Goal: Task Accomplishment & Management: Manage account settings

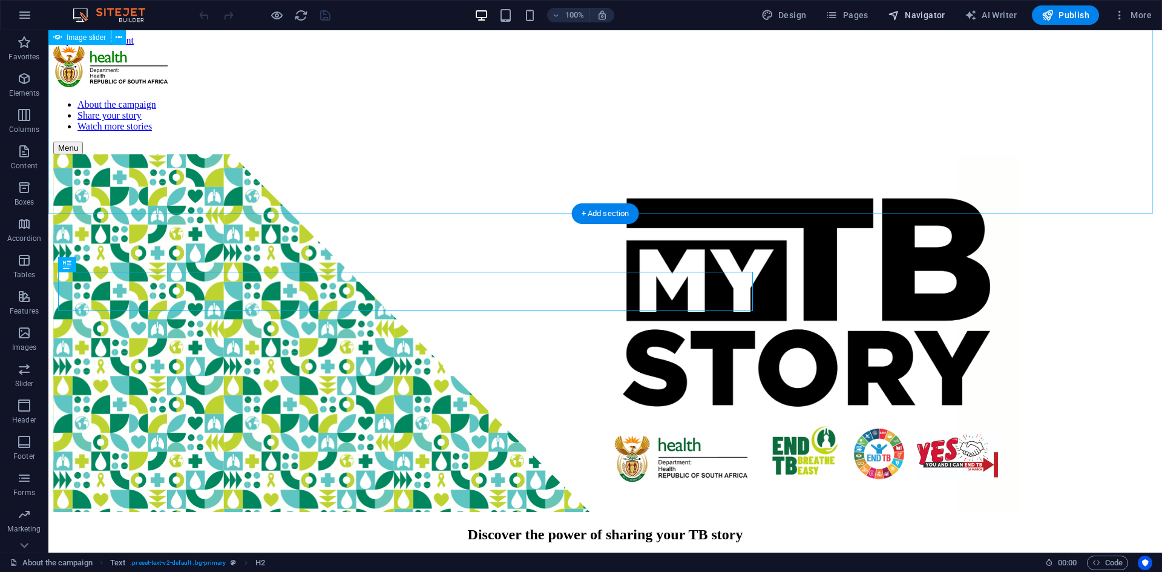
scroll to position [226, 0]
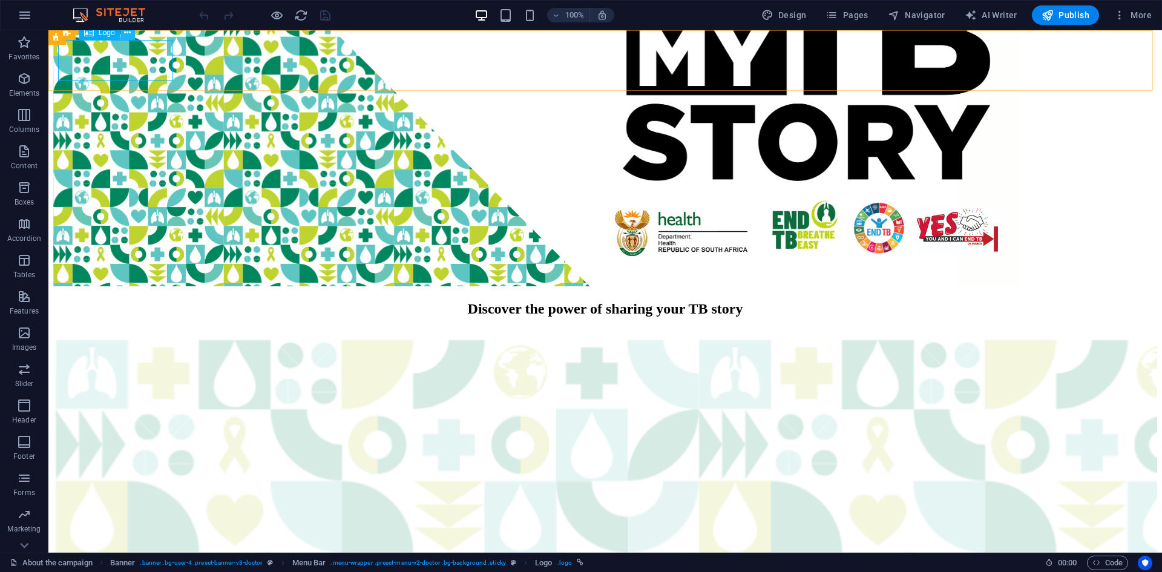
click at [127, 37] on icon at bounding box center [127, 33] width 7 height 13
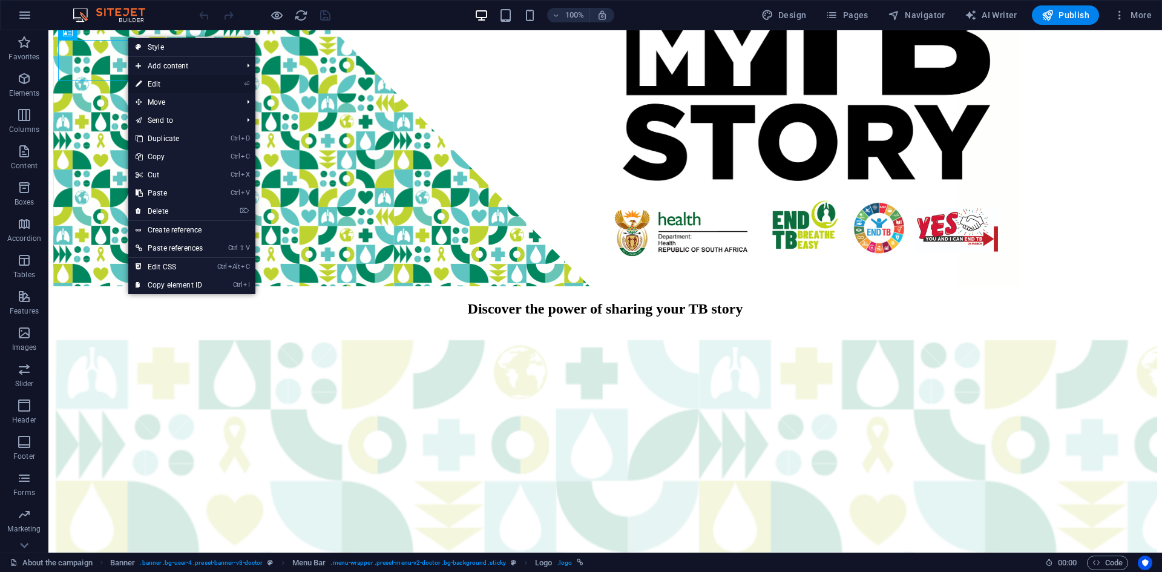
click at [156, 89] on link "⏎ Edit" at bounding box center [169, 84] width 82 height 18
select select "px"
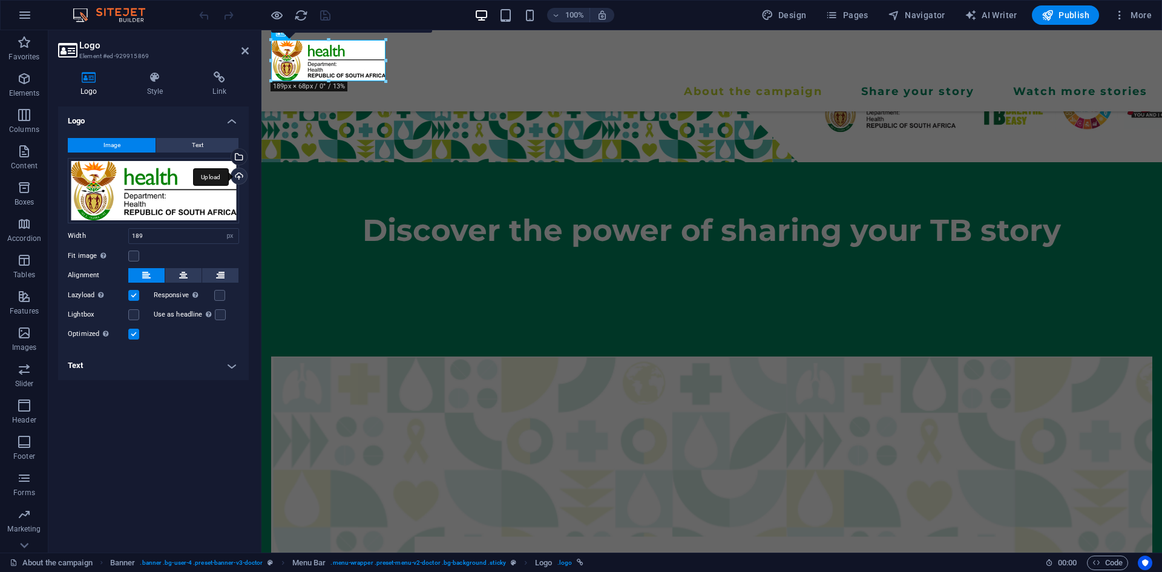
click at [241, 178] on div "Upload" at bounding box center [238, 177] width 18 height 18
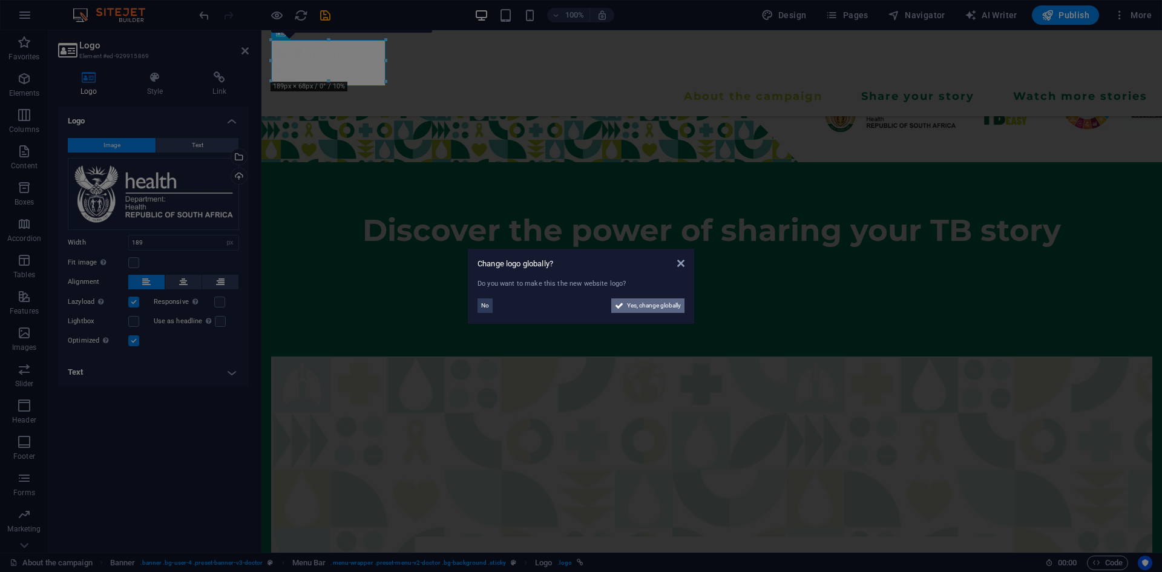
click at [655, 303] on span "Yes, change globally" at bounding box center [654, 305] width 54 height 15
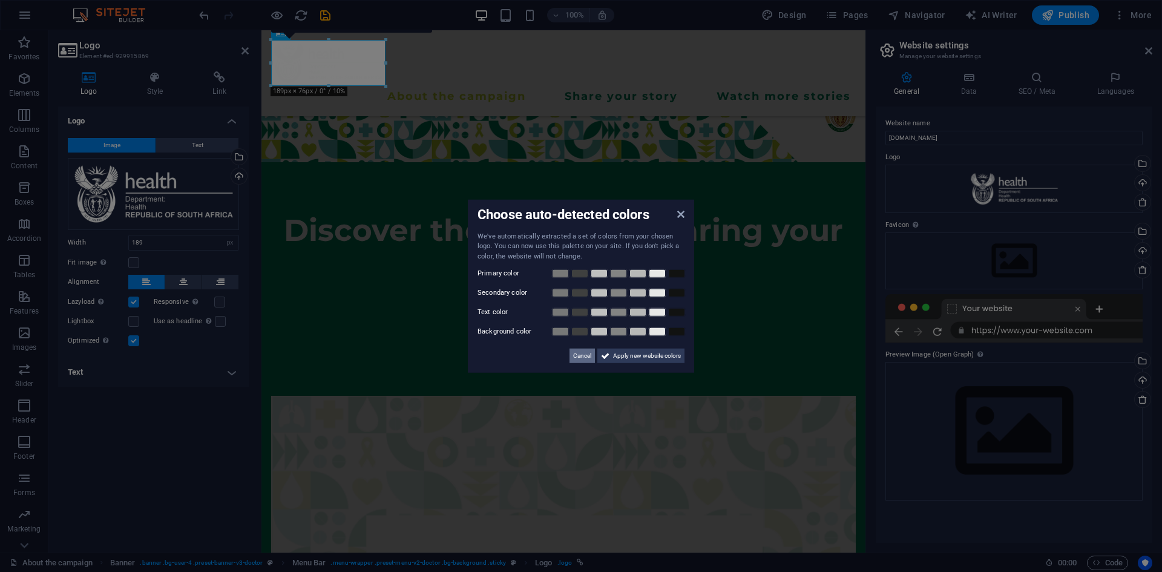
click at [583, 355] on span "Cancel" at bounding box center [582, 356] width 18 height 15
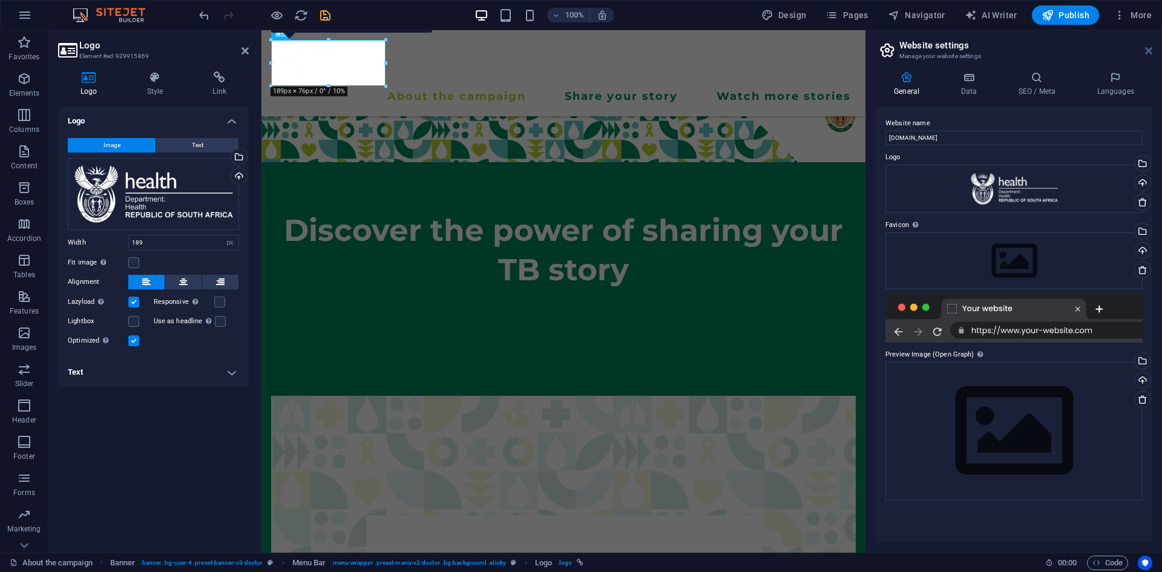
click at [1149, 50] on icon at bounding box center [1148, 51] width 7 height 10
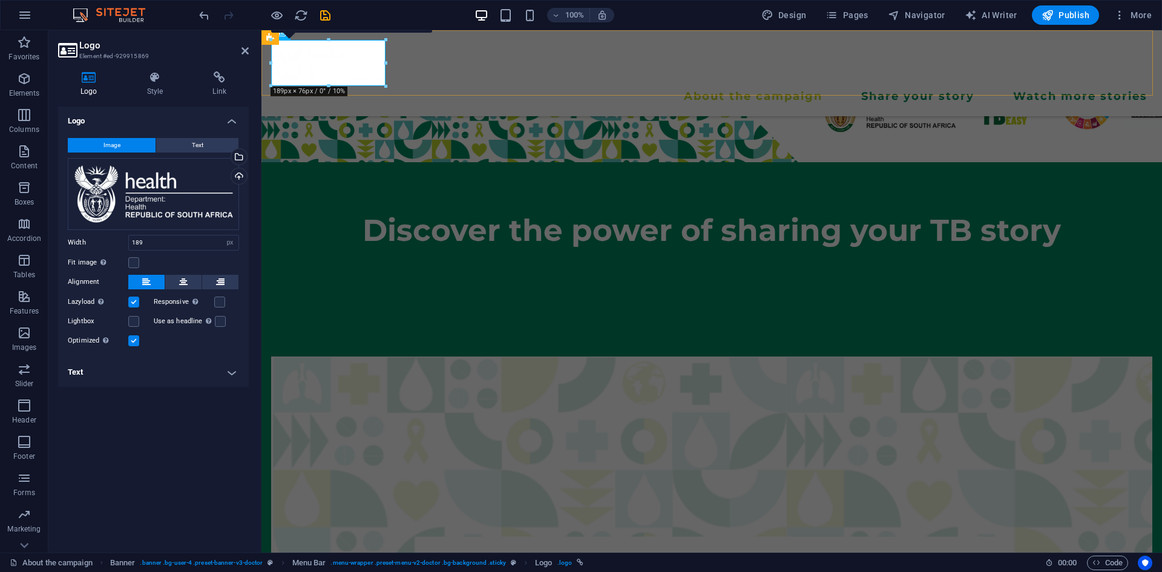
click at [630, 45] on div "About the campaign Share your story Watch more stories Menu" at bounding box center [712, 73] width 901 height 86
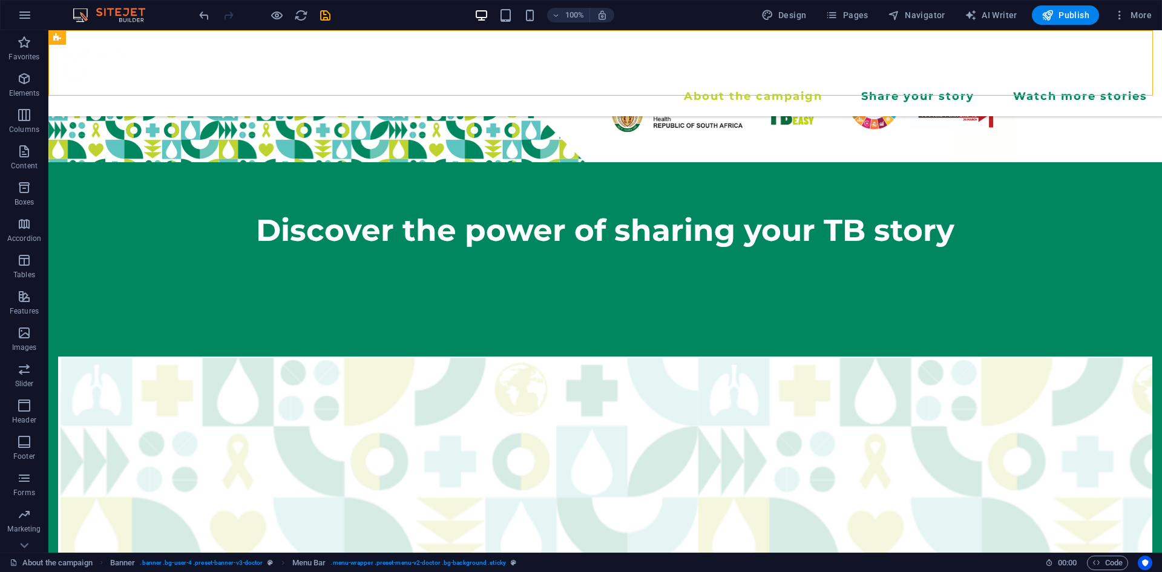
click at [457, 40] on div "About the campaign Share your story Watch more stories Menu" at bounding box center [605, 73] width 1114 height 86
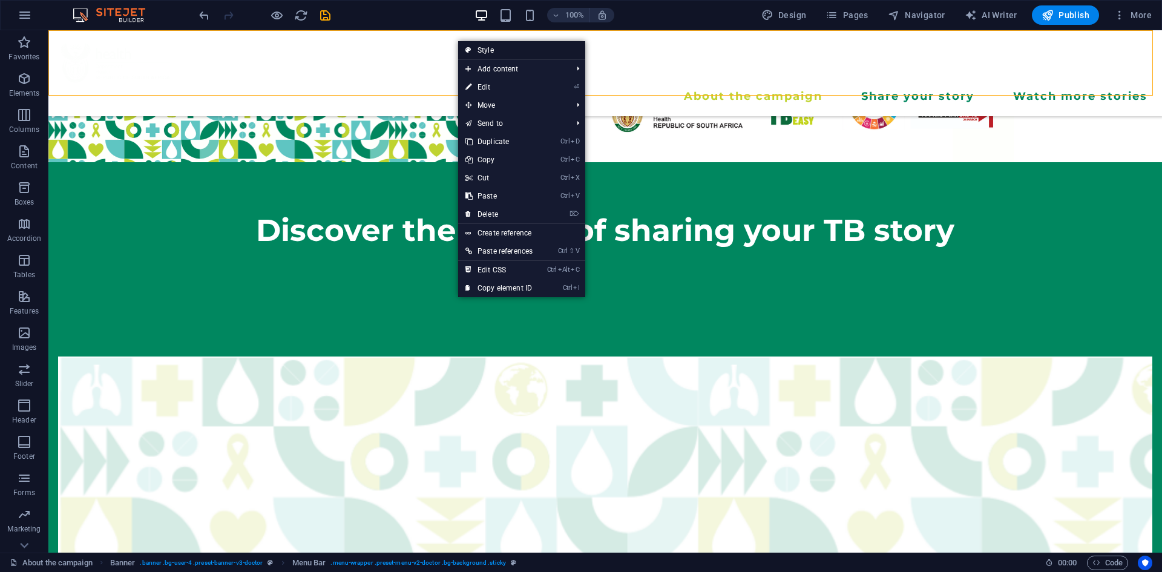
drag, startPoint x: 484, startPoint y: 49, endPoint x: 2, endPoint y: 147, distance: 492.2
click at [484, 49] on link "Style" at bounding box center [521, 50] width 127 height 18
select select "rem"
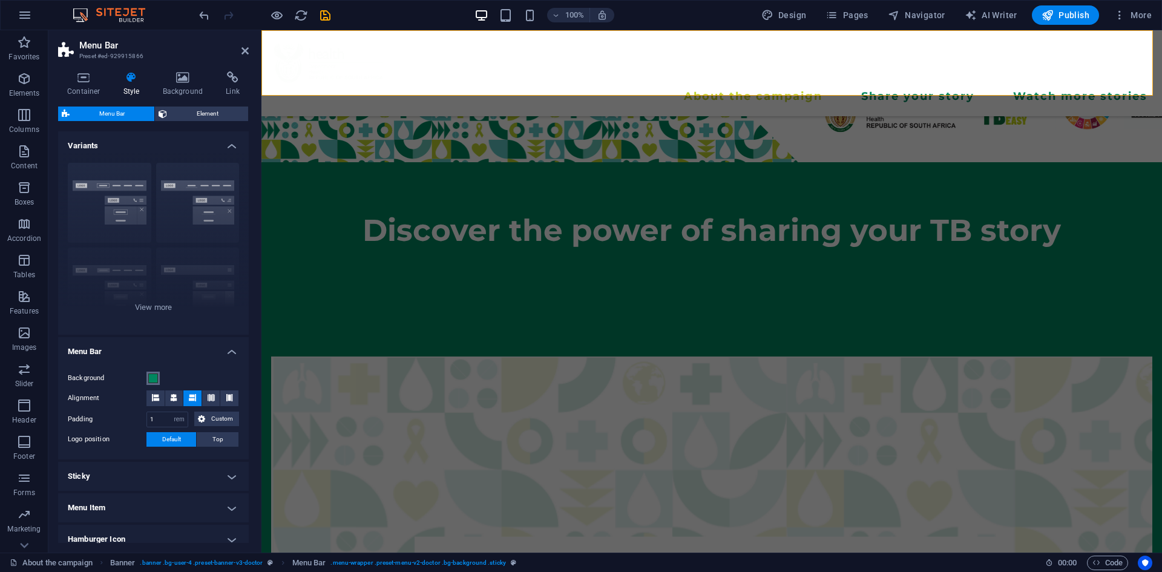
click at [151, 378] on span at bounding box center [153, 379] width 10 height 10
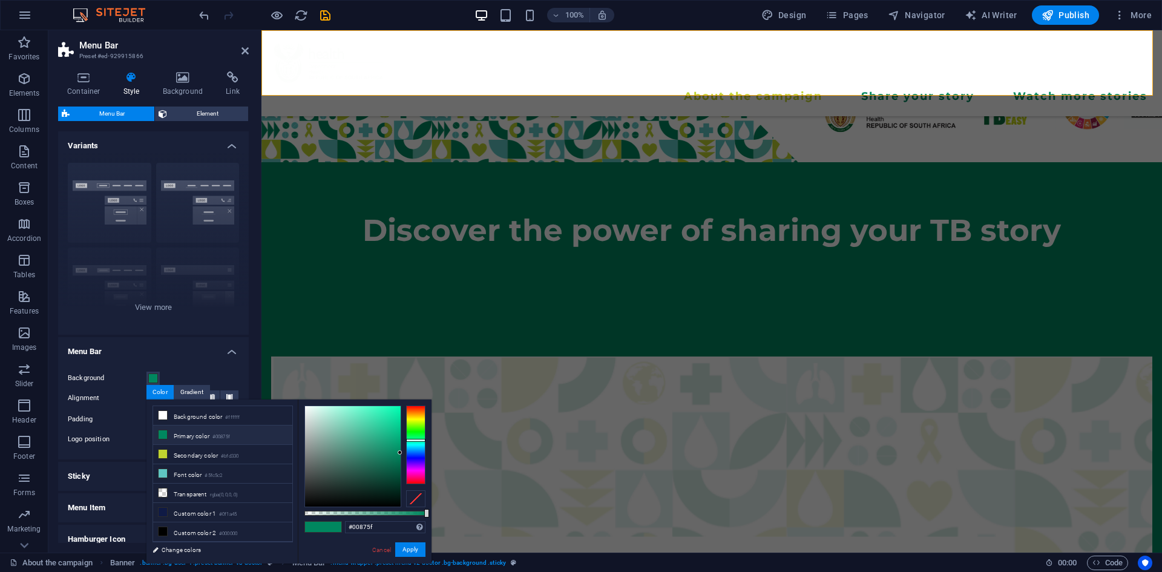
click at [165, 435] on icon at bounding box center [163, 434] width 8 height 8
click at [412, 549] on button "Apply" at bounding box center [410, 549] width 30 height 15
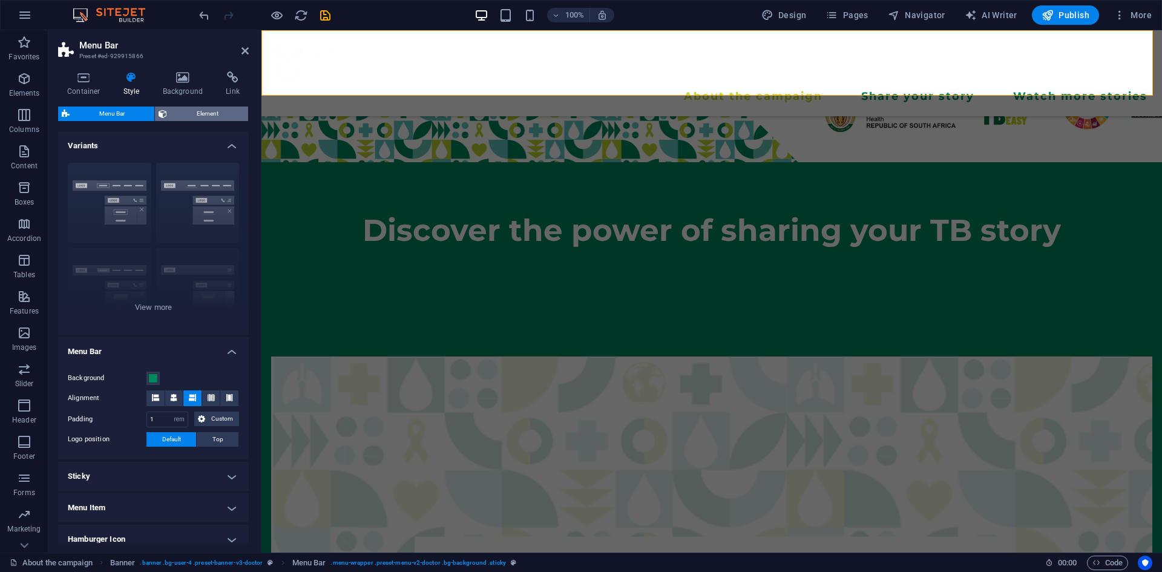
click at [208, 113] on span "Element" at bounding box center [208, 114] width 74 height 15
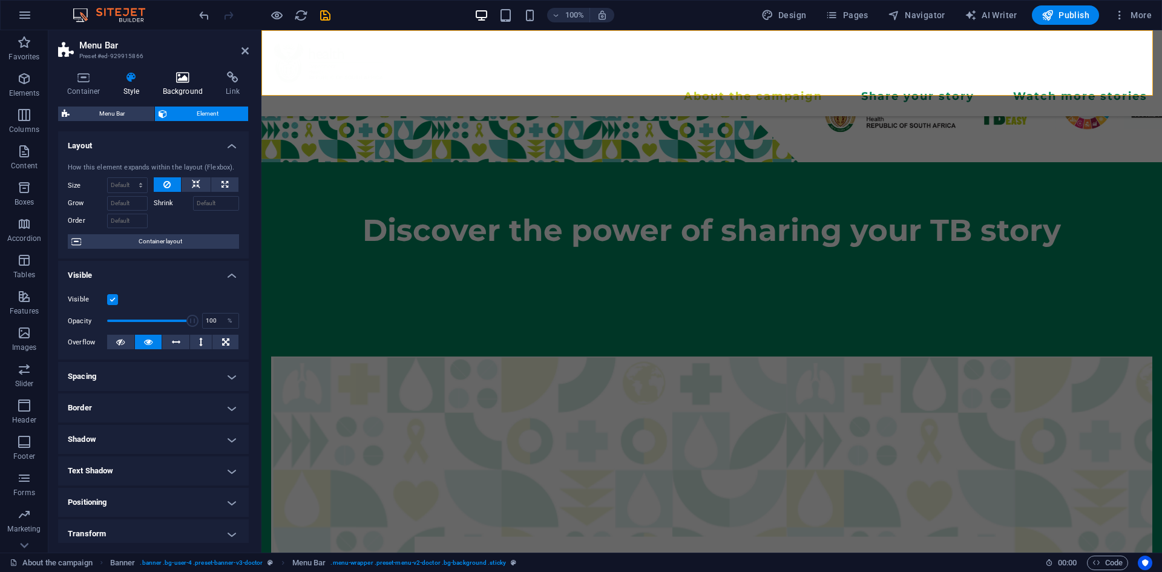
click at [187, 91] on h4 "Background" at bounding box center [186, 83] width 64 height 25
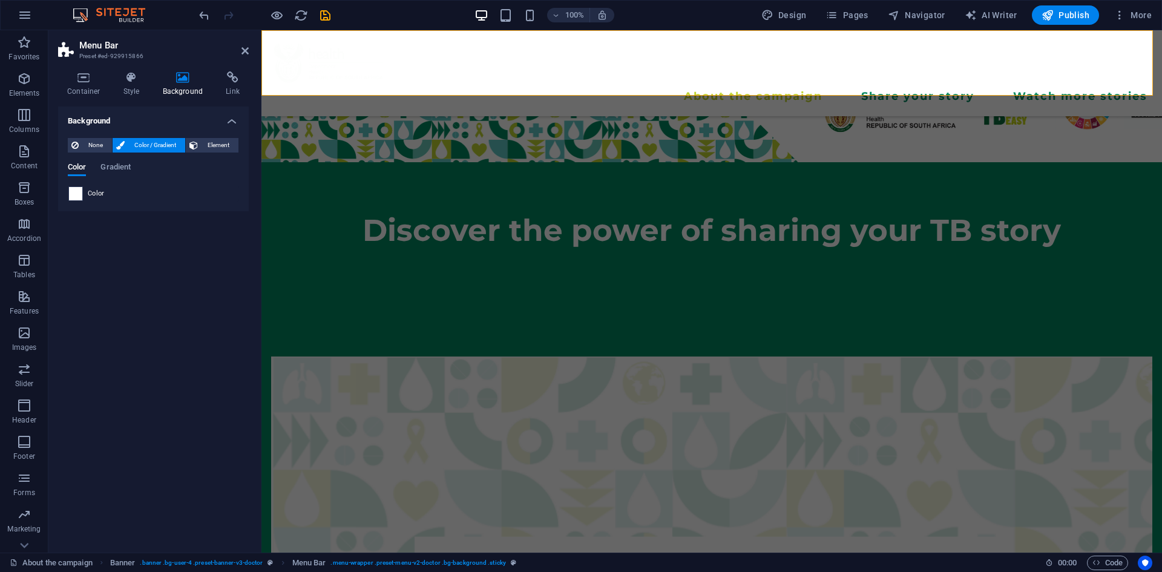
click at [76, 191] on span at bounding box center [75, 193] width 13 height 13
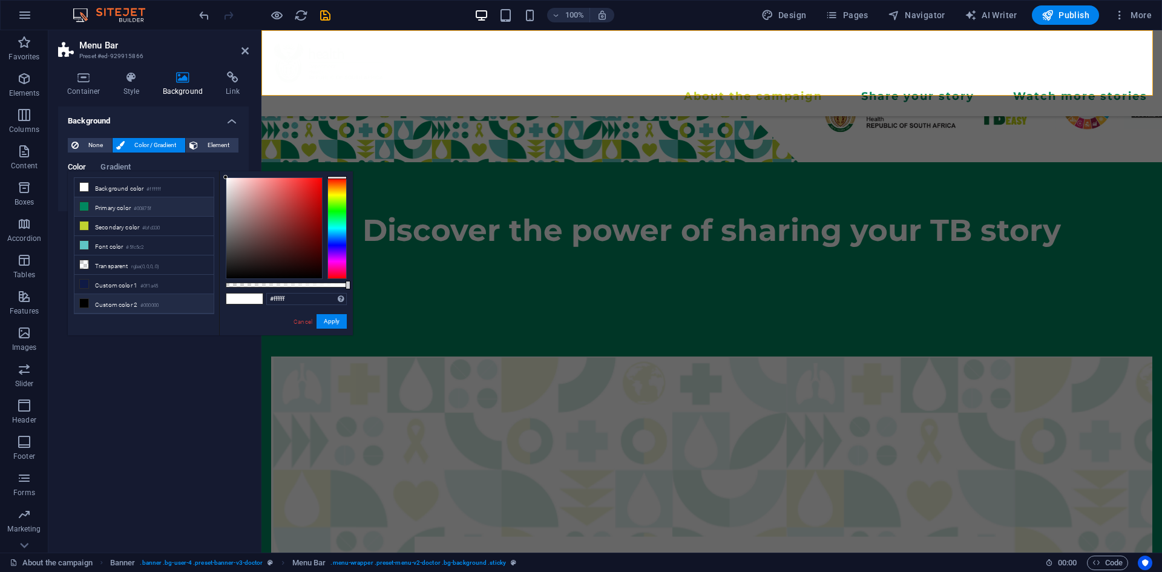
click at [84, 211] on li "Primary color #00875f" at bounding box center [143, 206] width 139 height 19
type input "#00875f"
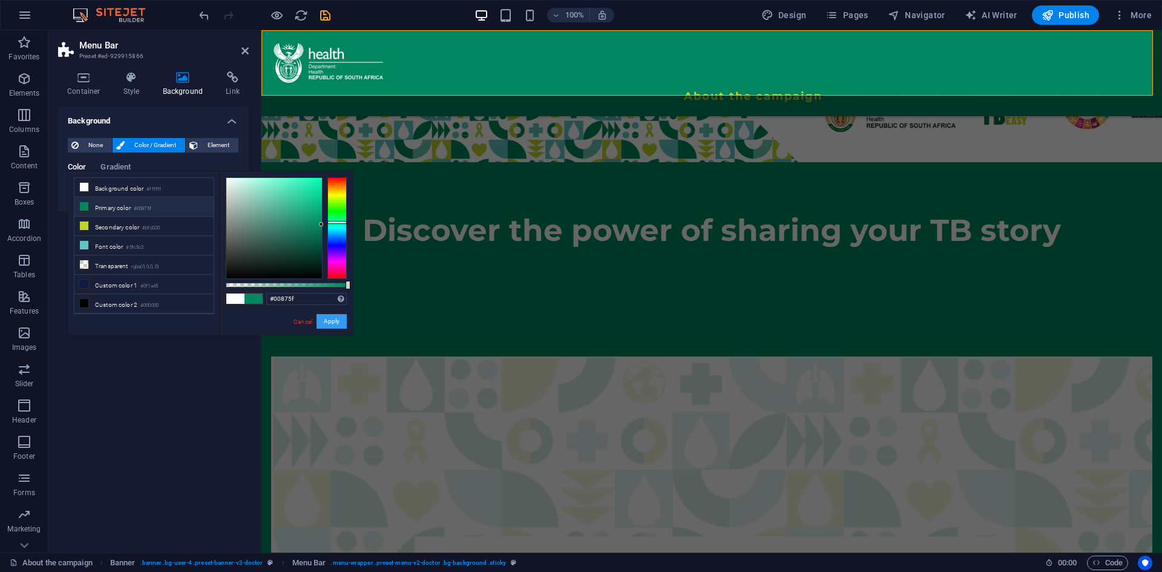
click at [337, 321] on button "Apply" at bounding box center [332, 321] width 30 height 15
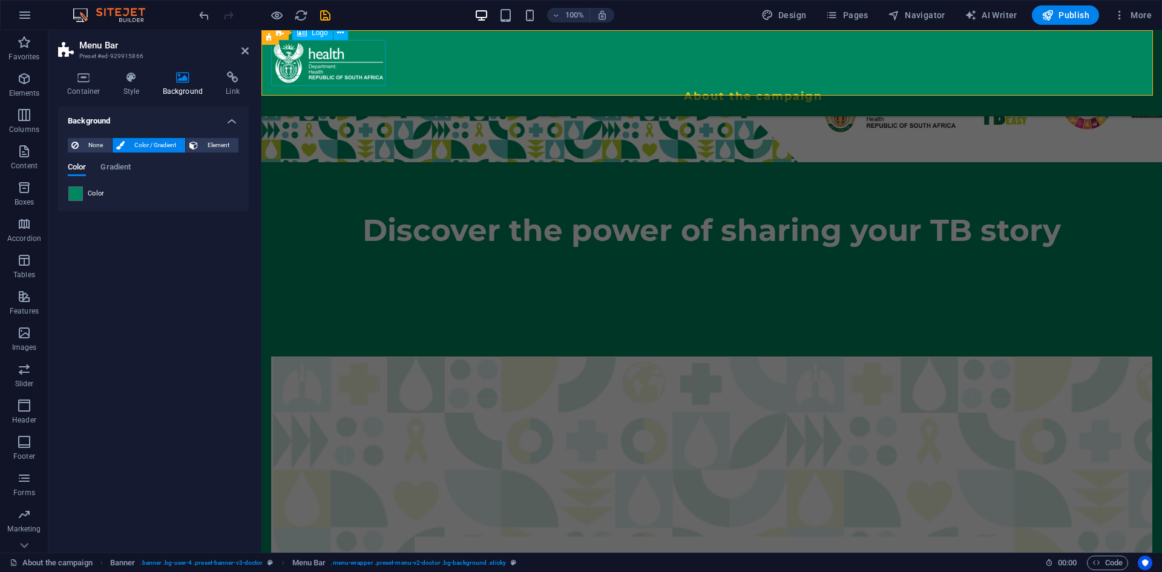
click at [377, 67] on div at bounding box center [711, 63] width 881 height 46
click at [884, 86] on nav "About the campaign Share your story Watch more stories" at bounding box center [711, 96] width 881 height 21
click at [433, 46] on icon at bounding box center [435, 45] width 7 height 13
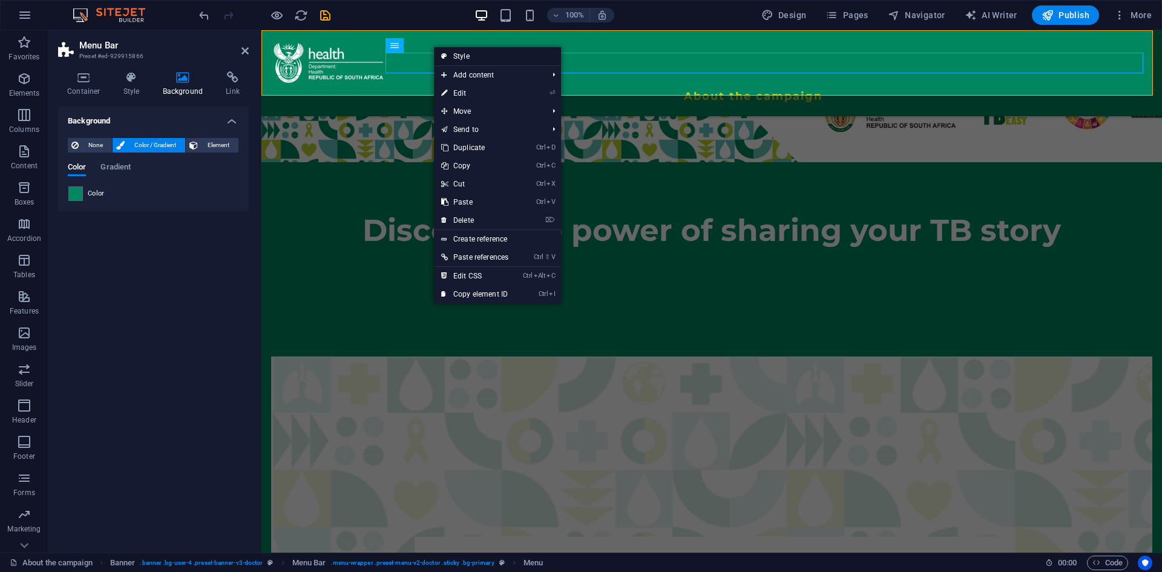
click at [450, 61] on link "Style" at bounding box center [497, 56] width 127 height 18
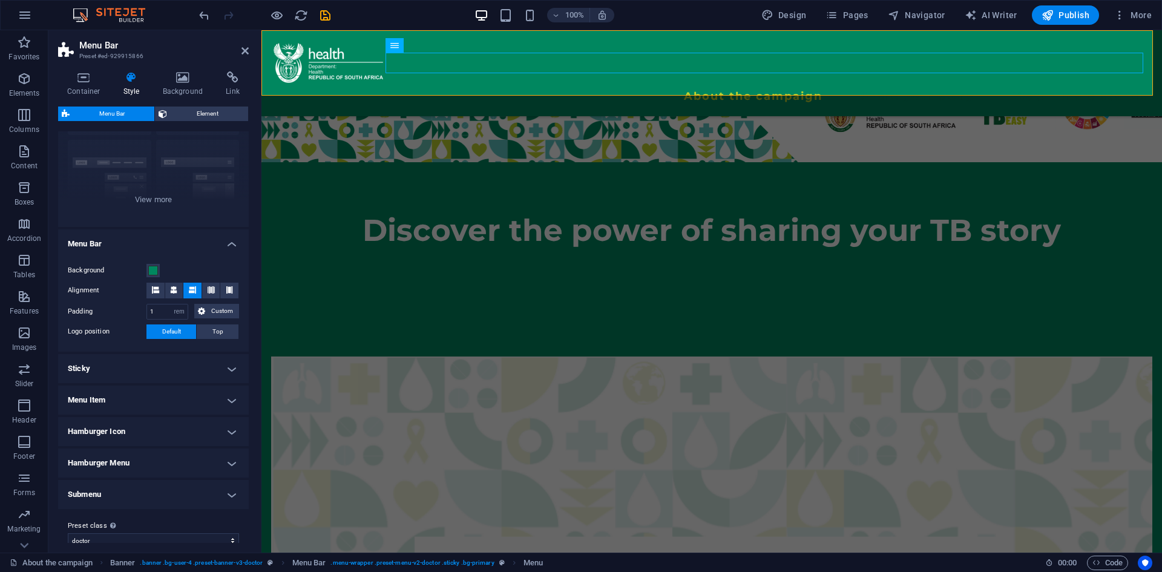
scroll to position [122, 0]
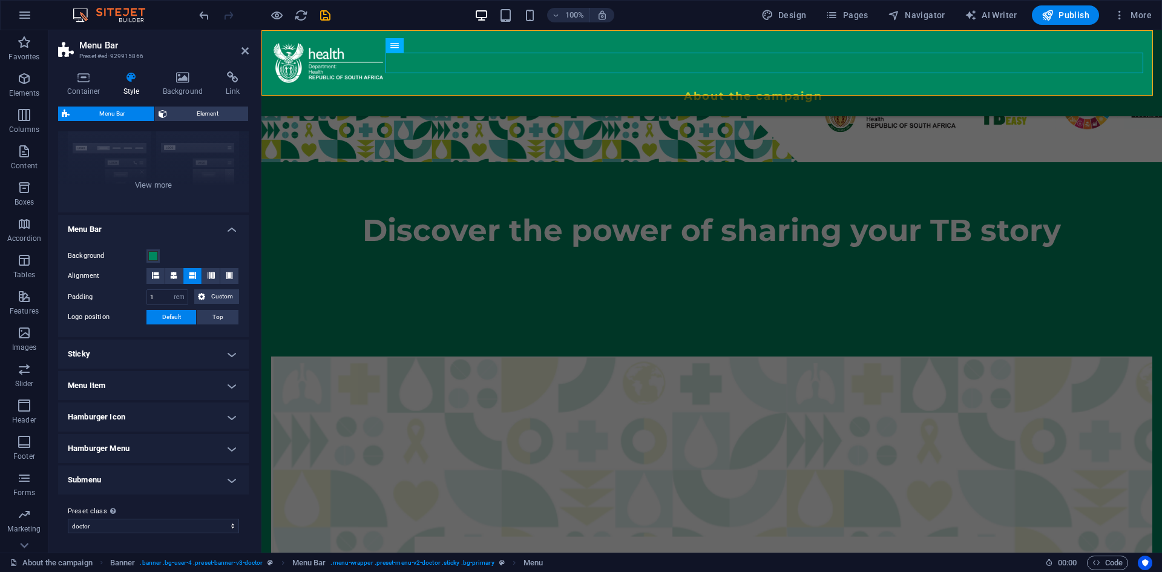
click at [229, 418] on h4 "Hamburger Icon" at bounding box center [153, 417] width 191 height 29
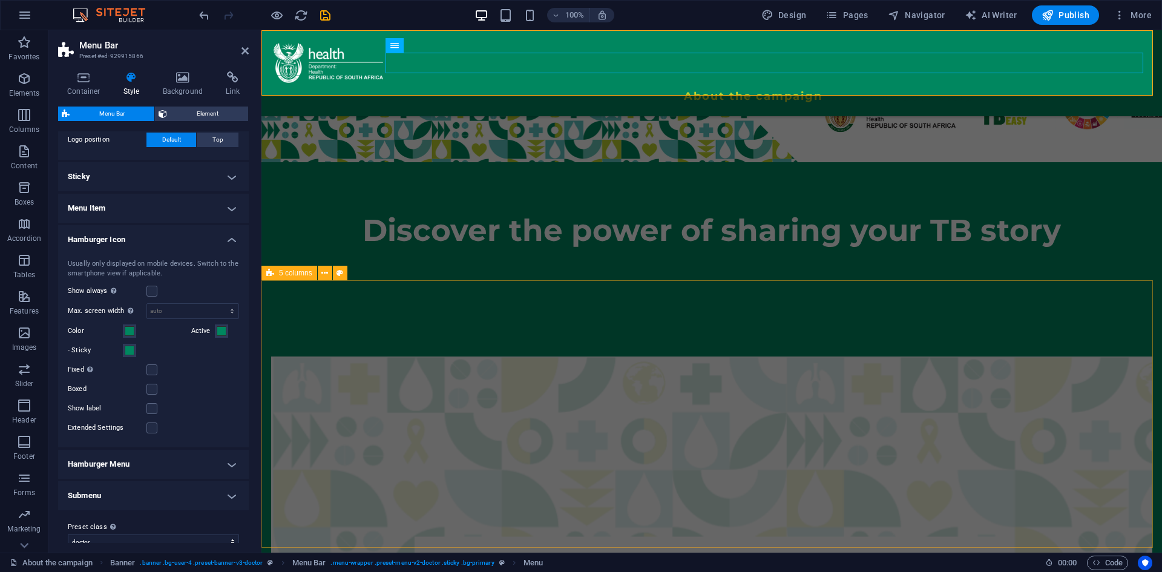
scroll to position [295, 0]
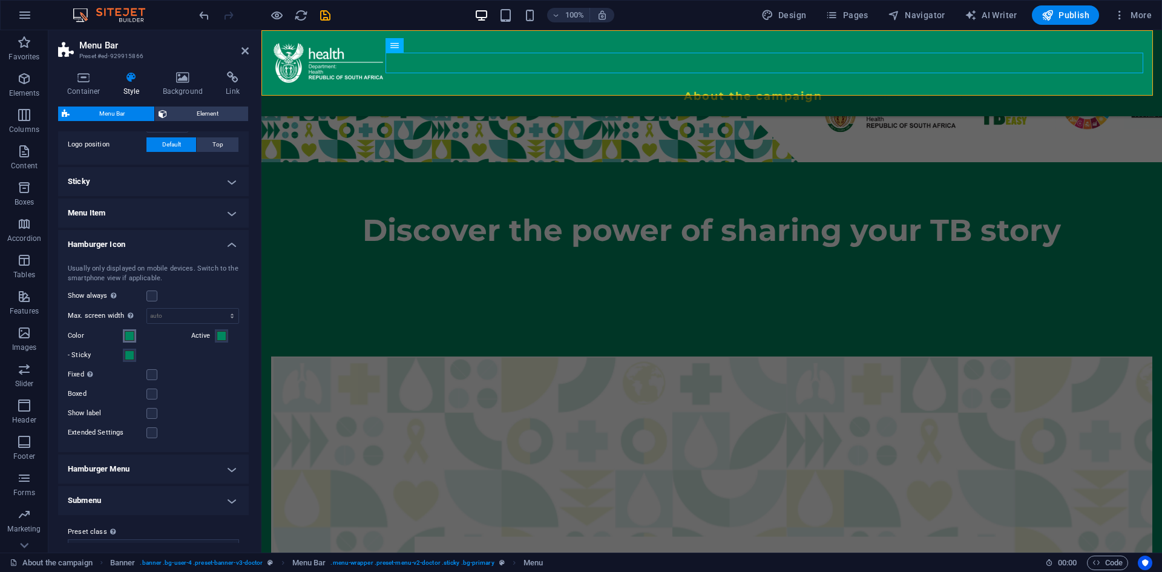
click at [130, 334] on span at bounding box center [130, 336] width 10 height 10
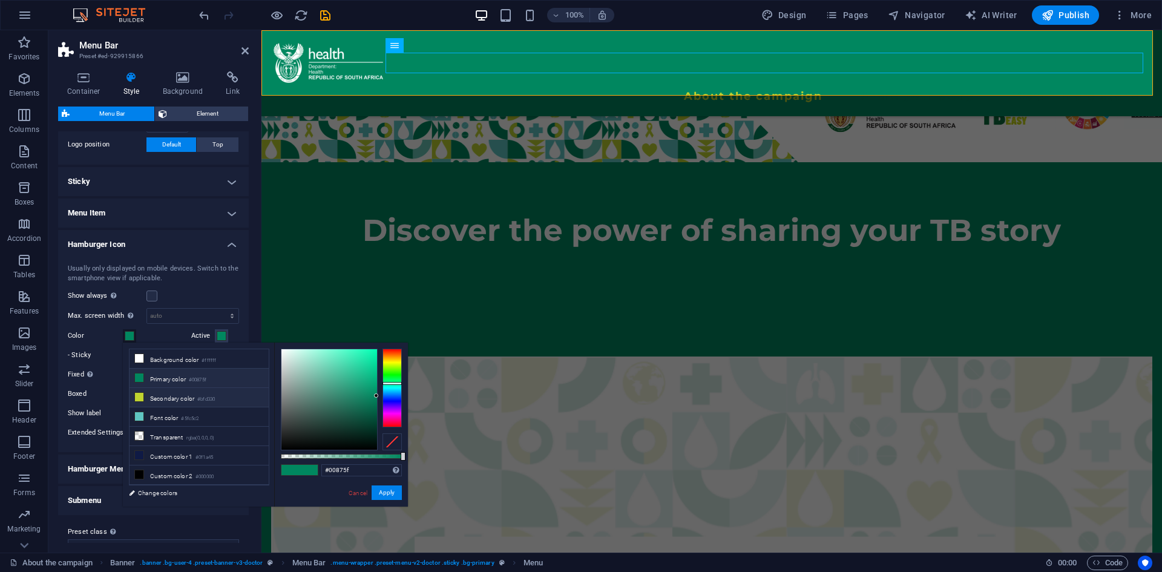
click at [137, 393] on icon at bounding box center [139, 397] width 8 height 8
type input "#bfd330"
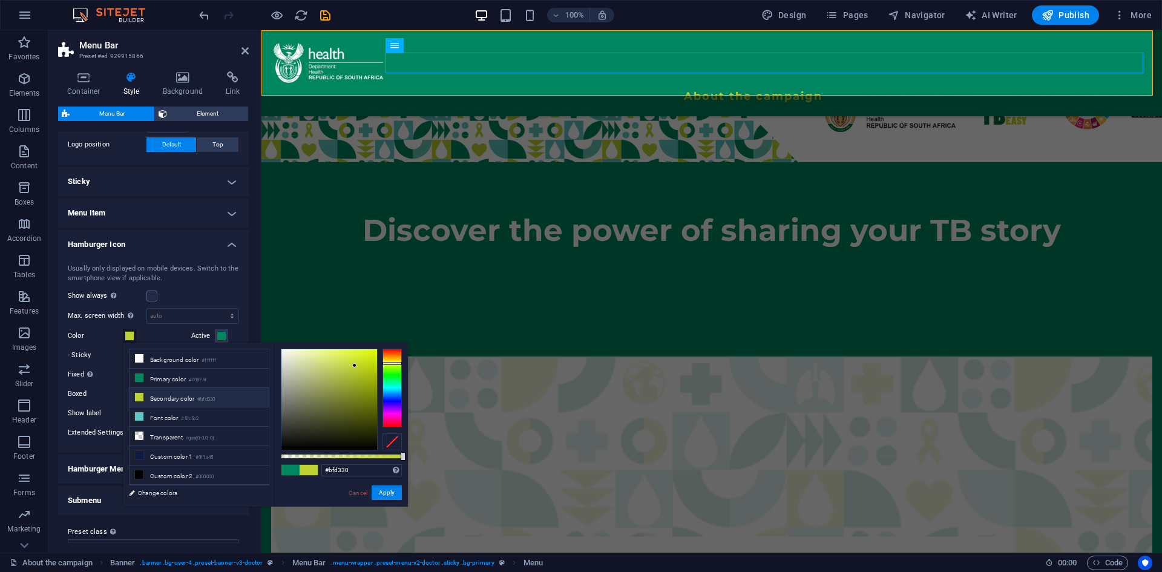
click at [315, 470] on span at bounding box center [309, 470] width 18 height 10
click at [386, 493] on button "Apply" at bounding box center [387, 493] width 30 height 15
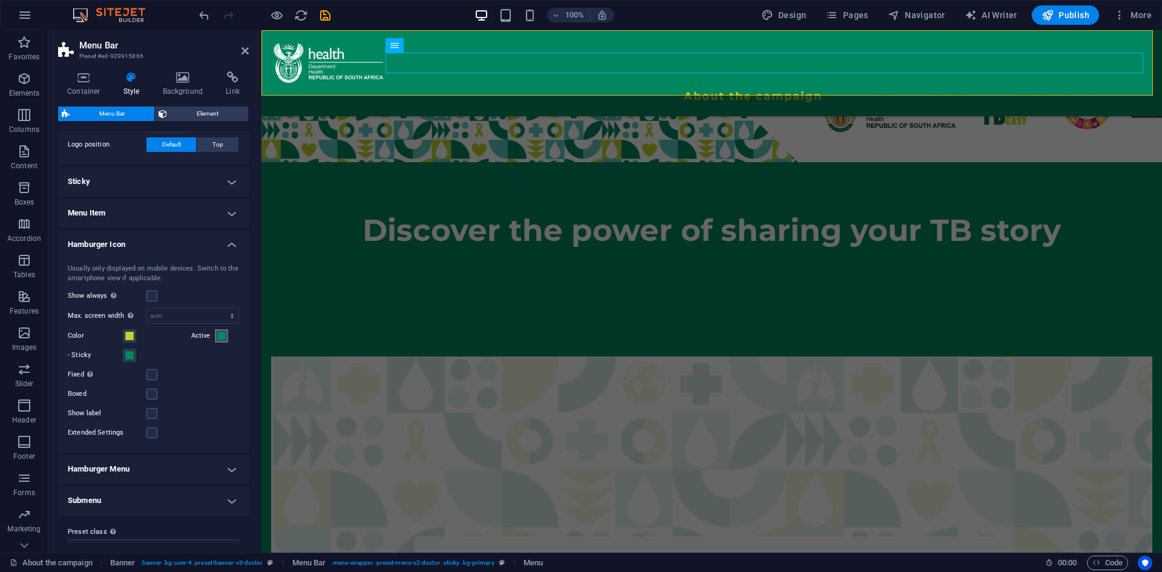
click at [220, 335] on span at bounding box center [222, 336] width 10 height 10
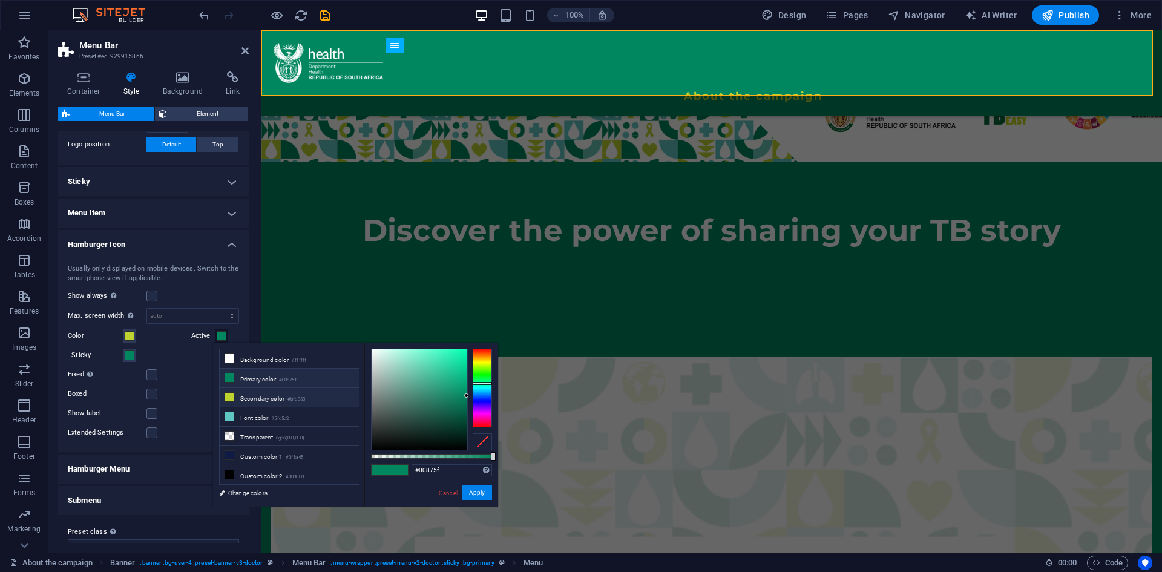
click at [226, 398] on icon at bounding box center [229, 397] width 8 height 8
type input "#bfd330"
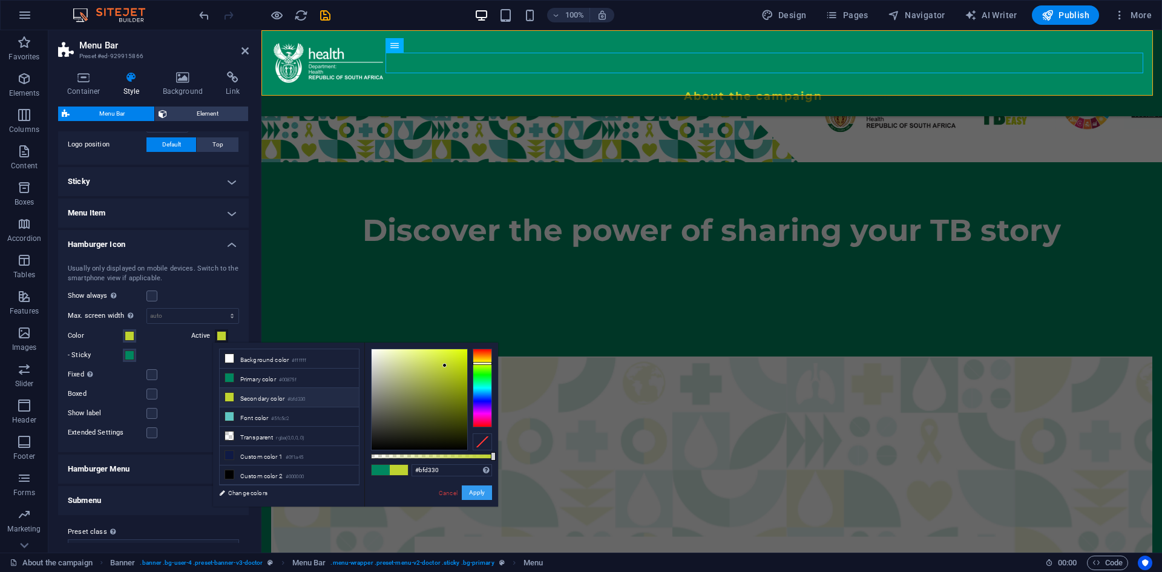
click at [469, 492] on button "Apply" at bounding box center [477, 493] width 30 height 15
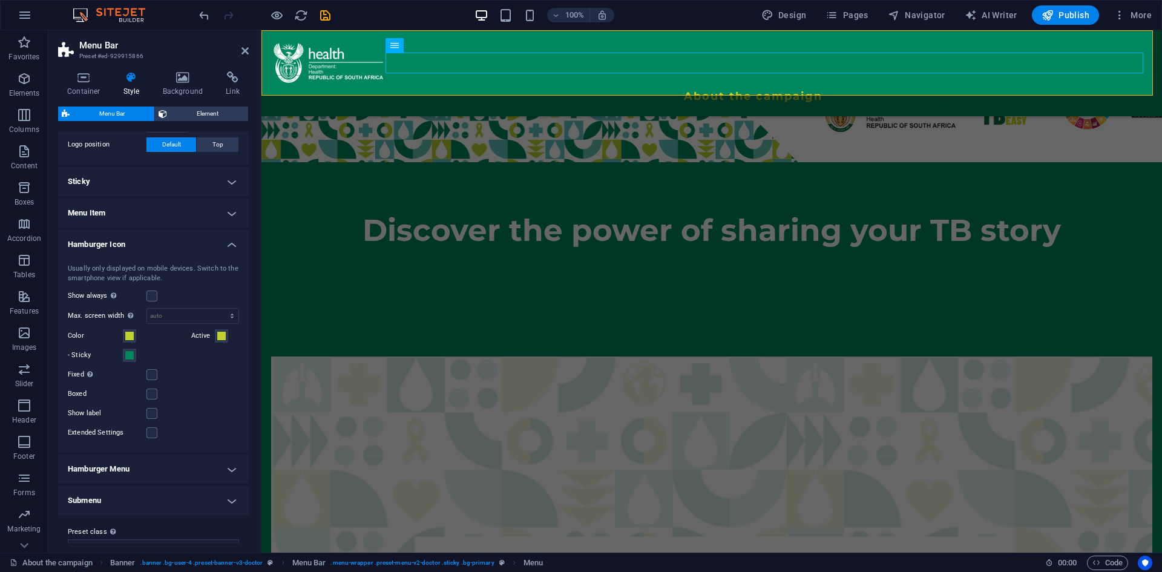
drag, startPoint x: 221, startPoint y: 248, endPoint x: 226, endPoint y: 469, distance: 221.6
click at [226, 469] on ul "Menu Bar Background Alignment Padding 1 px rem % vh vw Custom Custom 1 px rem %…" at bounding box center [153, 278] width 191 height 473
click at [226, 469] on h4 "Hamburger Menu" at bounding box center [153, 469] width 191 height 29
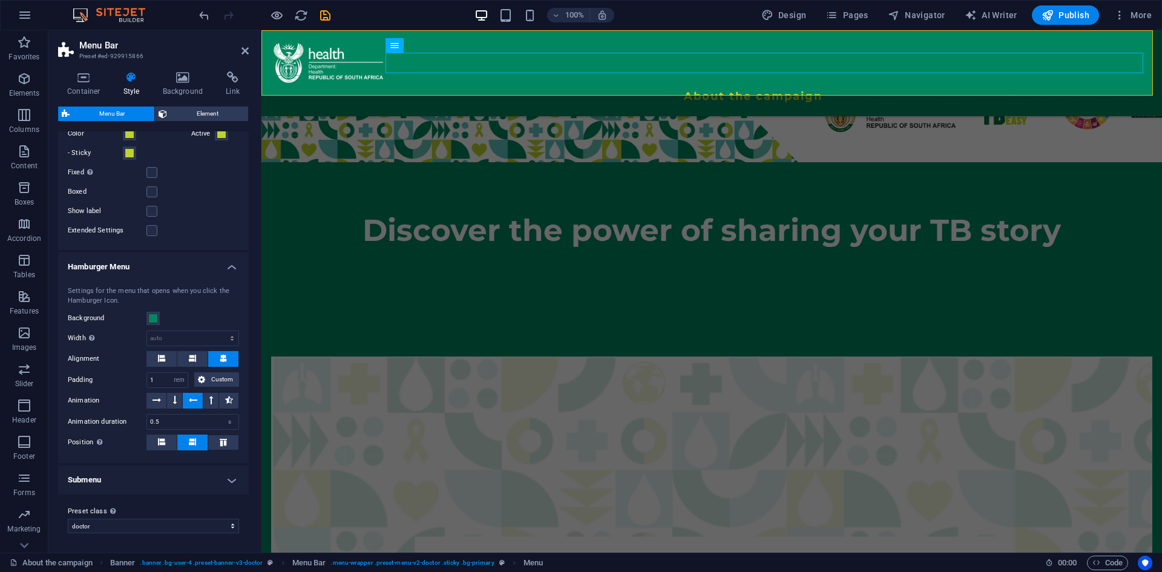
click at [148, 477] on h4 "Submenu" at bounding box center [153, 480] width 191 height 29
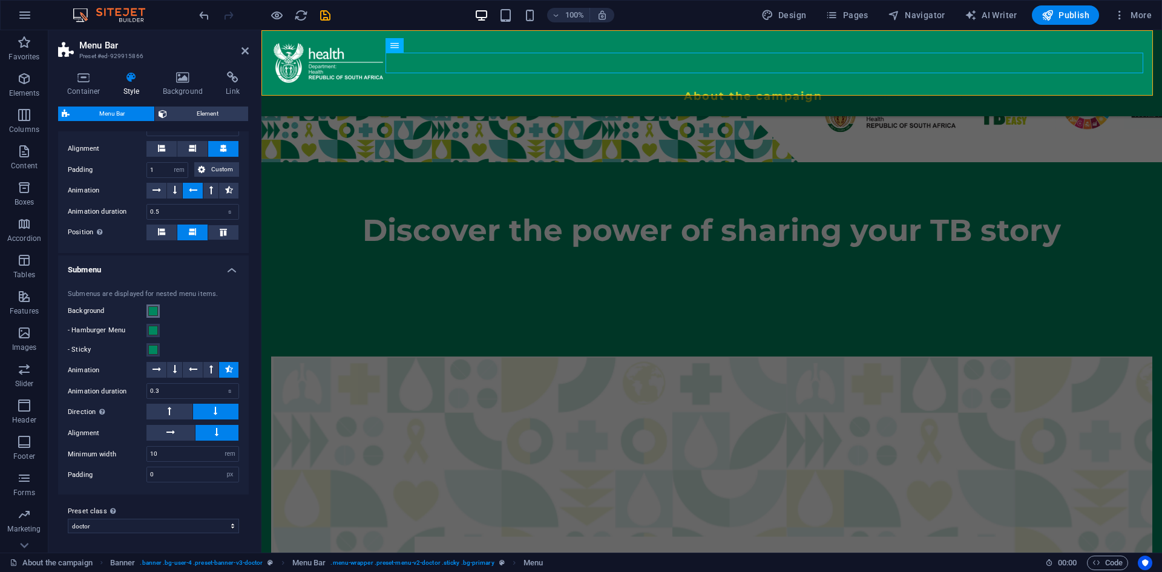
click at [154, 311] on span at bounding box center [153, 311] width 10 height 10
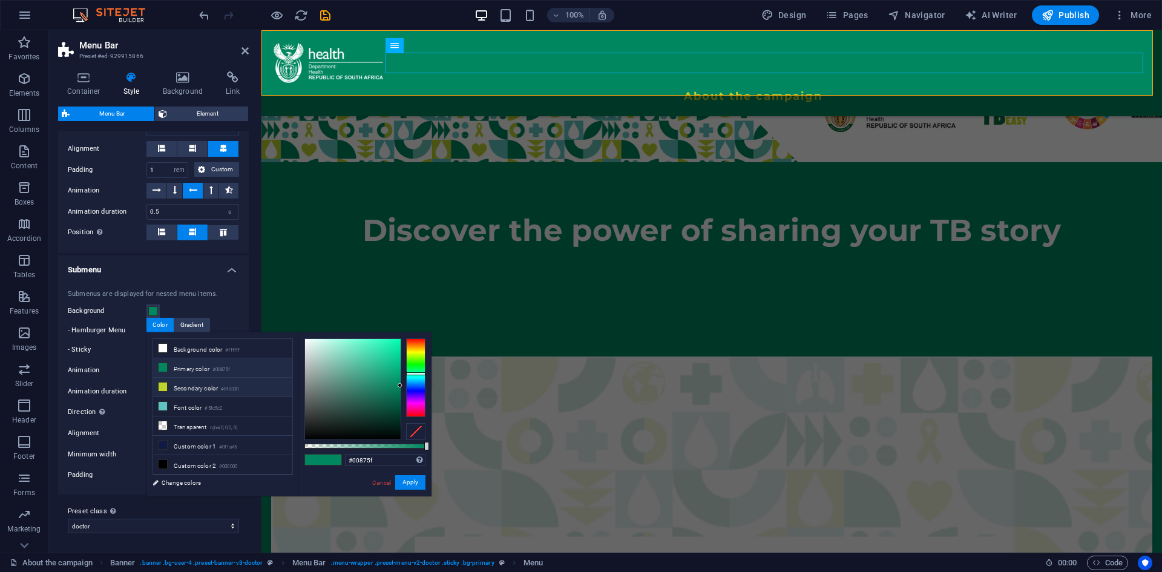
click at [165, 387] on icon at bounding box center [163, 387] width 8 height 8
type input "#bfd330"
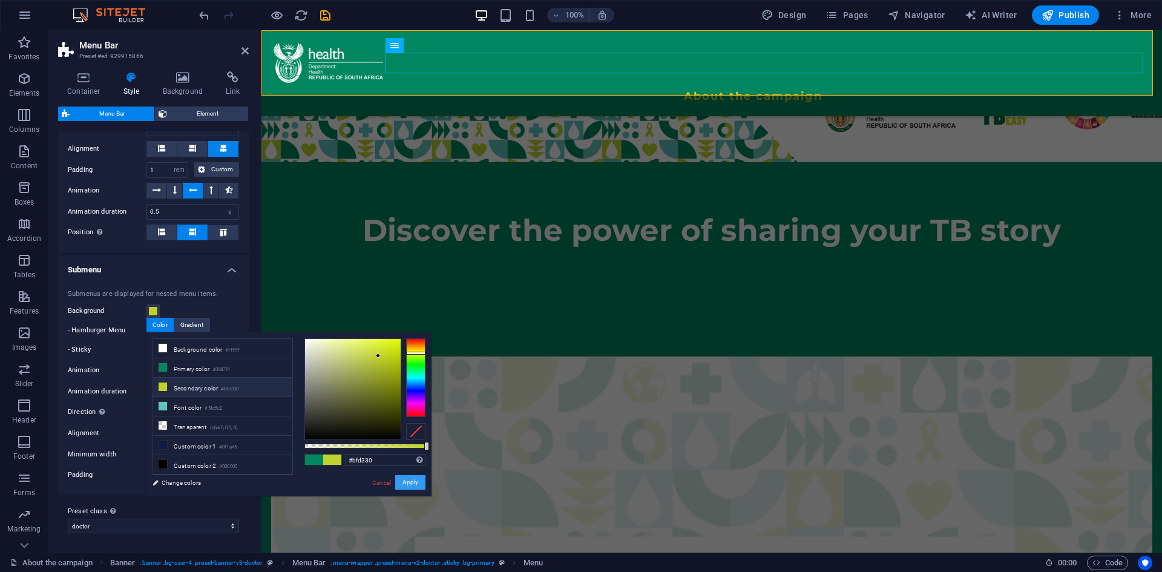
click at [417, 484] on button "Apply" at bounding box center [410, 482] width 30 height 15
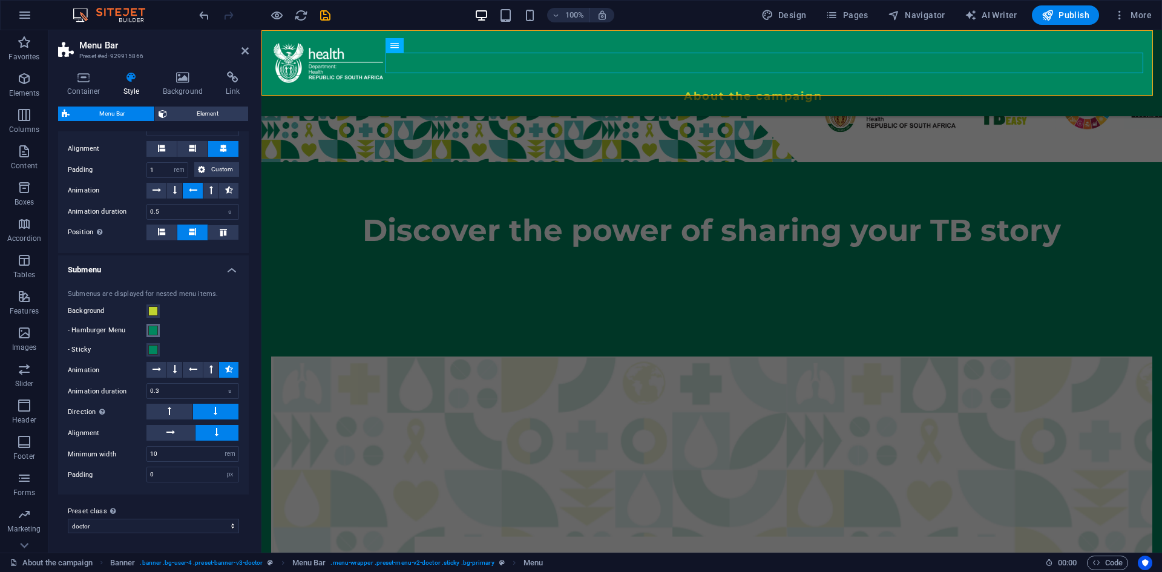
click at [148, 334] on span at bounding box center [153, 331] width 10 height 10
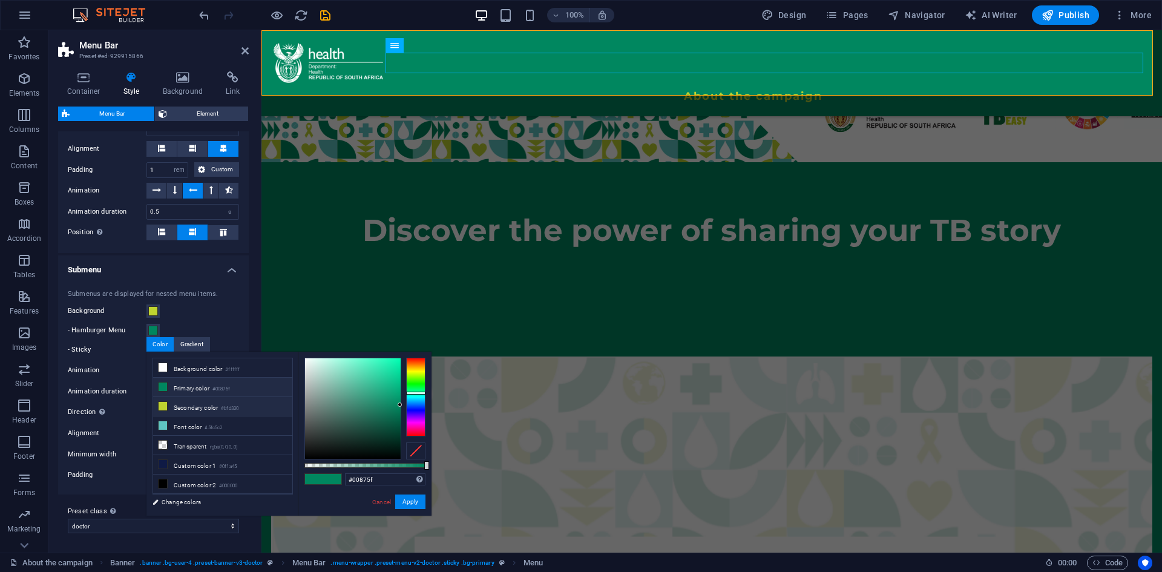
type input "#bfd330"
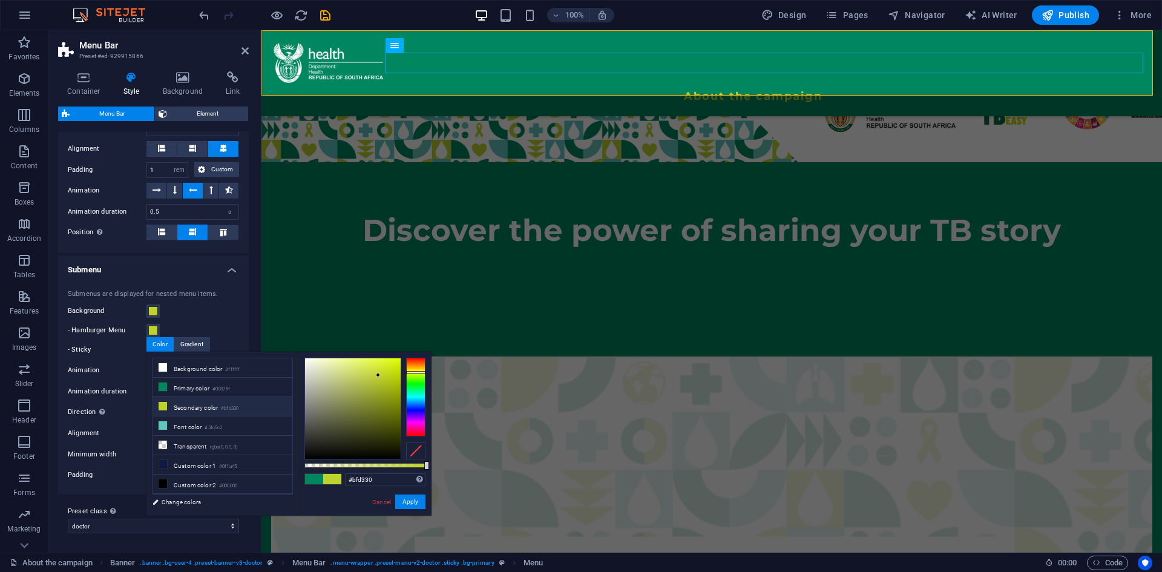
click at [217, 404] on li "Secondary color #bfd330" at bounding box center [222, 406] width 139 height 19
click at [400, 499] on button "Apply" at bounding box center [410, 502] width 30 height 15
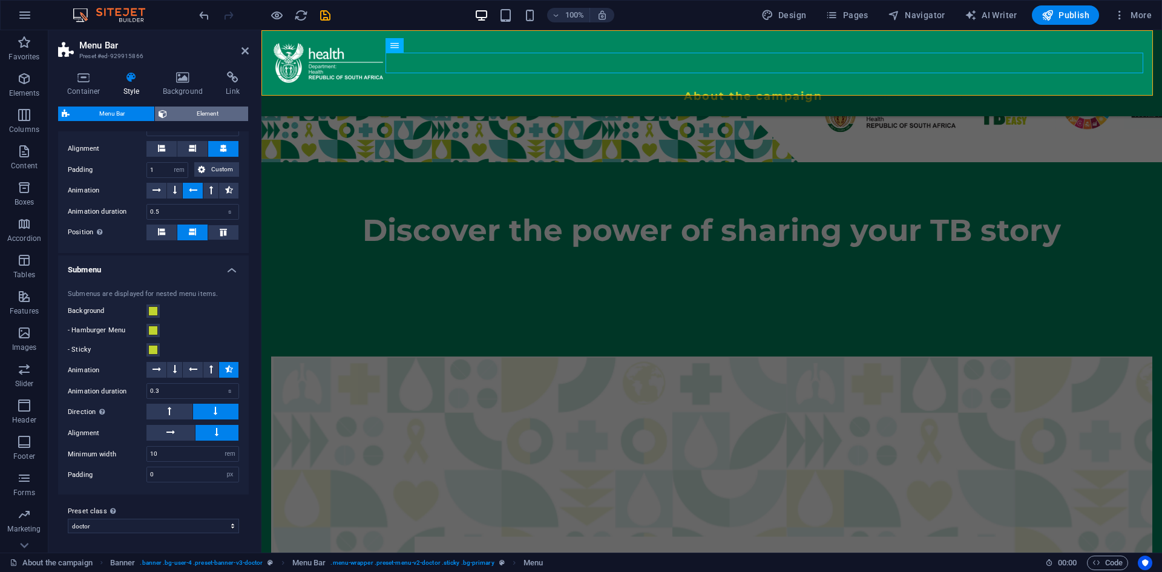
click at [185, 116] on span "Element" at bounding box center [208, 114] width 74 height 15
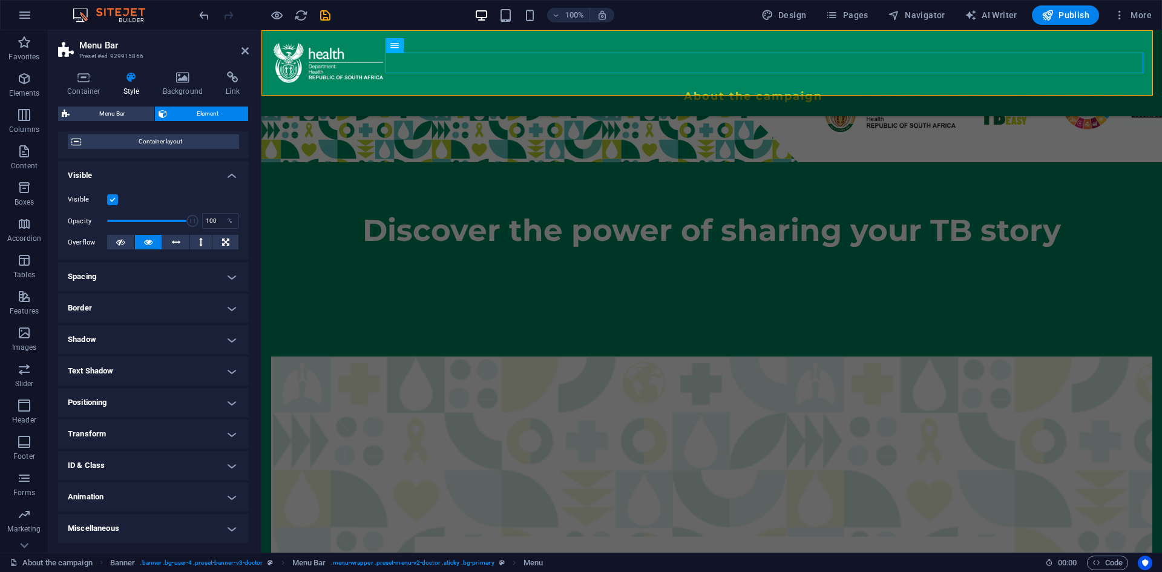
scroll to position [0, 0]
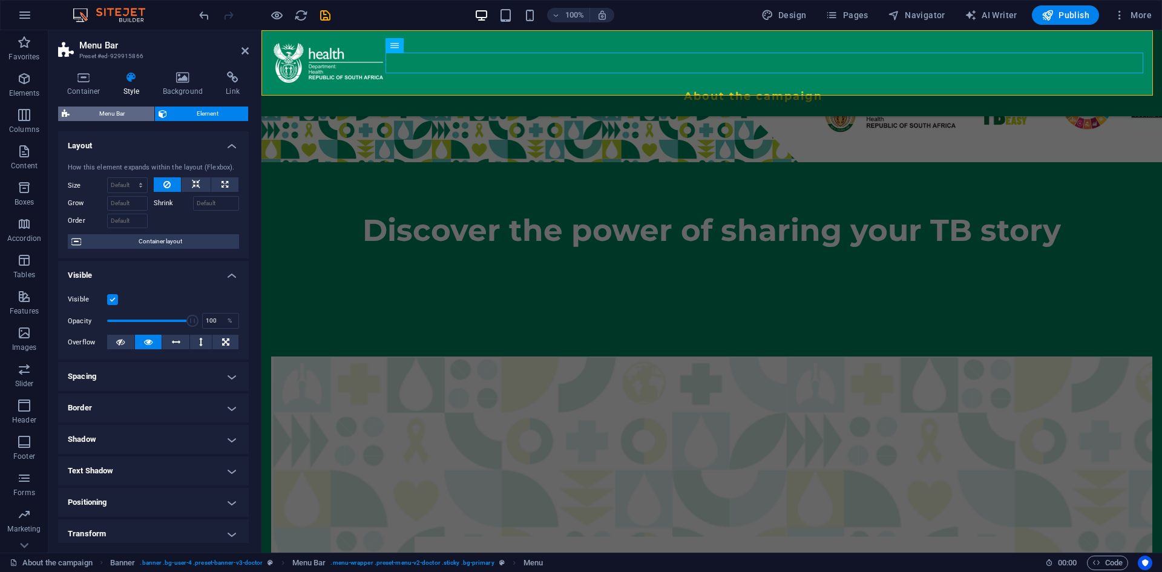
click at [108, 114] on span "Menu Bar" at bounding box center [111, 114] width 77 height 15
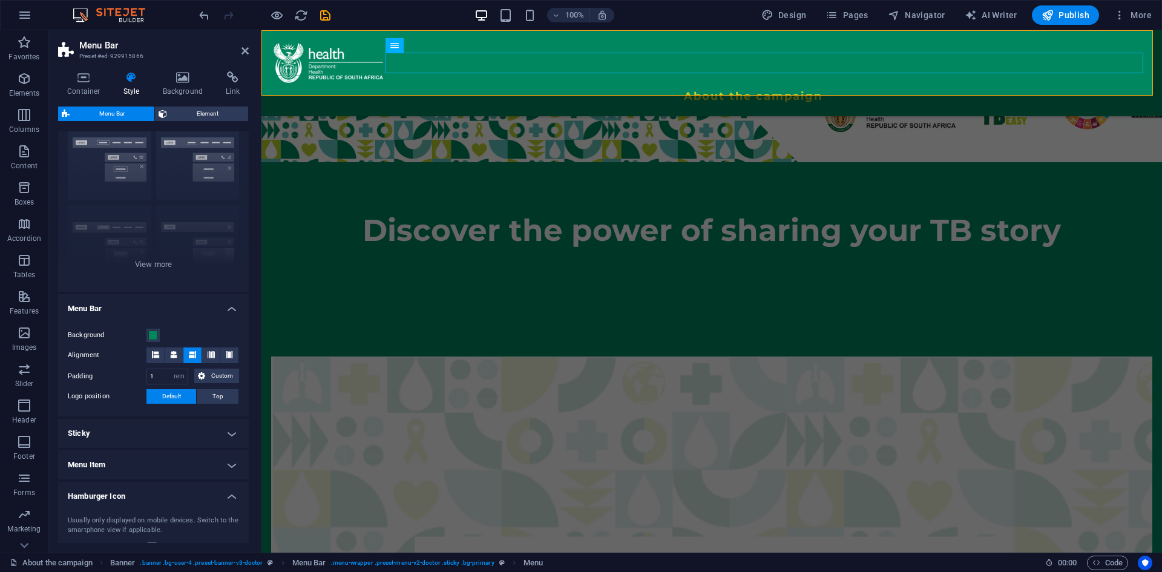
scroll to position [44, 0]
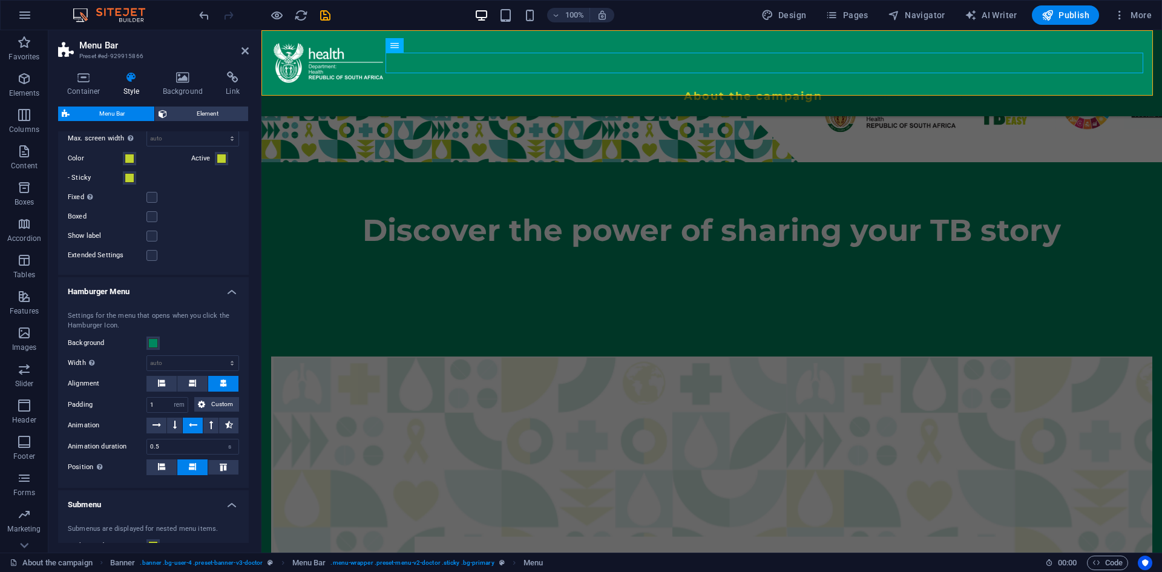
drag, startPoint x: 248, startPoint y: 409, endPoint x: 3, endPoint y: 294, distance: 270.0
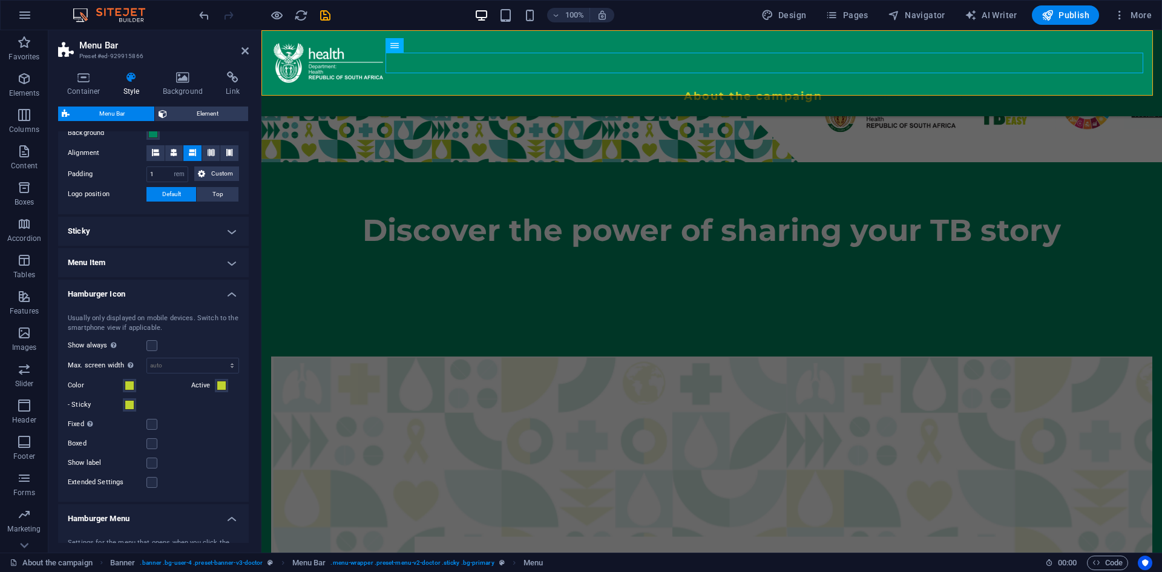
scroll to position [227, 0]
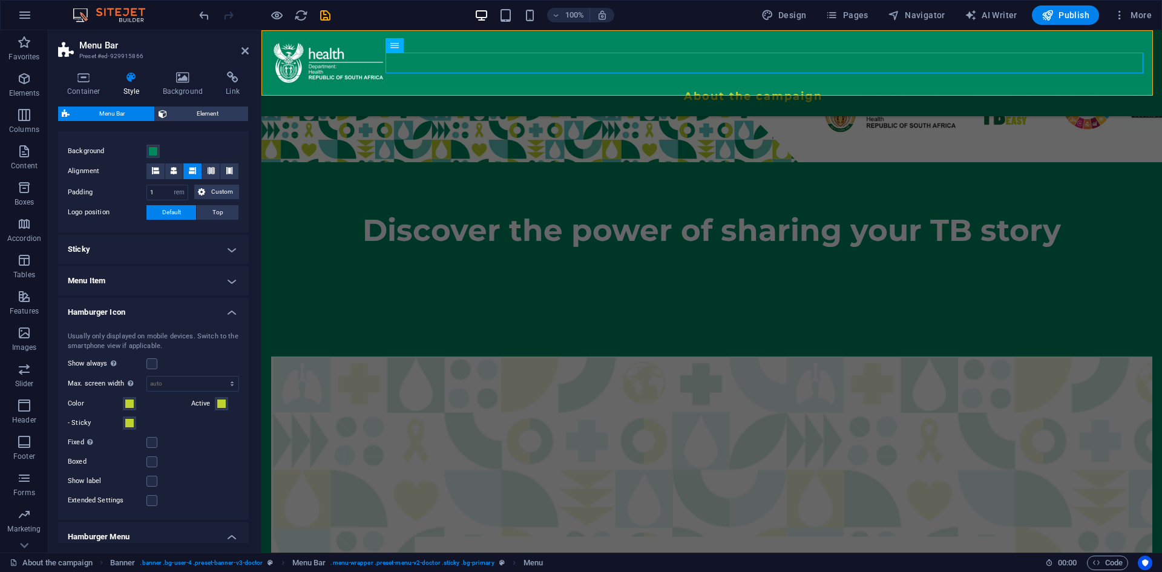
click at [226, 277] on h4 "Menu Item" at bounding box center [153, 280] width 191 height 29
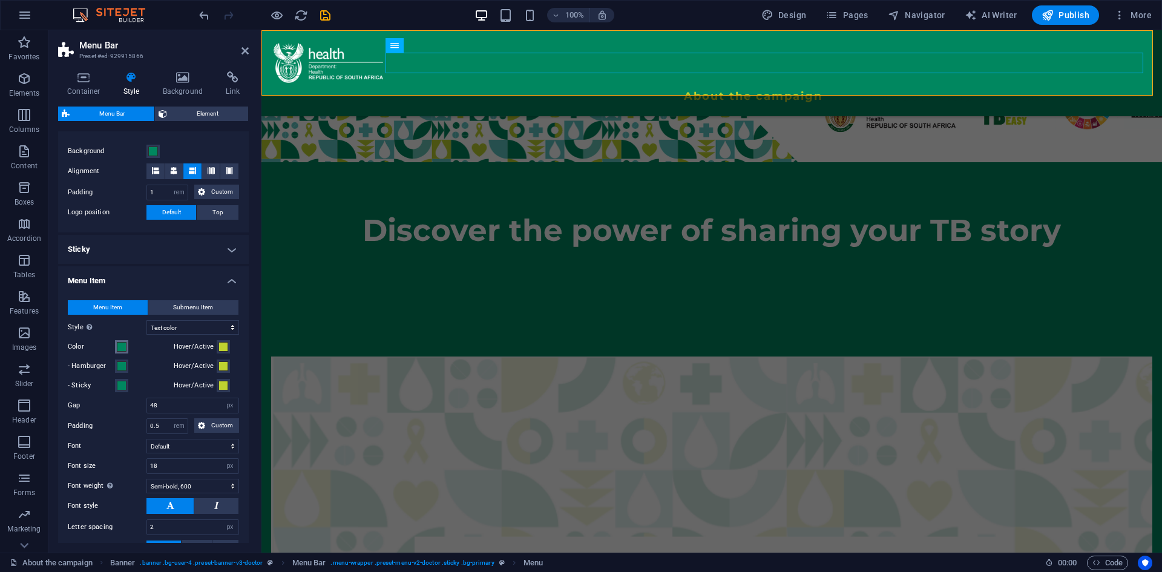
click at [119, 345] on span at bounding box center [122, 347] width 10 height 10
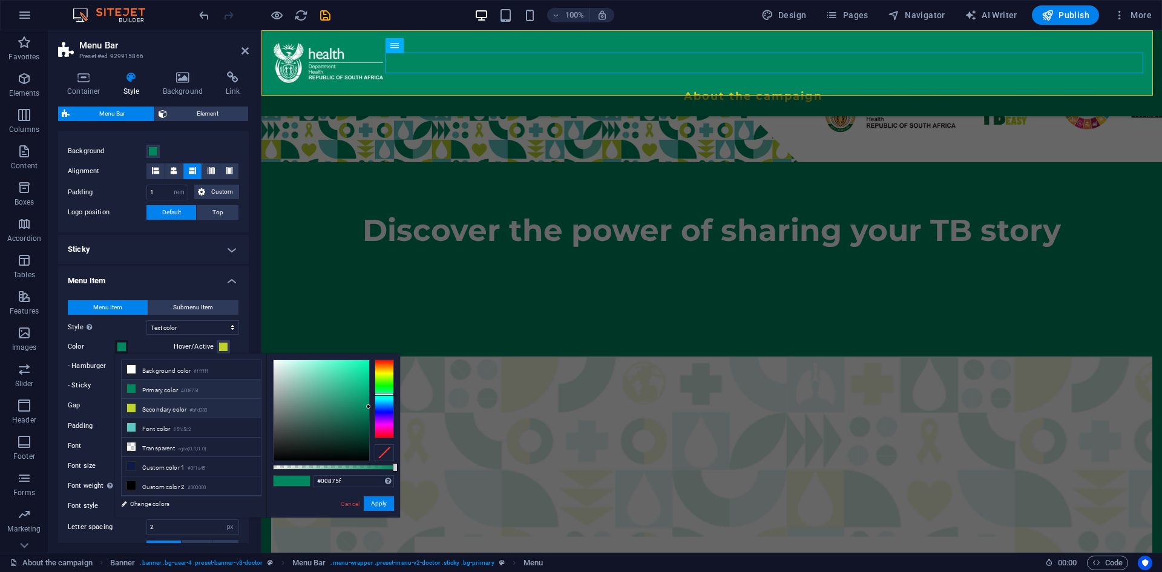
click at [133, 404] on icon at bounding box center [131, 408] width 8 height 8
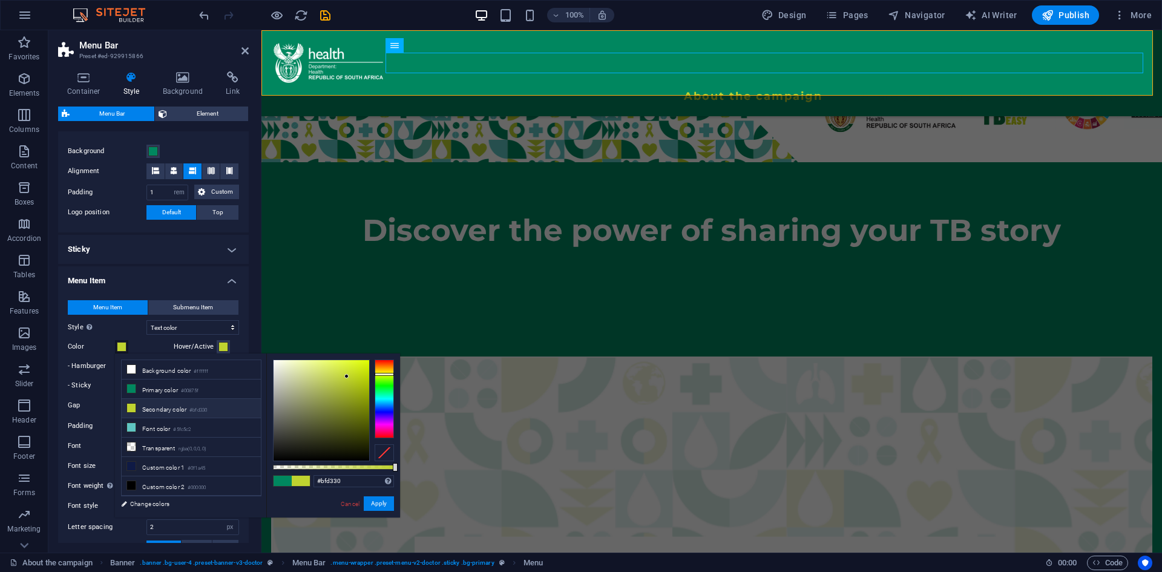
click at [363, 502] on div "Cancel Apply" at bounding box center [367, 503] width 54 height 15
click at [132, 365] on icon at bounding box center [131, 369] width 8 height 8
type input "#ffffff"
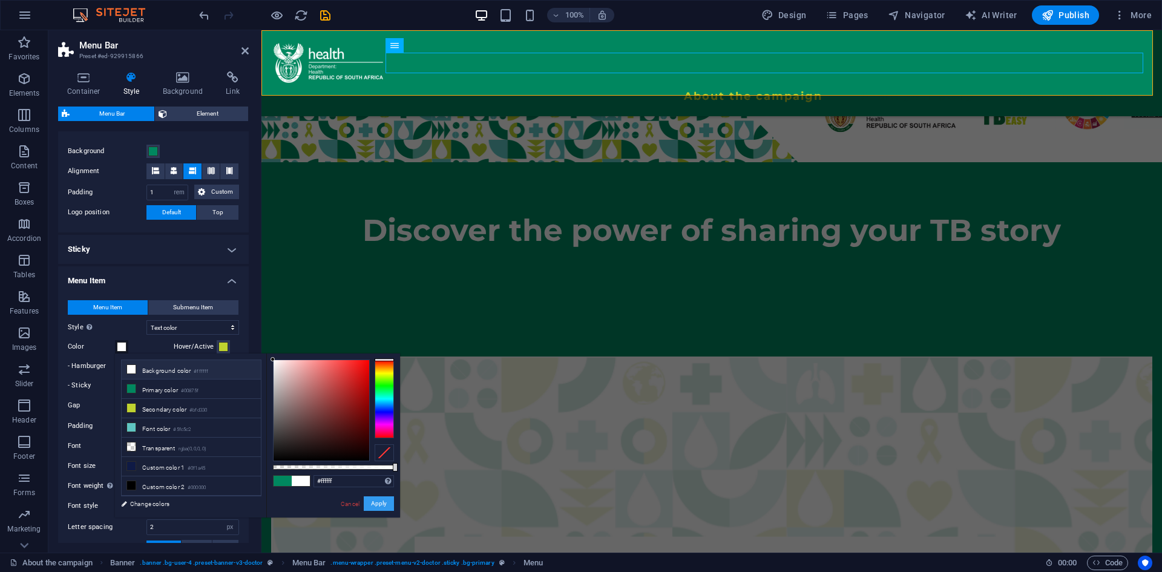
click at [379, 506] on button "Apply" at bounding box center [379, 503] width 30 height 15
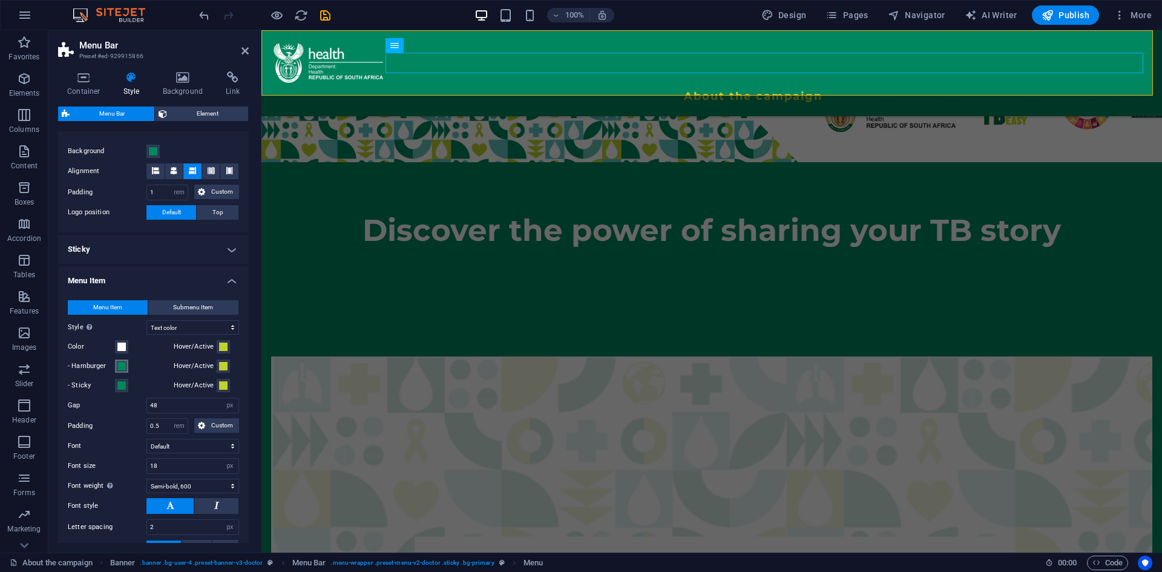
click at [125, 367] on span at bounding box center [122, 366] width 10 height 10
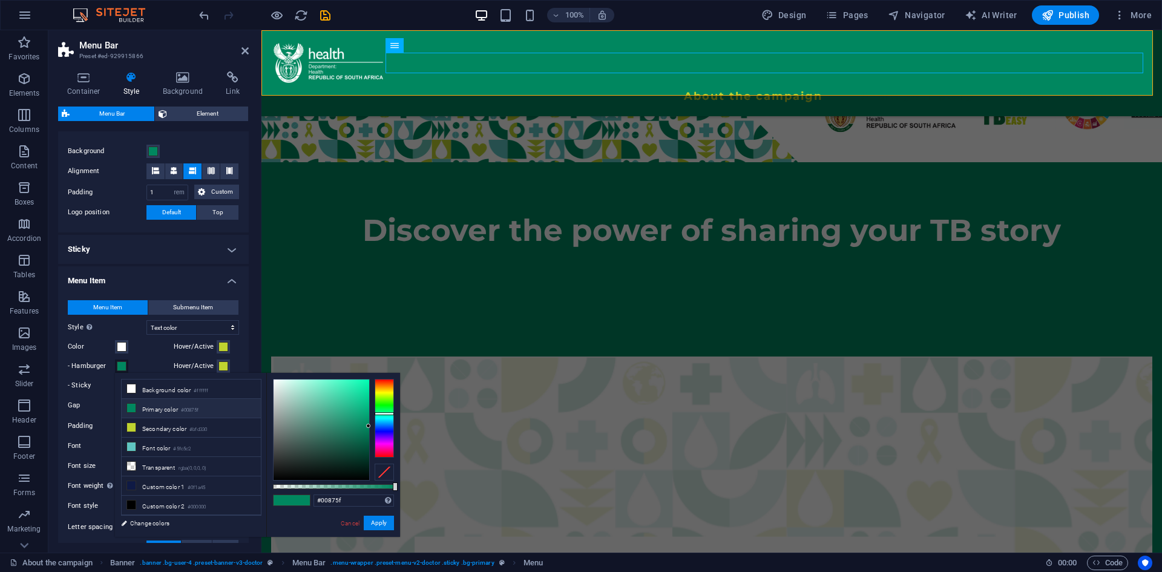
click at [125, 367] on span at bounding box center [122, 366] width 10 height 10
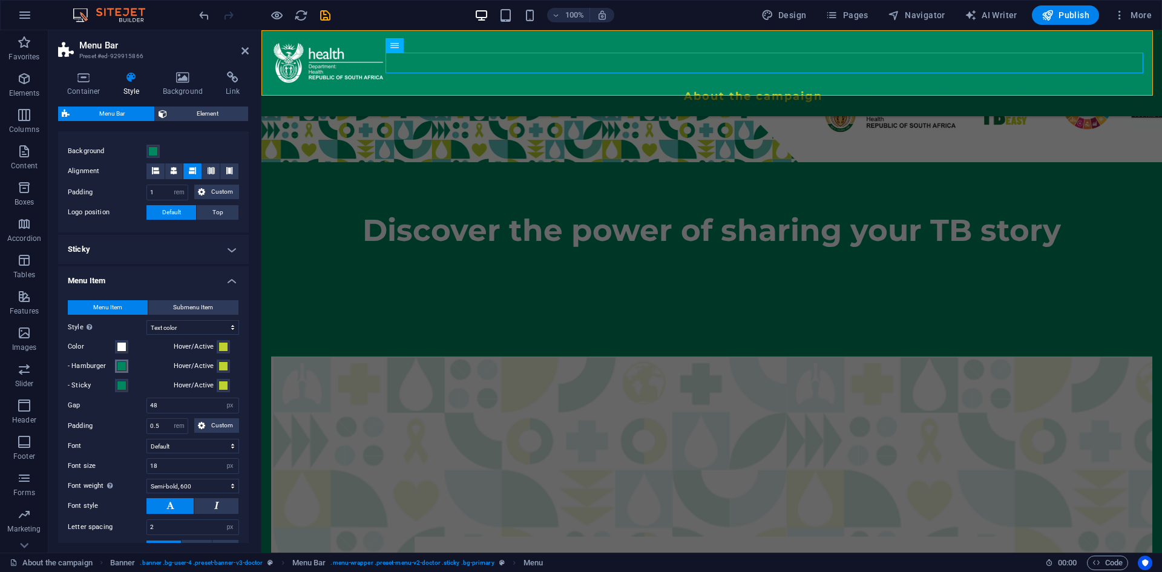
click at [125, 367] on span at bounding box center [122, 366] width 10 height 10
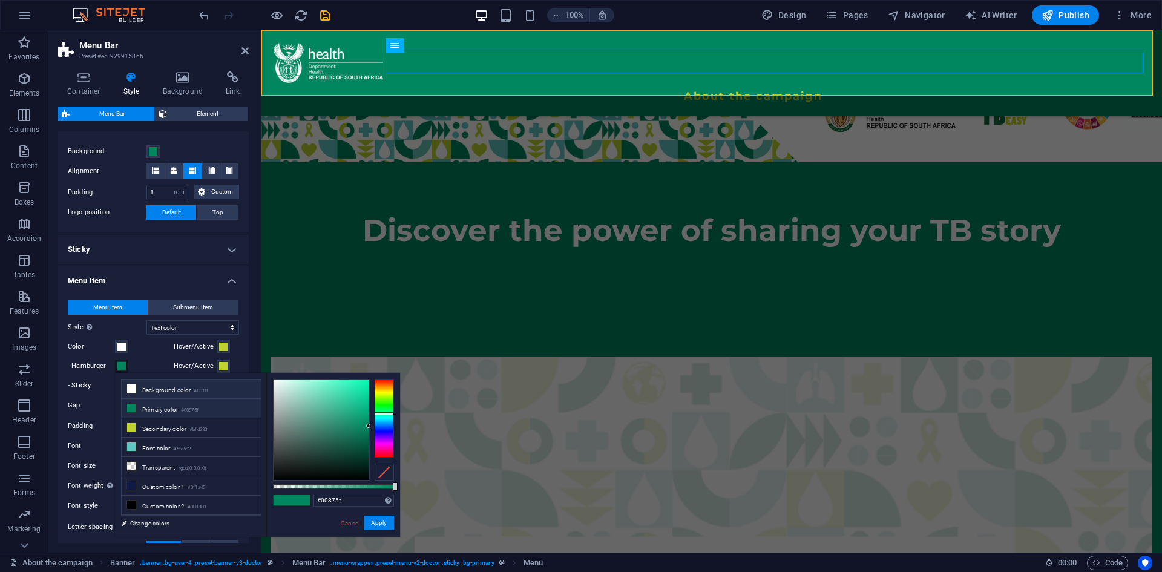
click at [138, 389] on li "Background color #ffffff" at bounding box center [191, 389] width 139 height 19
type input "#ffffff"
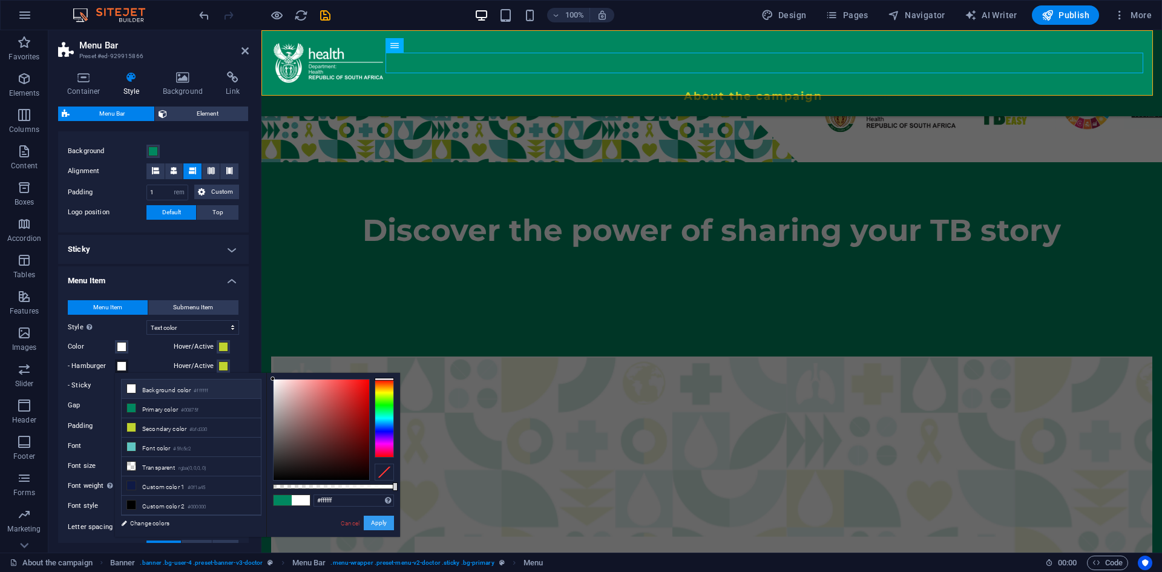
click at [372, 529] on button "Apply" at bounding box center [379, 523] width 30 height 15
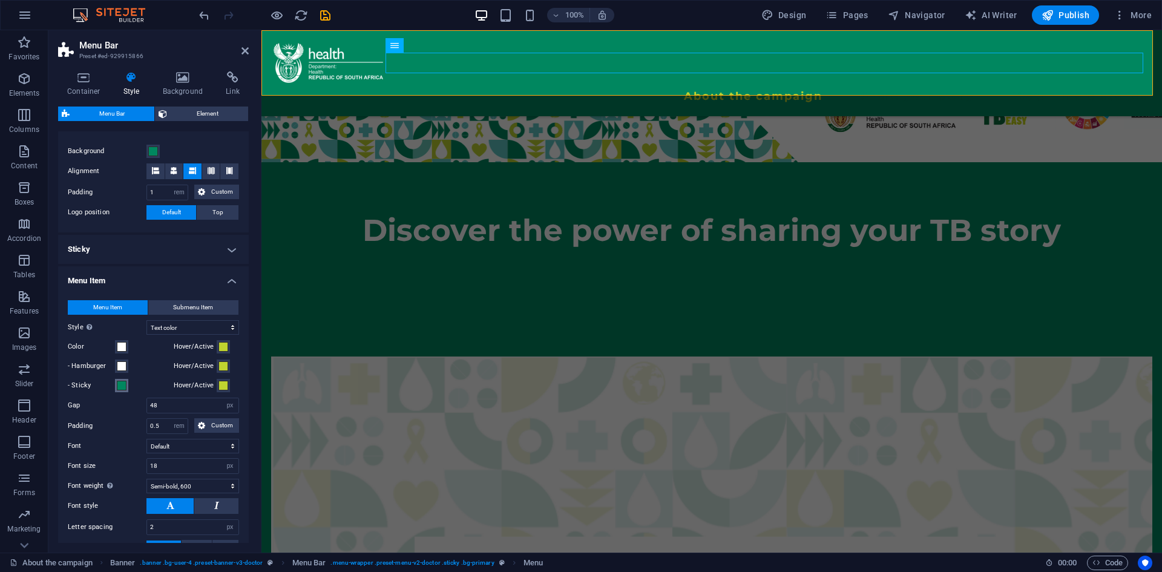
click at [121, 385] on span at bounding box center [122, 386] width 10 height 10
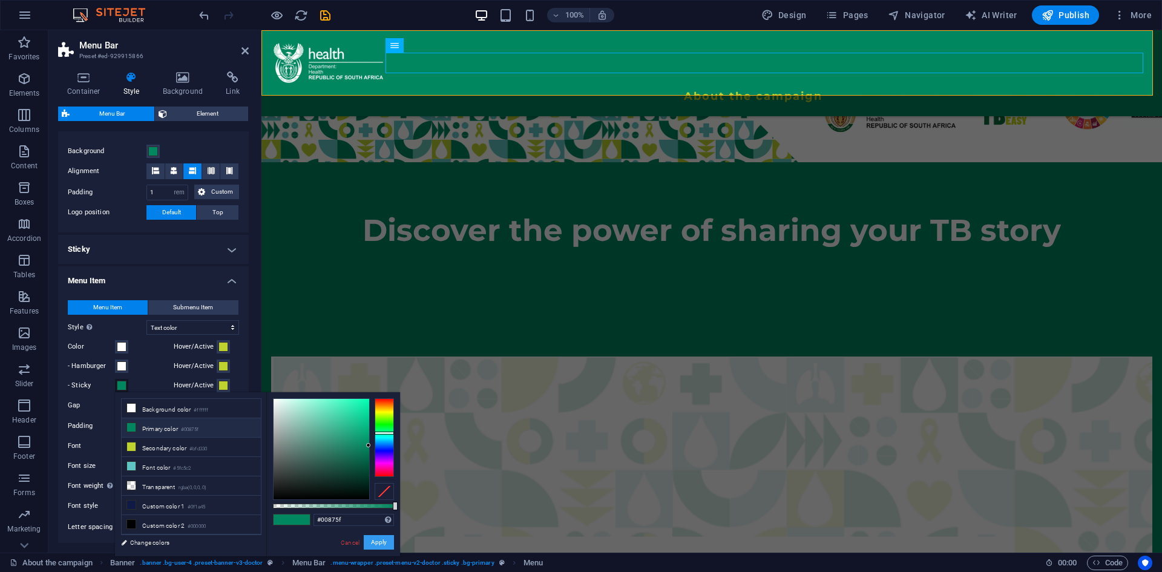
click at [387, 543] on button "Apply" at bounding box center [379, 542] width 30 height 15
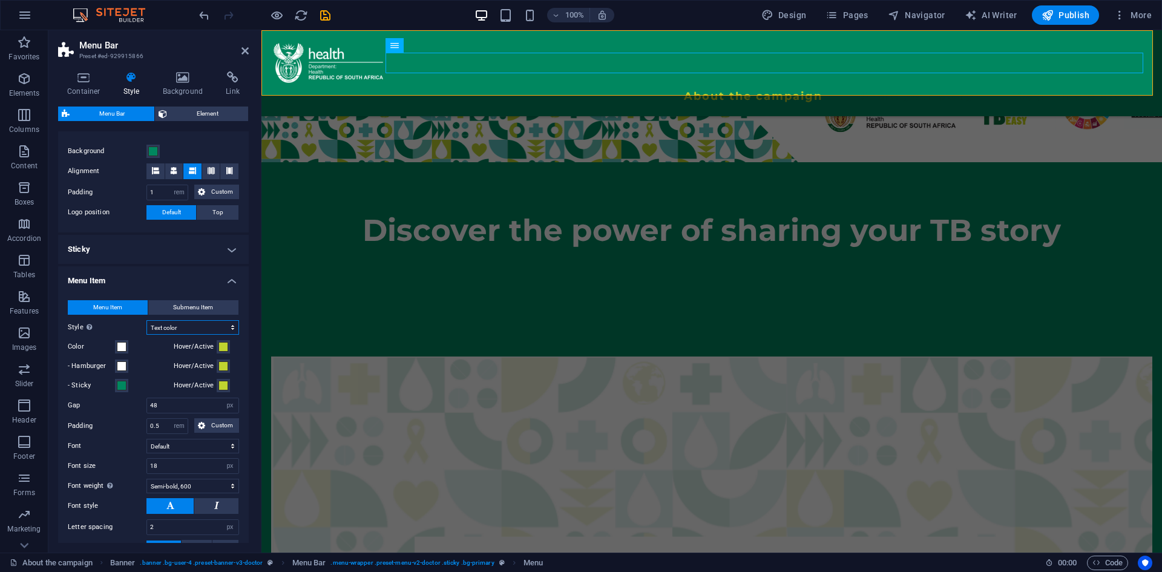
click at [162, 331] on select "Plain Text color Box: Fade Box: Flip vertical Box: Flip horizontal Box: Slide d…" at bounding box center [193, 327] width 93 height 15
click at [120, 390] on span at bounding box center [122, 386] width 10 height 10
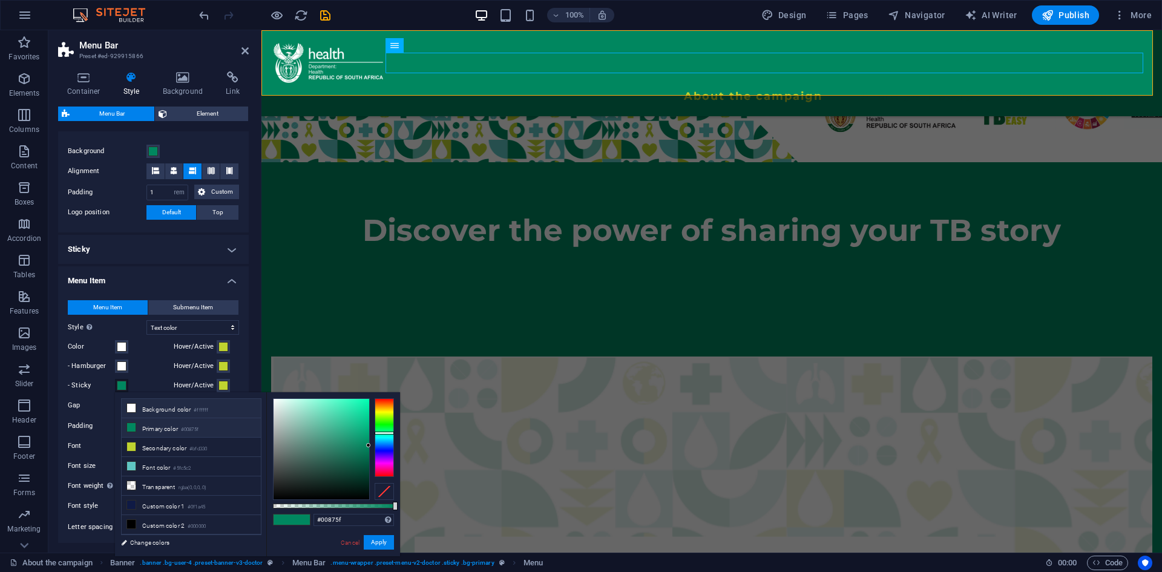
click at [130, 405] on icon at bounding box center [131, 408] width 8 height 8
type input "#ffffff"
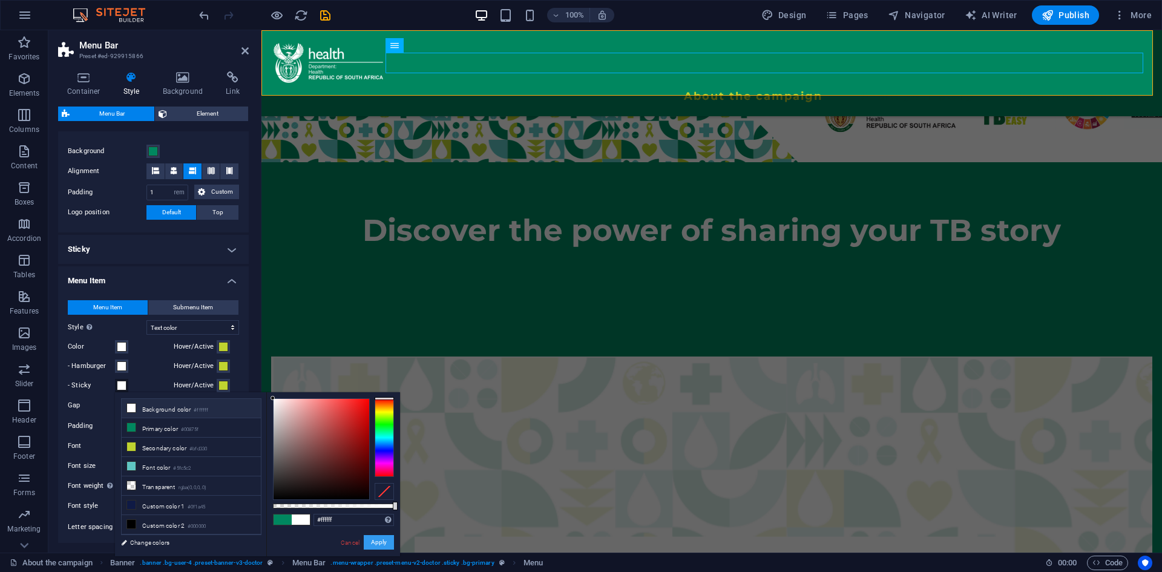
click at [373, 544] on button "Apply" at bounding box center [379, 542] width 30 height 15
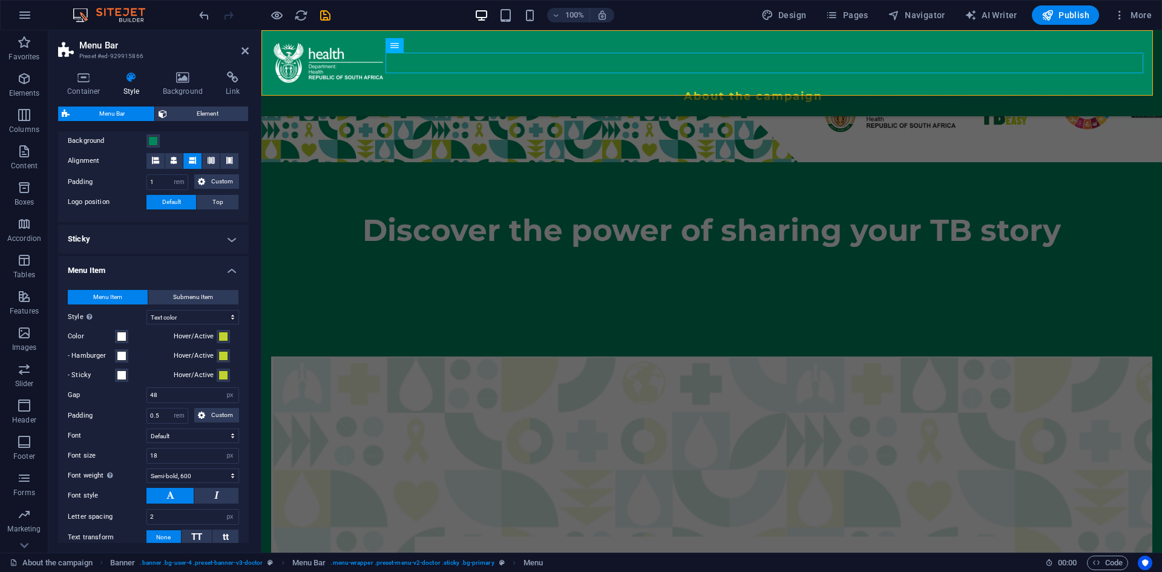
scroll to position [221, 0]
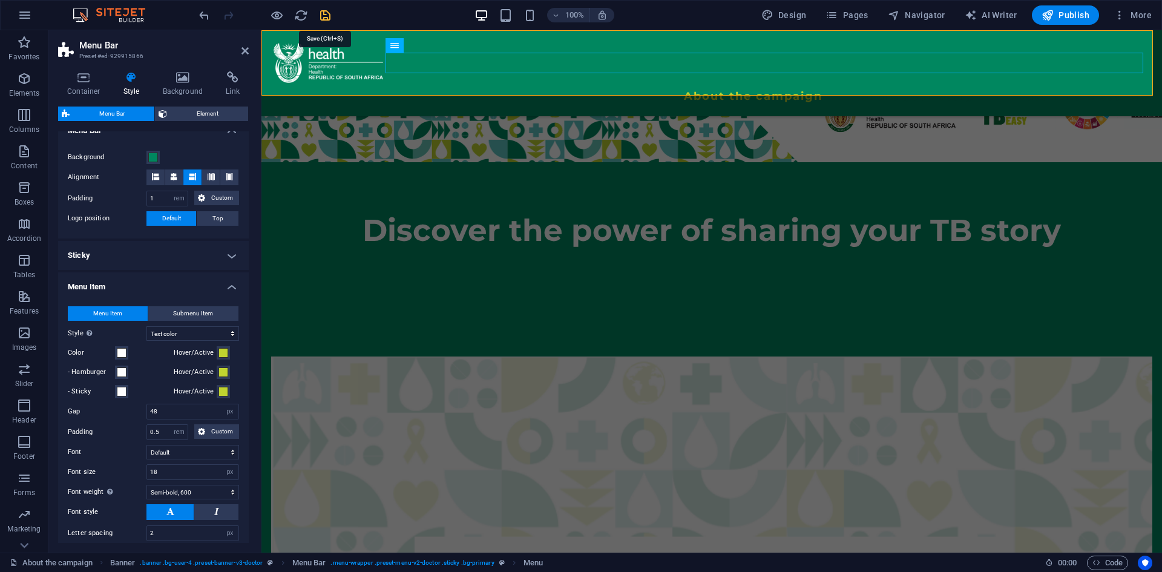
click at [322, 19] on icon "save" at bounding box center [325, 15] width 14 height 14
checkbox input "false"
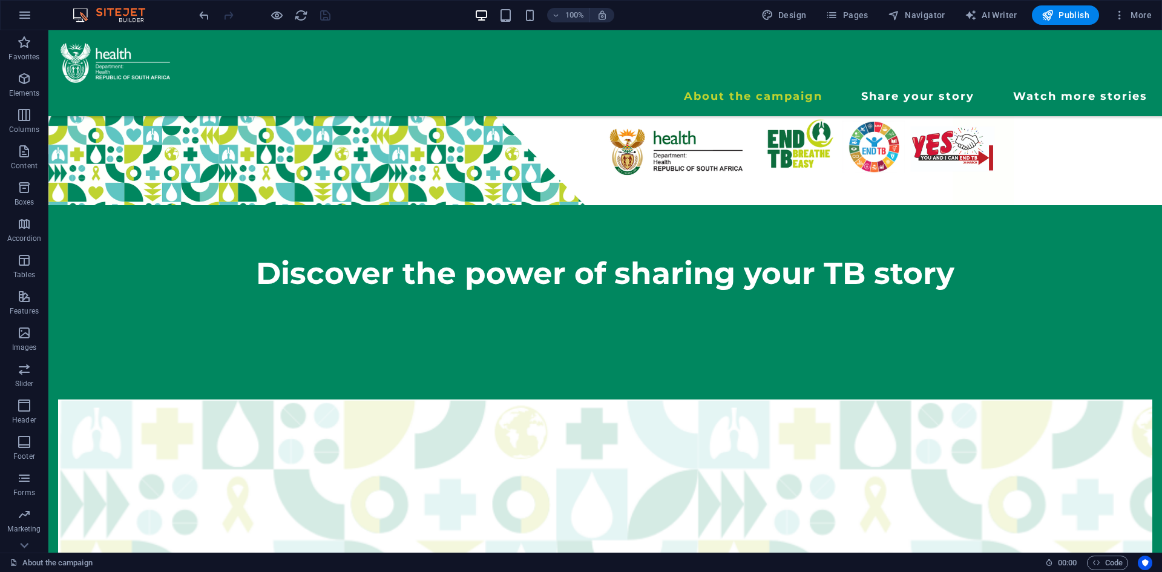
scroll to position [153, 0]
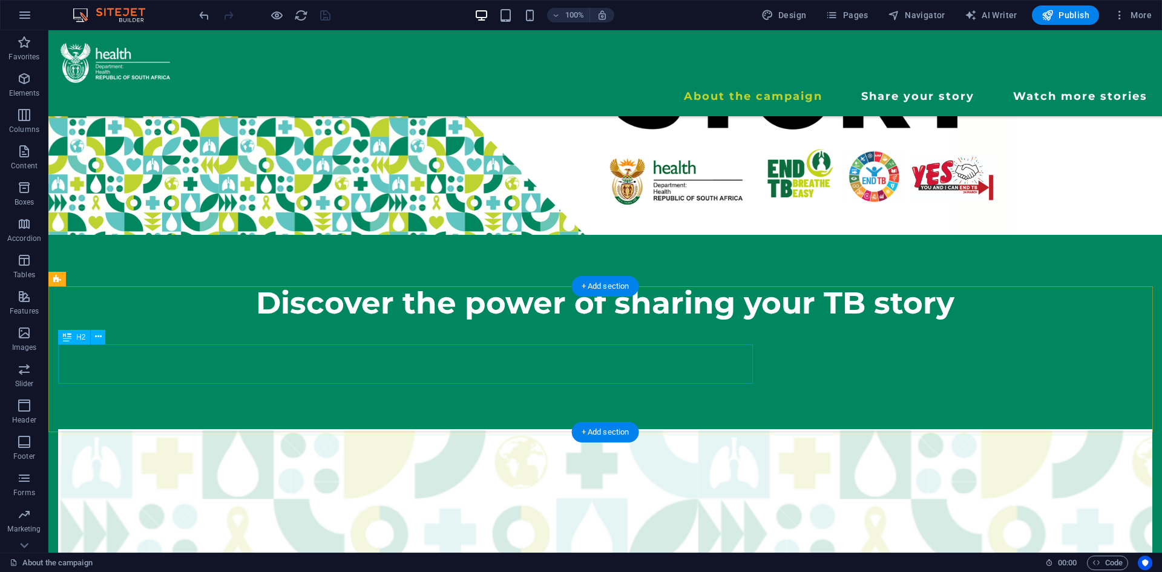
click at [669, 323] on div "Discover the power of sharing your TB story" at bounding box center [605, 302] width 1095 height 39
click at [733, 323] on div "Discover the power of sharing your TB story" at bounding box center [605, 302] width 1095 height 39
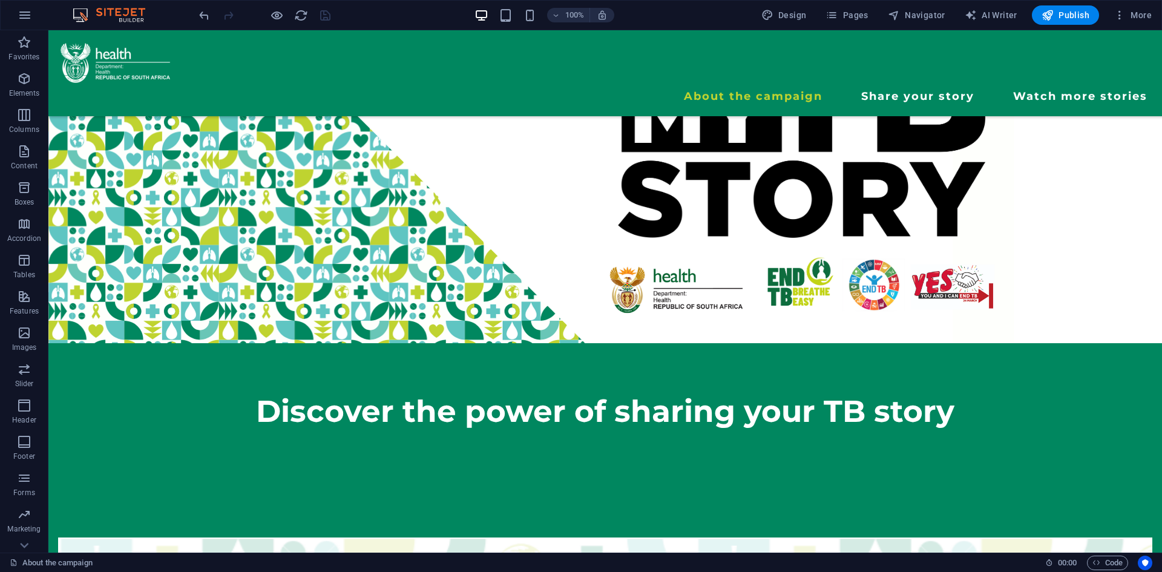
scroll to position [0, 0]
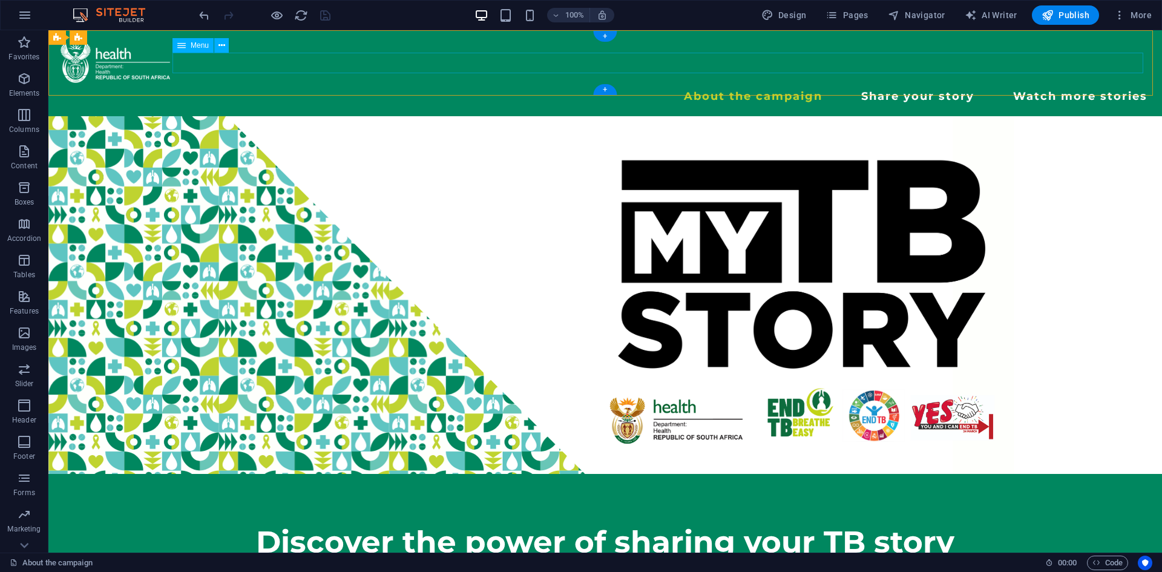
click at [888, 86] on nav "About the campaign Share your story Watch more stories" at bounding box center [605, 96] width 1095 height 21
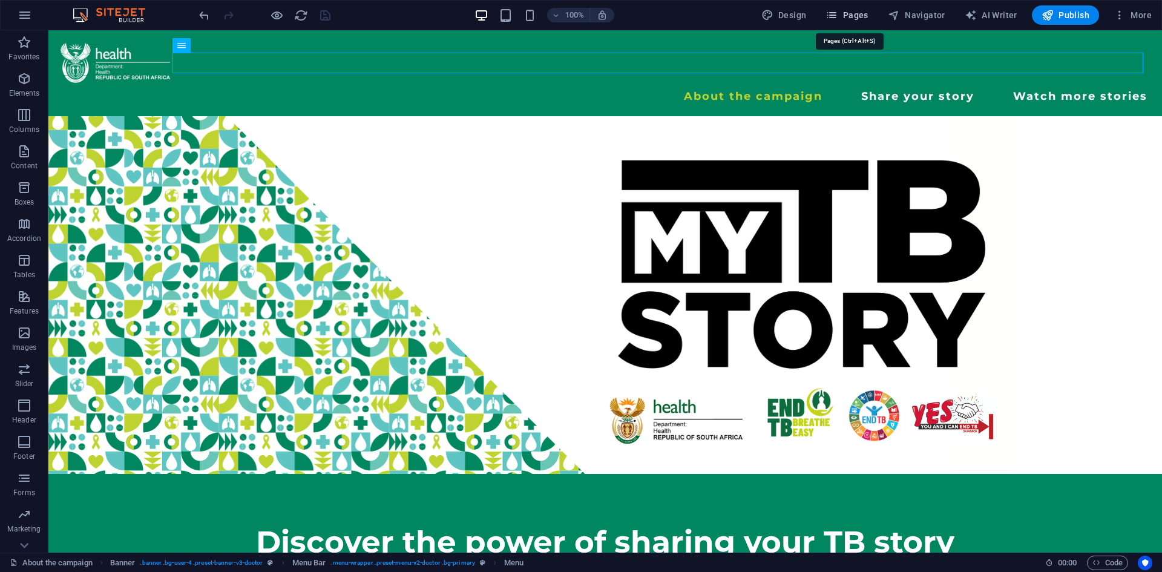
click at [873, 10] on button "Pages" at bounding box center [847, 14] width 52 height 19
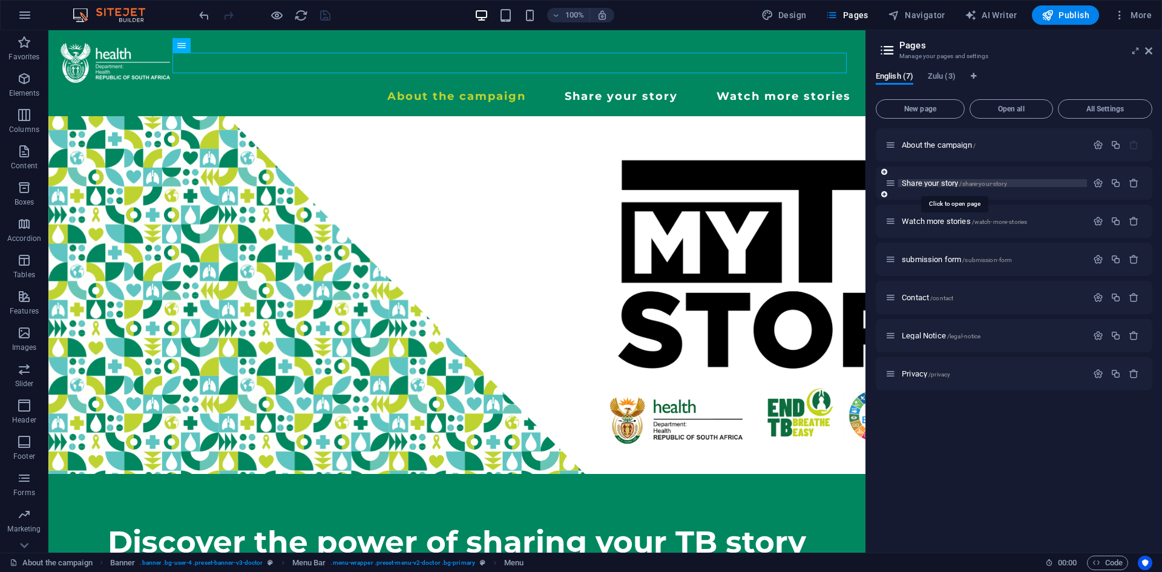
click at [926, 184] on span "Share your story /share-your-story" at bounding box center [954, 183] width 105 height 9
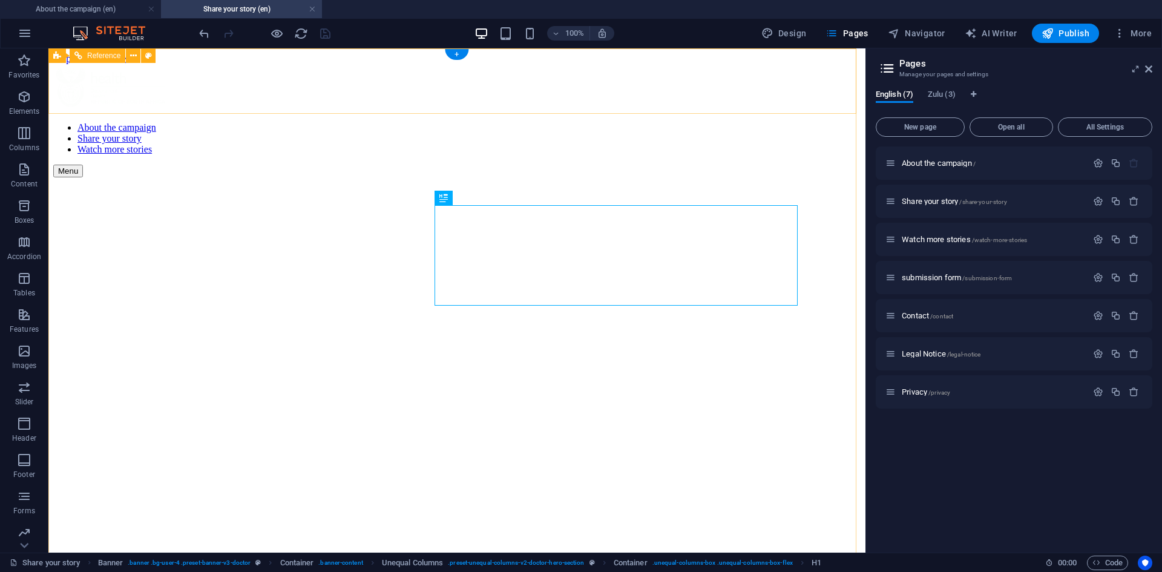
click at [712, 106] on div "About the campaign Share your story Watch more stories Menu" at bounding box center [457, 120] width 808 height 113
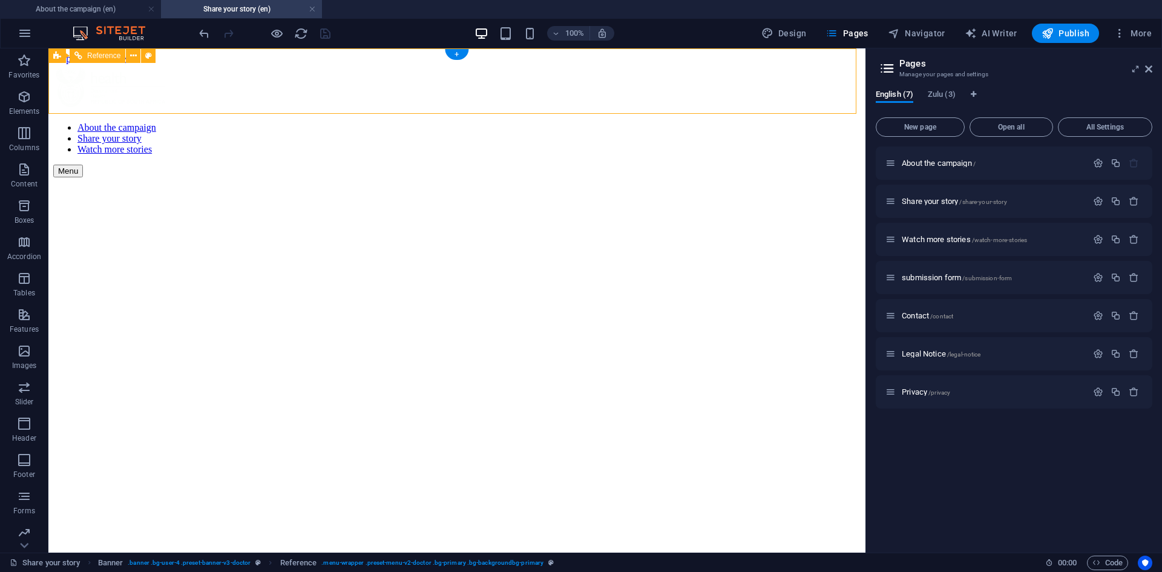
click at [712, 106] on div "About the campaign Share your story Watch more stories Menu" at bounding box center [457, 120] width 808 height 113
click at [914, 271] on div "submission form /submission-form" at bounding box center [987, 278] width 202 height 14
click at [918, 277] on span "submission form /submission-form" at bounding box center [957, 277] width 110 height 9
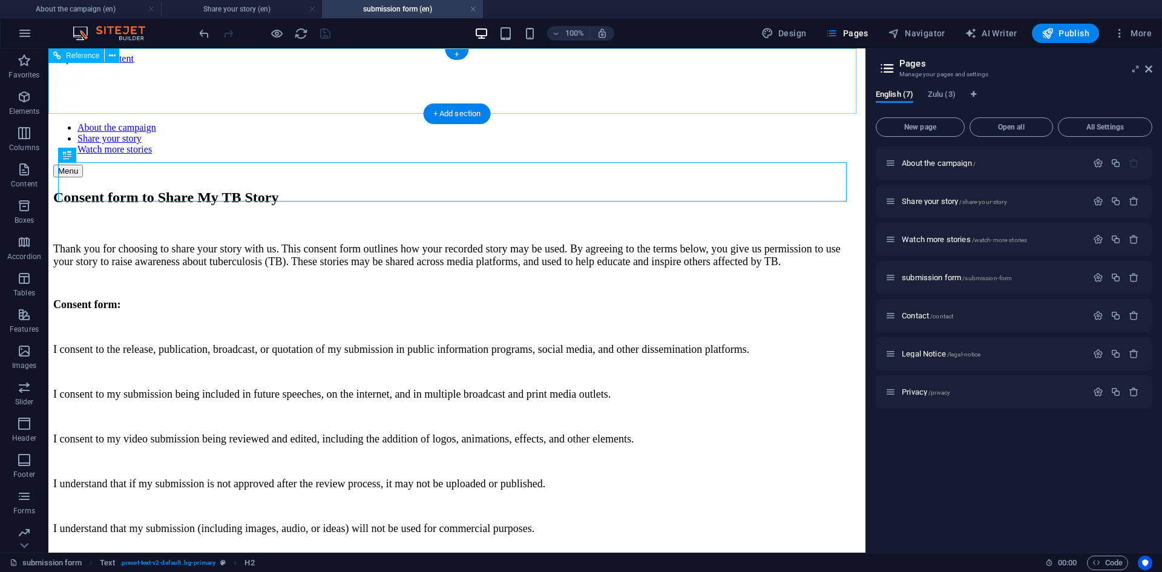
click at [754, 70] on div "About the campaign Share your story Watch more stories Menu" at bounding box center [457, 120] width 808 height 113
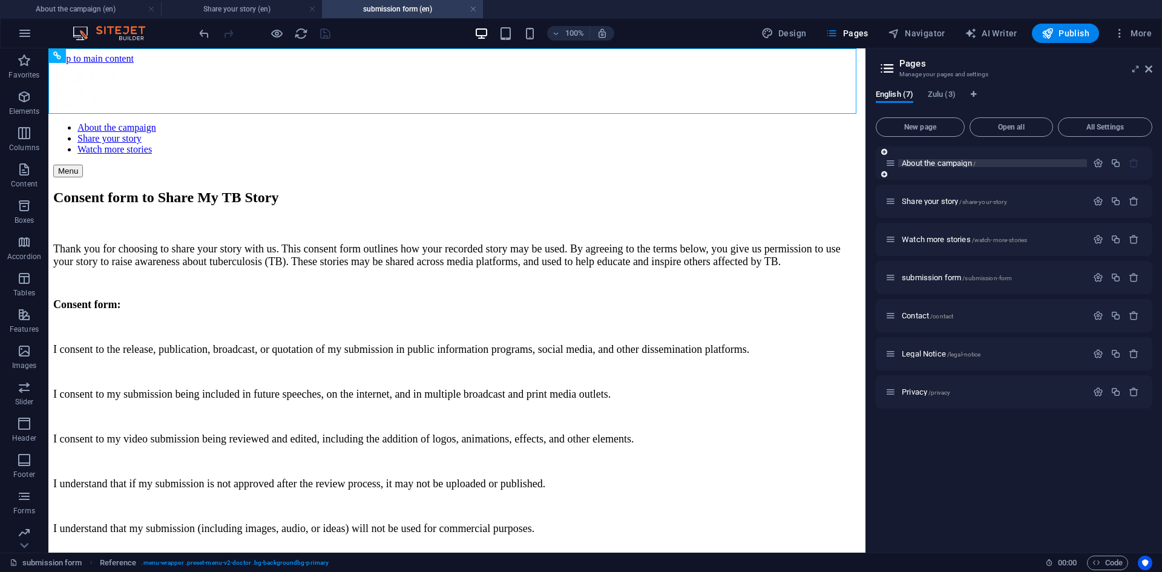
click at [926, 161] on span "About the campaign /" at bounding box center [939, 163] width 74 height 9
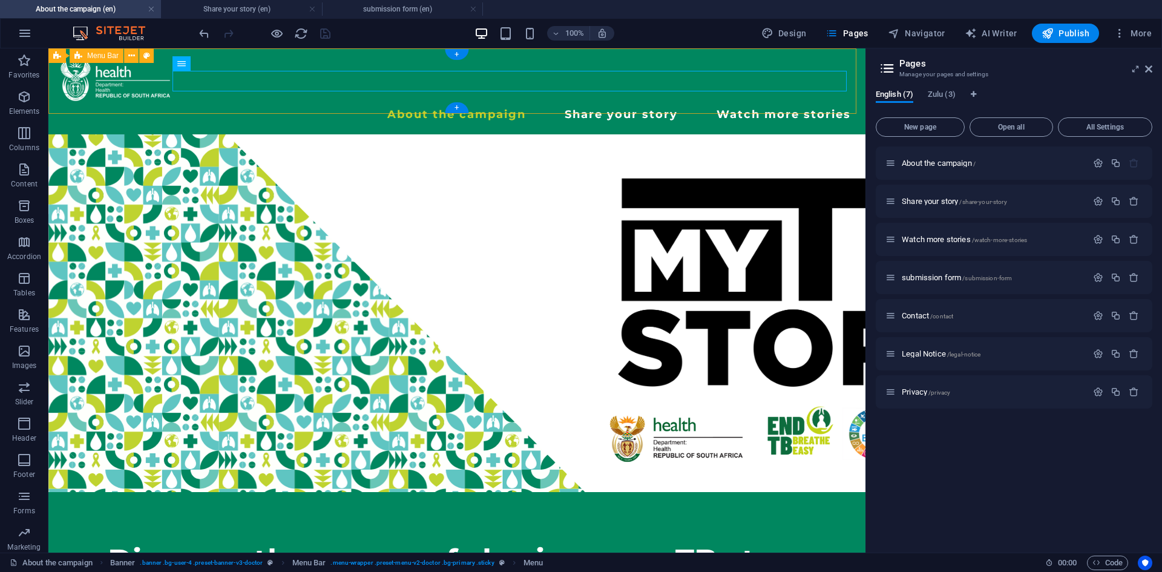
click at [538, 61] on div "About the campaign Share your story Watch more stories Menu" at bounding box center [456, 91] width 817 height 86
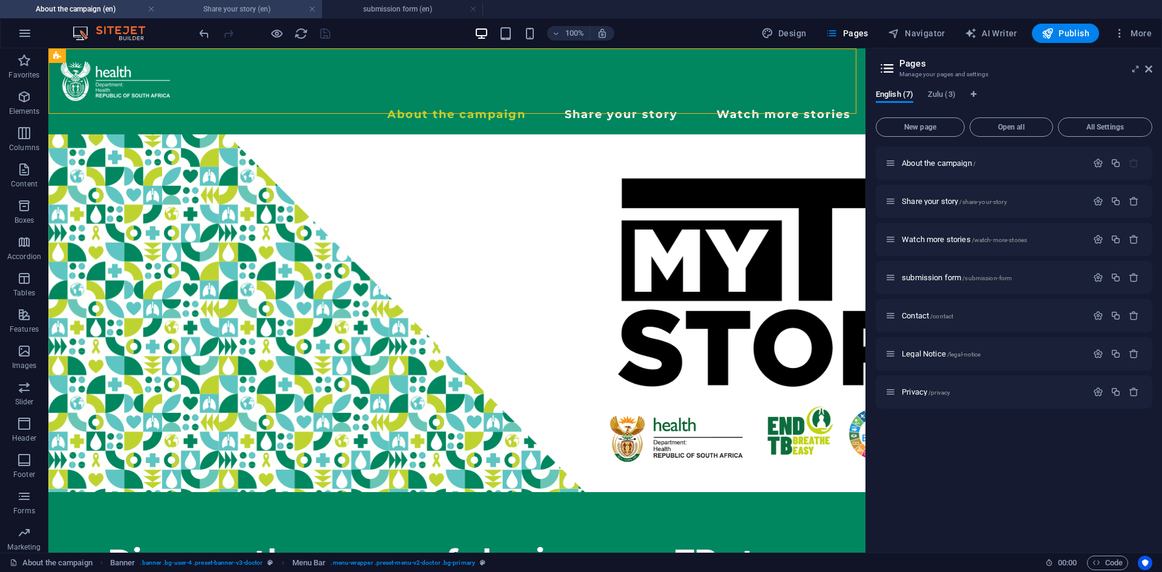
click at [252, 6] on h4 "Share your story (en)" at bounding box center [241, 8] width 161 height 13
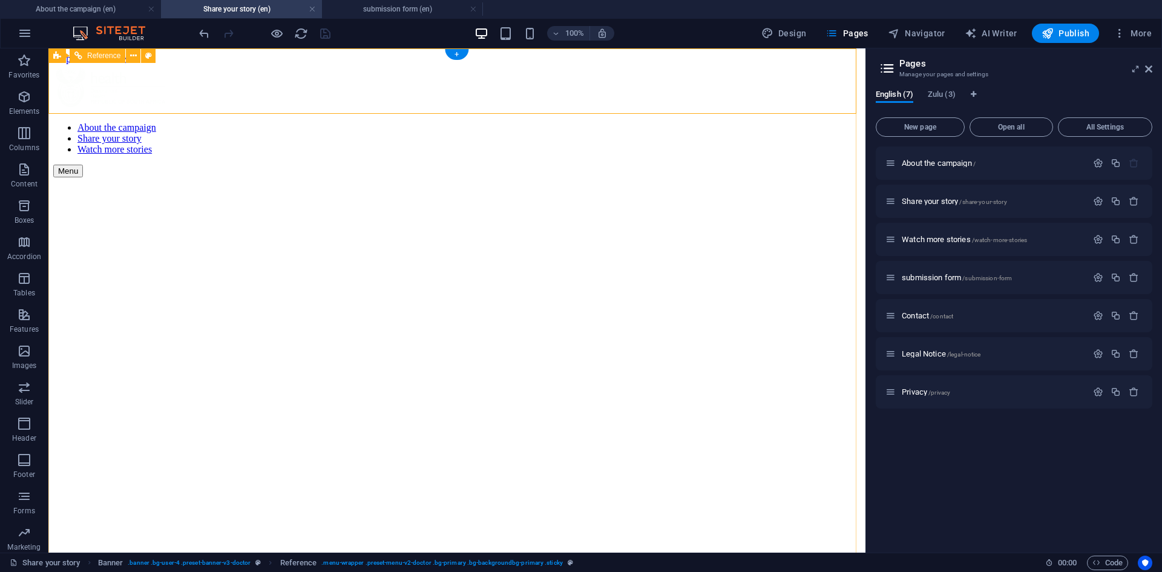
click at [234, 64] on div "About the campaign Share your story Watch more stories Menu" at bounding box center [457, 120] width 808 height 113
click at [133, 57] on icon at bounding box center [133, 56] width 7 height 13
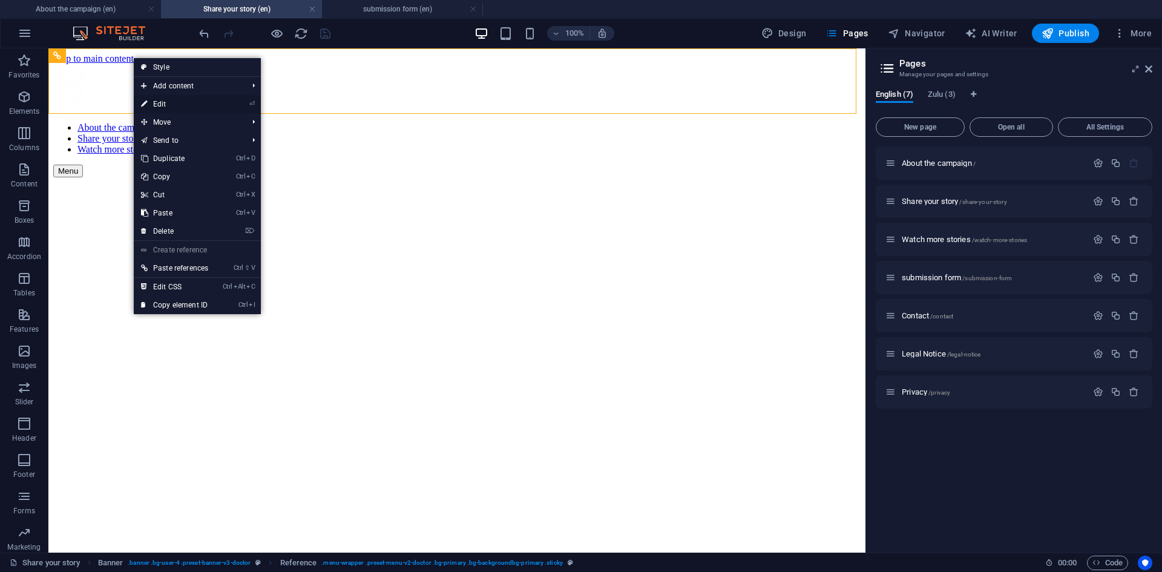
click at [153, 107] on link "⏎ Edit" at bounding box center [175, 104] width 82 height 18
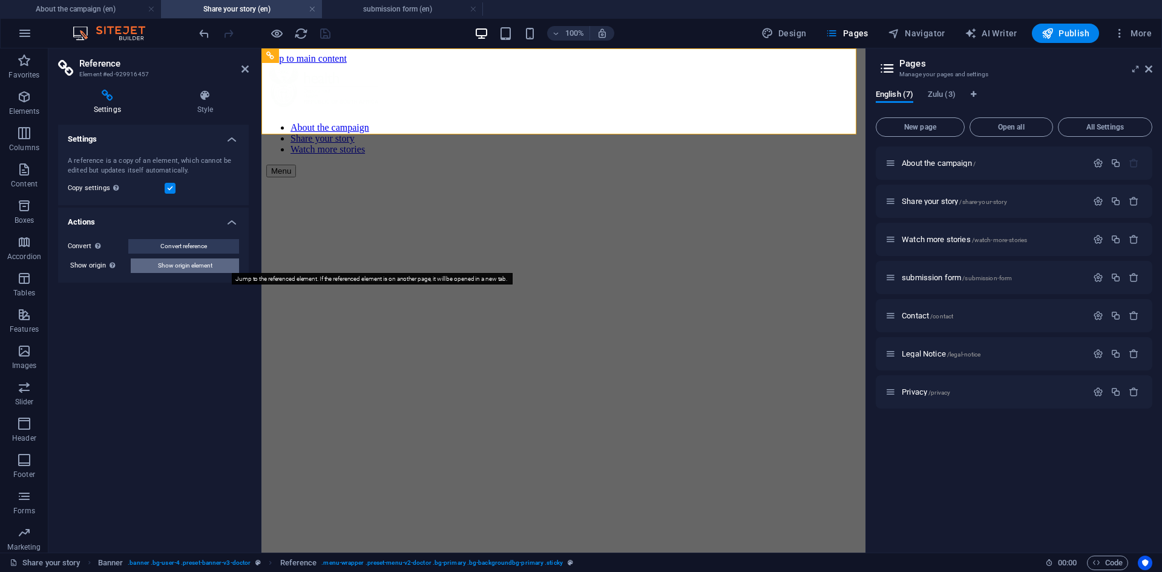
click at [192, 261] on span "Show origin element" at bounding box center [185, 266] width 54 height 15
select select "rem"
select select "hover_text_color"
select select "px"
select select "rem"
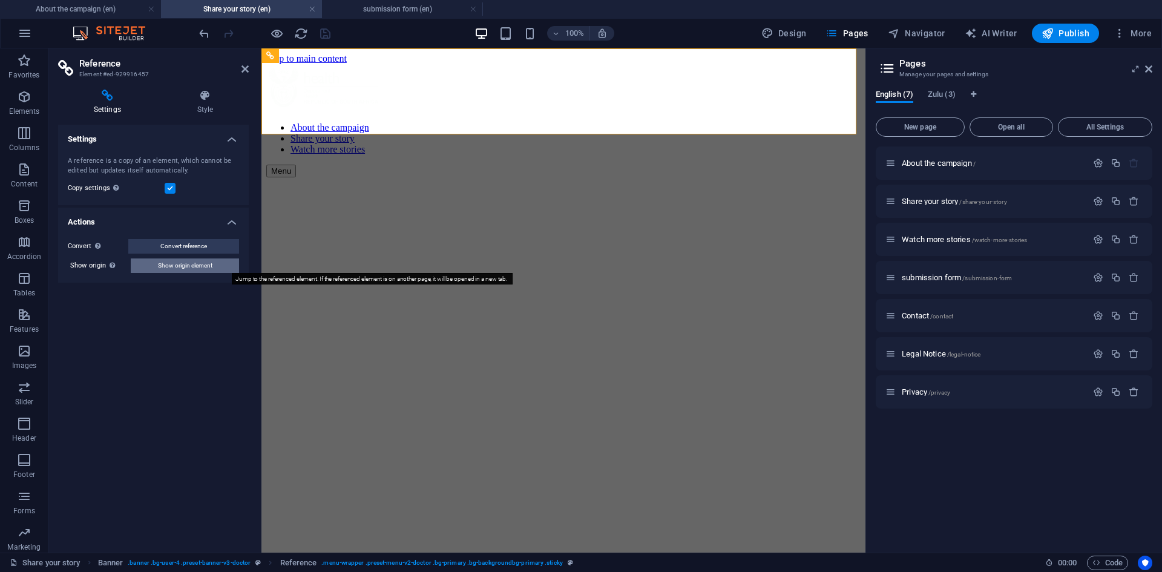
select select "px"
select select "600"
select select "px"
select select "rem"
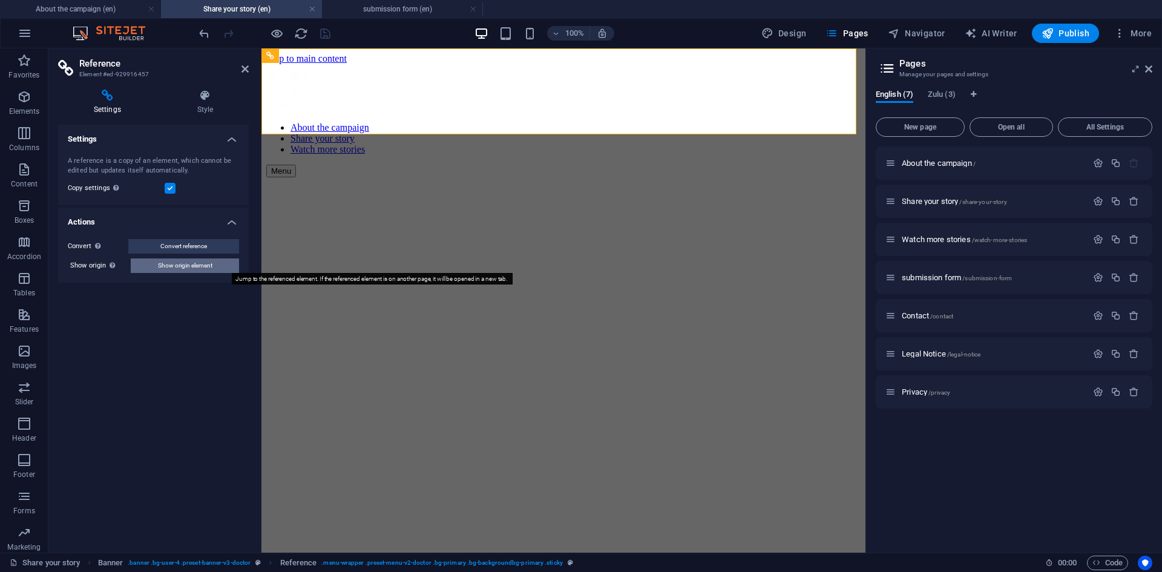
select select "px"
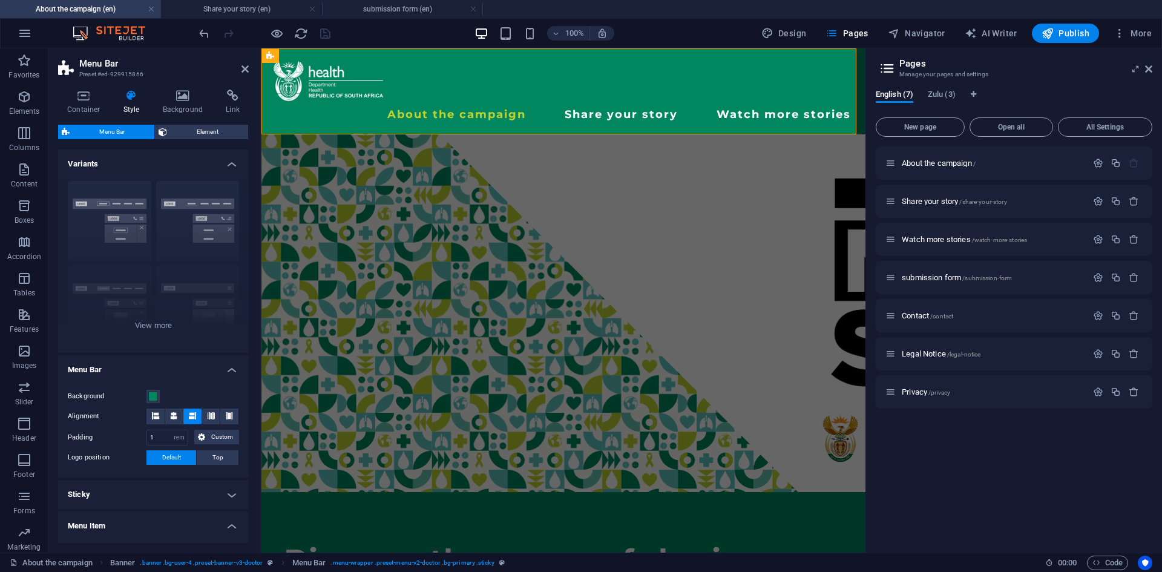
click at [192, 261] on div "Border Centered Default Fixed Loki Trigger Wide XXL" at bounding box center [153, 262] width 191 height 182
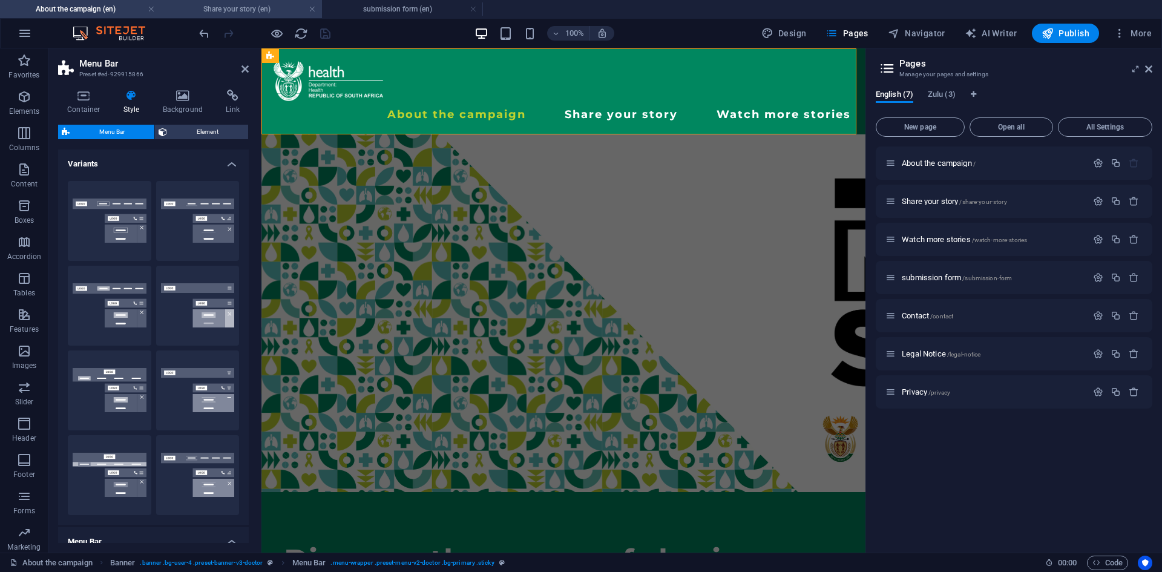
click at [235, 12] on h4 "Share your story (en)" at bounding box center [241, 8] width 161 height 13
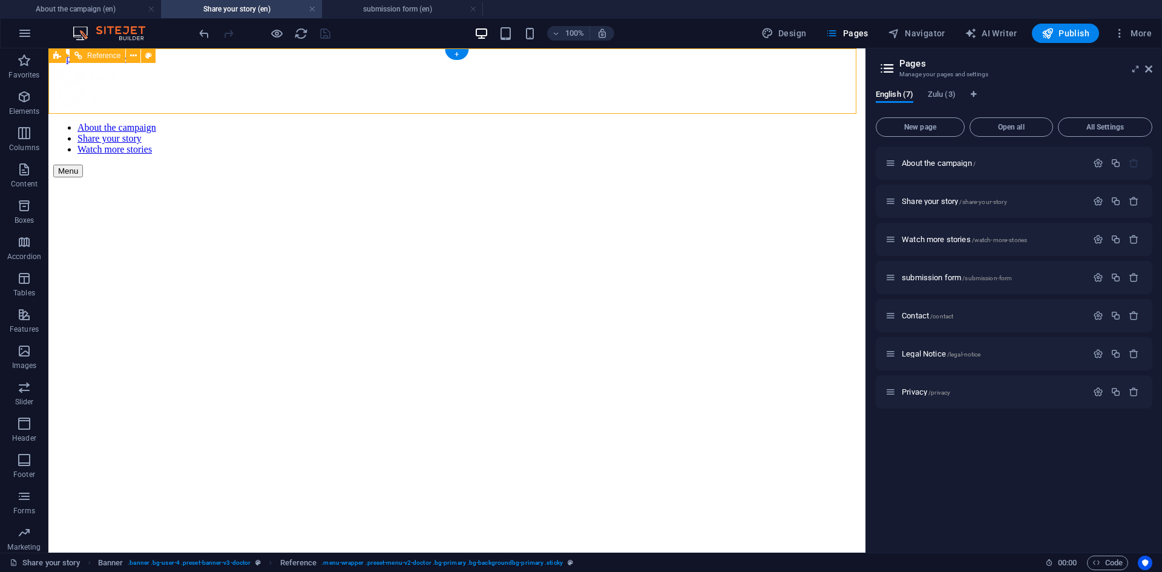
drag, startPoint x: 248, startPoint y: 77, endPoint x: 136, endPoint y: 61, distance: 112.6
click at [136, 64] on div "About the campaign Share your story Watch more stories Menu" at bounding box center [457, 120] width 808 height 113
click at [137, 58] on button at bounding box center [133, 55] width 15 height 15
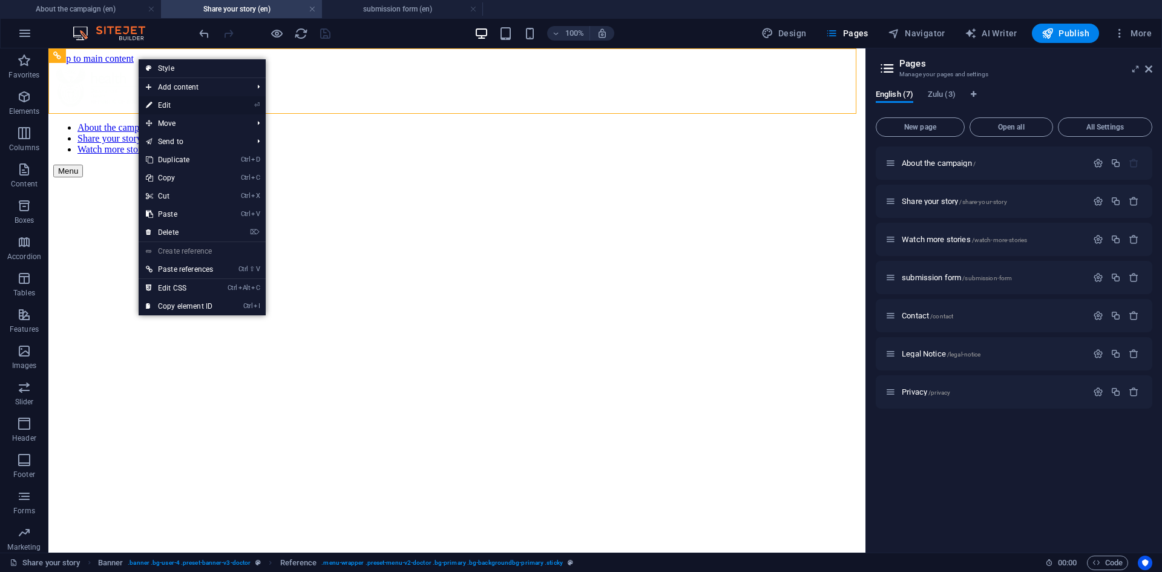
click at [162, 100] on link "⏎ Edit" at bounding box center [180, 105] width 82 height 18
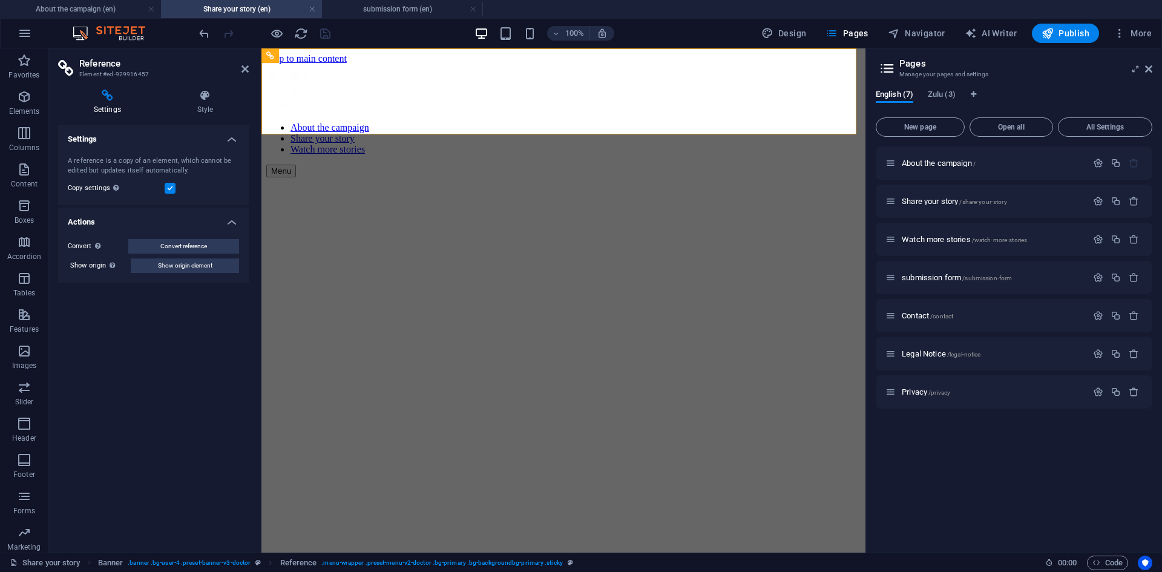
click at [170, 185] on label at bounding box center [170, 188] width 11 height 11
click at [0, 0] on input "Copy settings Use the same settings (flex, animation, position, style) as for t…" at bounding box center [0, 0] width 0 height 0
click at [170, 185] on label at bounding box center [170, 188] width 11 height 11
click at [0, 0] on input "Copy settings Use the same settings (flex, animation, position, style) as for t…" at bounding box center [0, 0] width 0 height 0
click at [324, 38] on icon "save" at bounding box center [325, 34] width 14 height 14
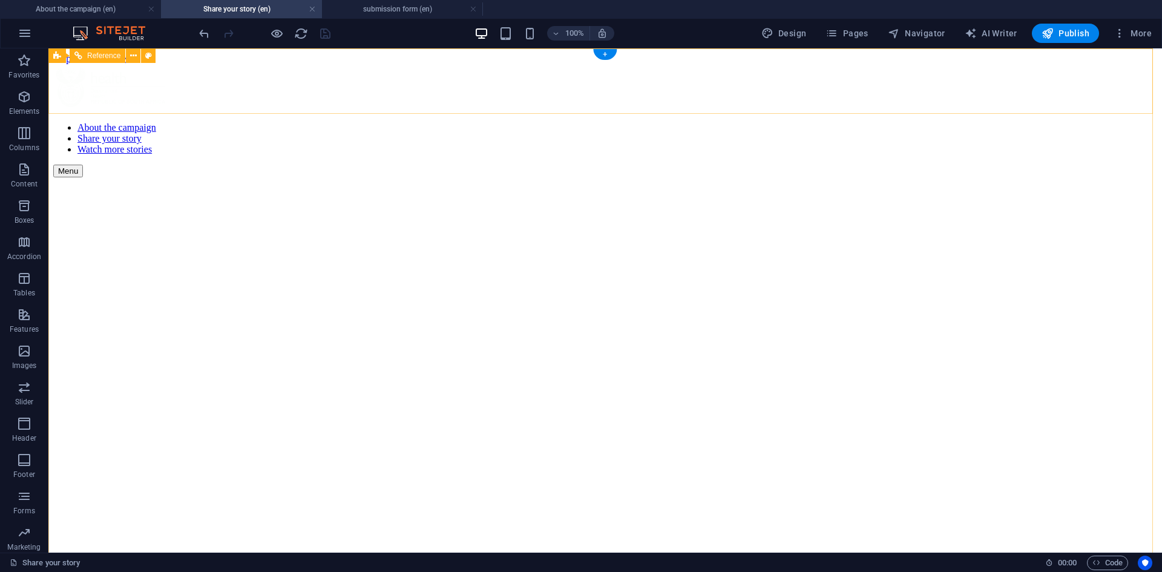
click at [1037, 122] on nav "About the campaign Share your story Watch more stories" at bounding box center [605, 138] width 1104 height 33
click at [1050, 122] on nav "About the campaign Share your story Watch more stories" at bounding box center [605, 138] width 1104 height 33
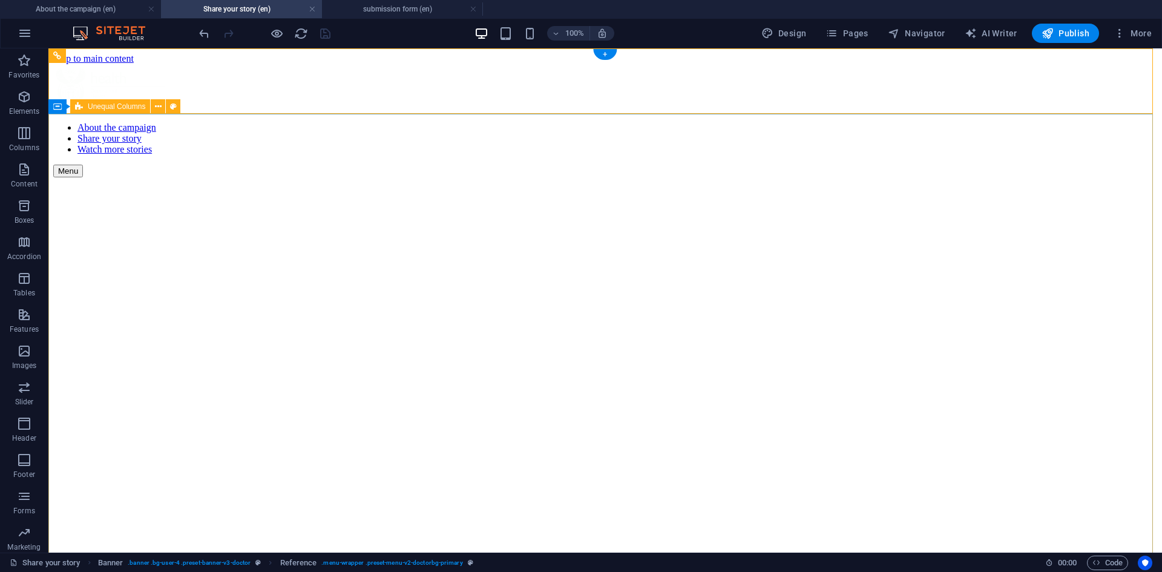
click at [149, 105] on button at bounding box center [154, 106] width 15 height 15
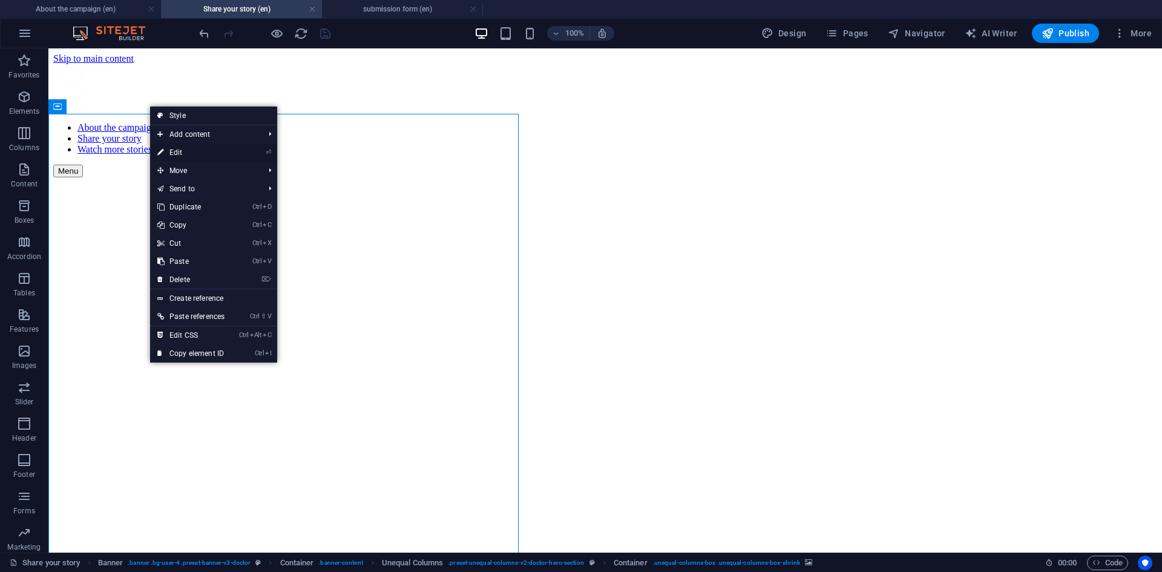
click at [165, 156] on link "⏎ Edit" at bounding box center [191, 152] width 82 height 18
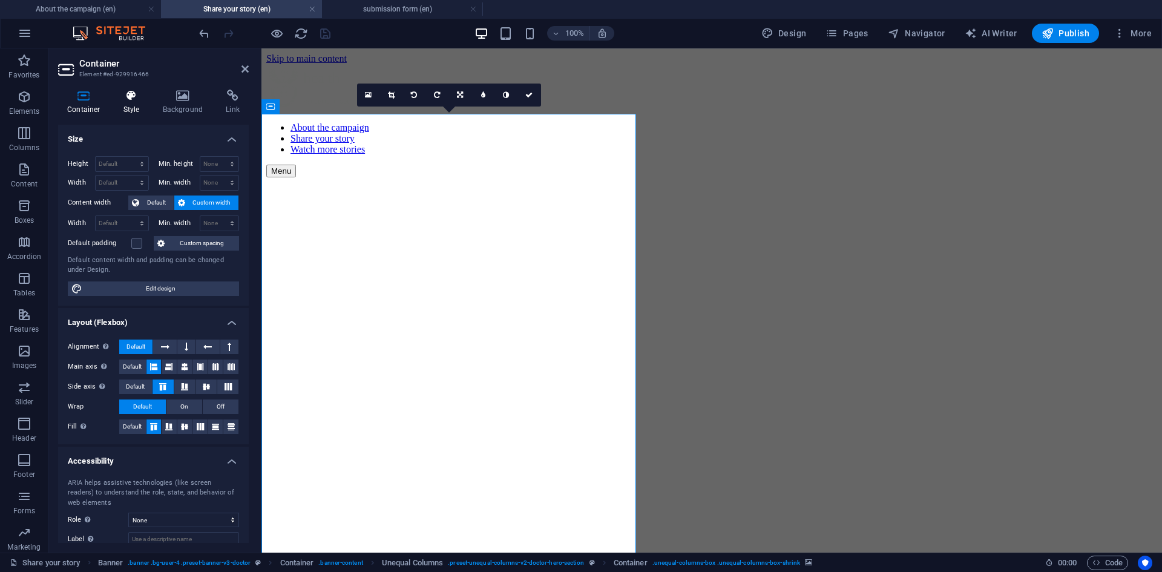
click at [139, 101] on icon at bounding box center [131, 96] width 35 height 12
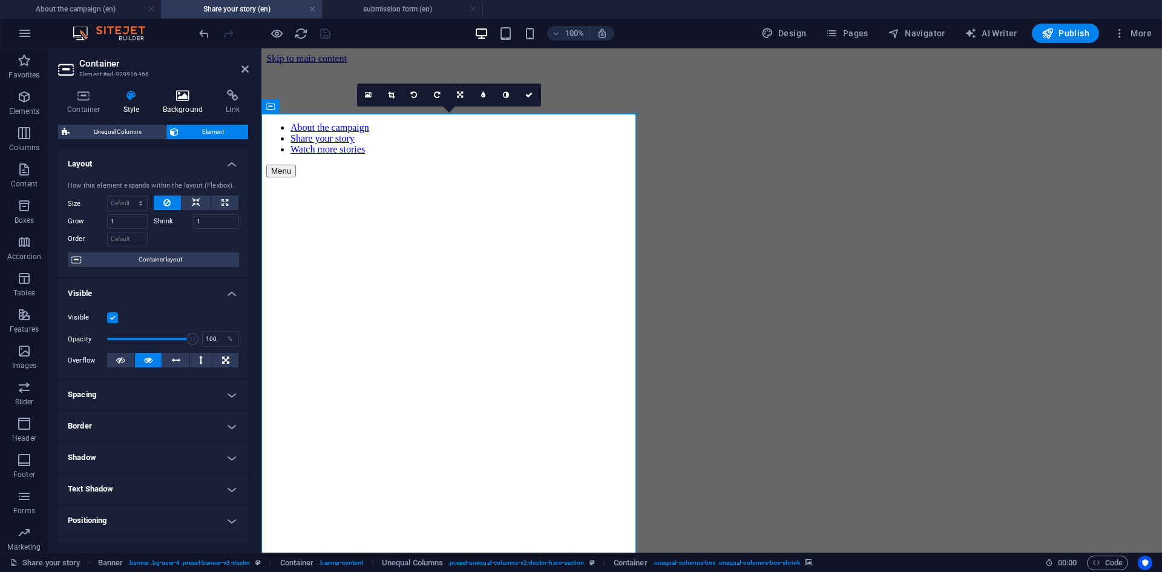
click at [170, 100] on icon at bounding box center [183, 96] width 59 height 12
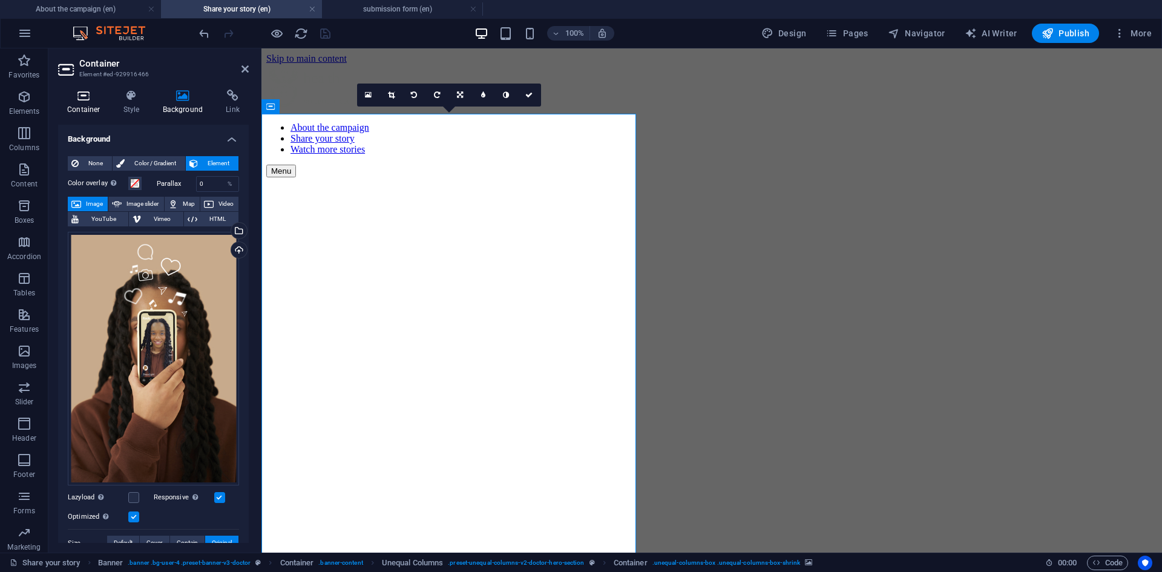
click at [84, 105] on h4 "Container" at bounding box center [86, 102] width 56 height 25
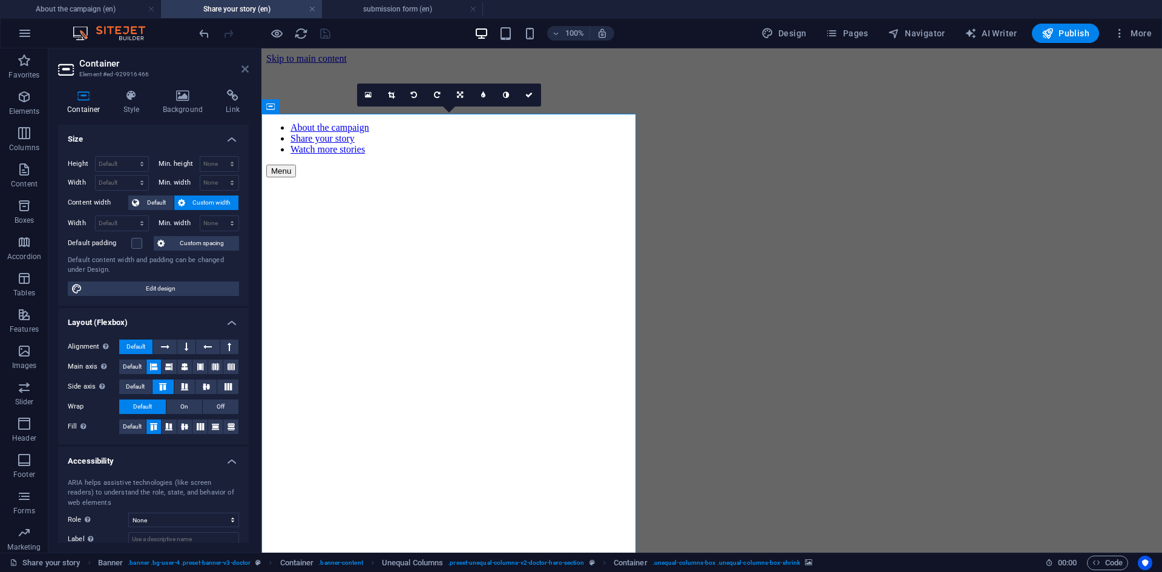
click at [246, 68] on icon at bounding box center [245, 69] width 7 height 10
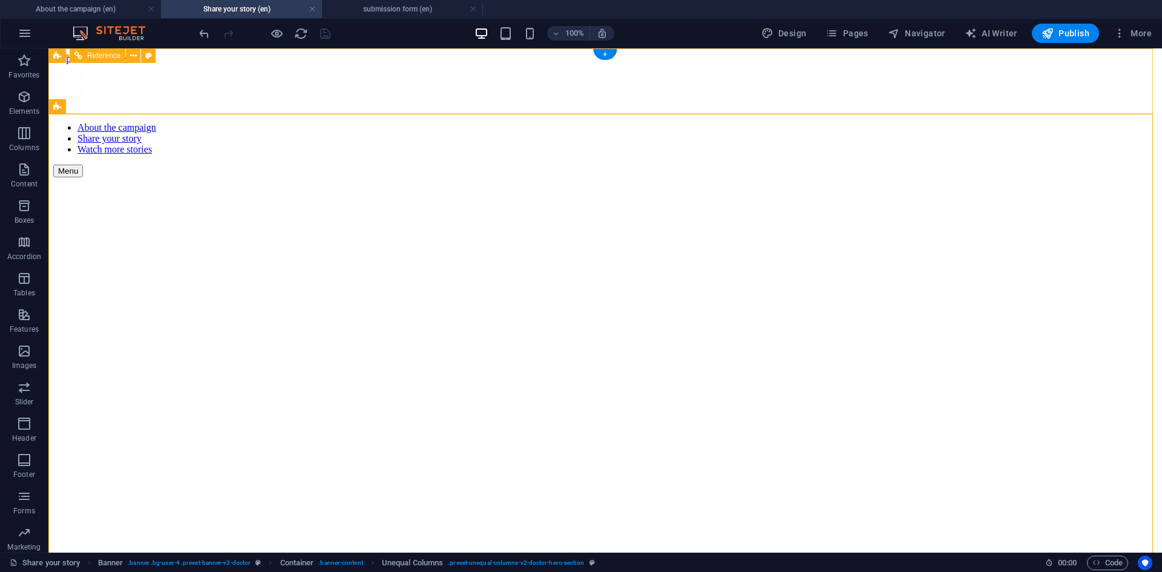
click at [1036, 122] on nav "About the campaign Share your story Watch more stories" at bounding box center [605, 138] width 1104 height 33
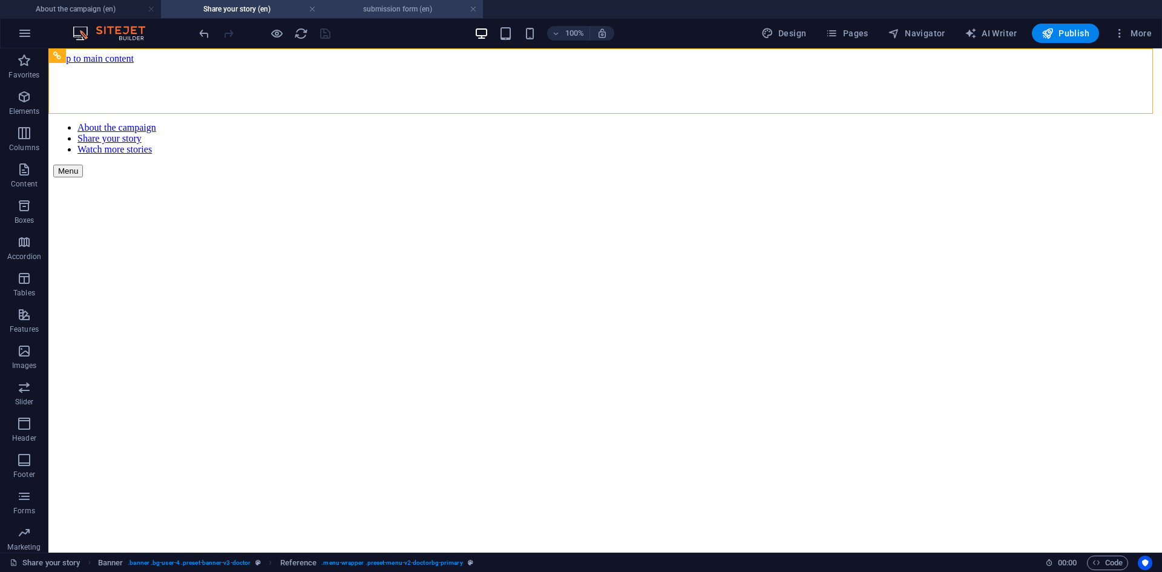
click at [438, 9] on h4 "submission form (en)" at bounding box center [402, 8] width 161 height 13
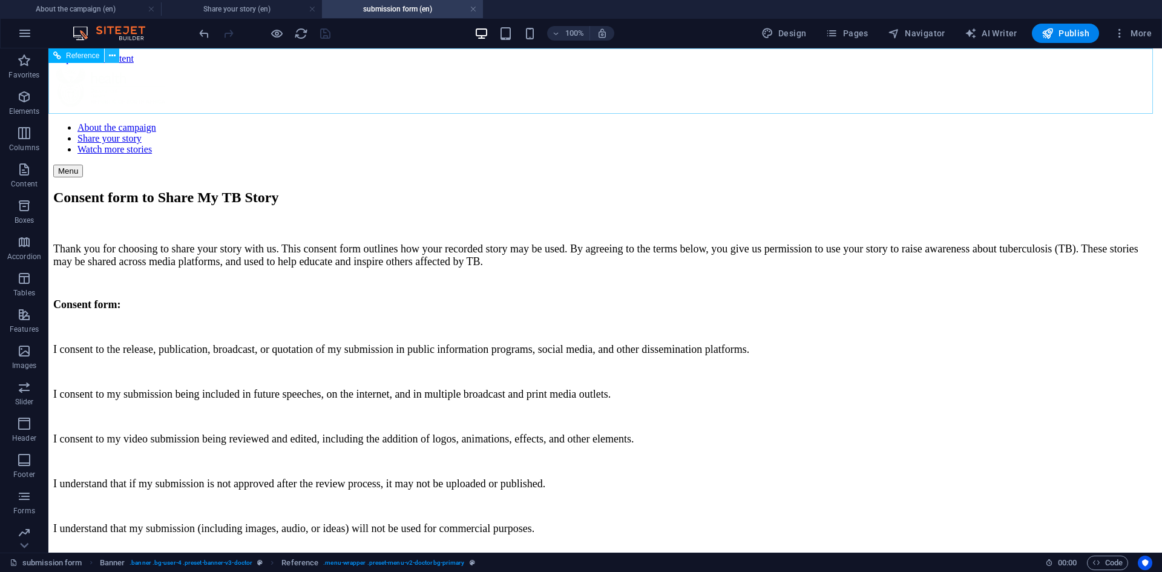
click at [112, 60] on icon at bounding box center [112, 56] width 7 height 13
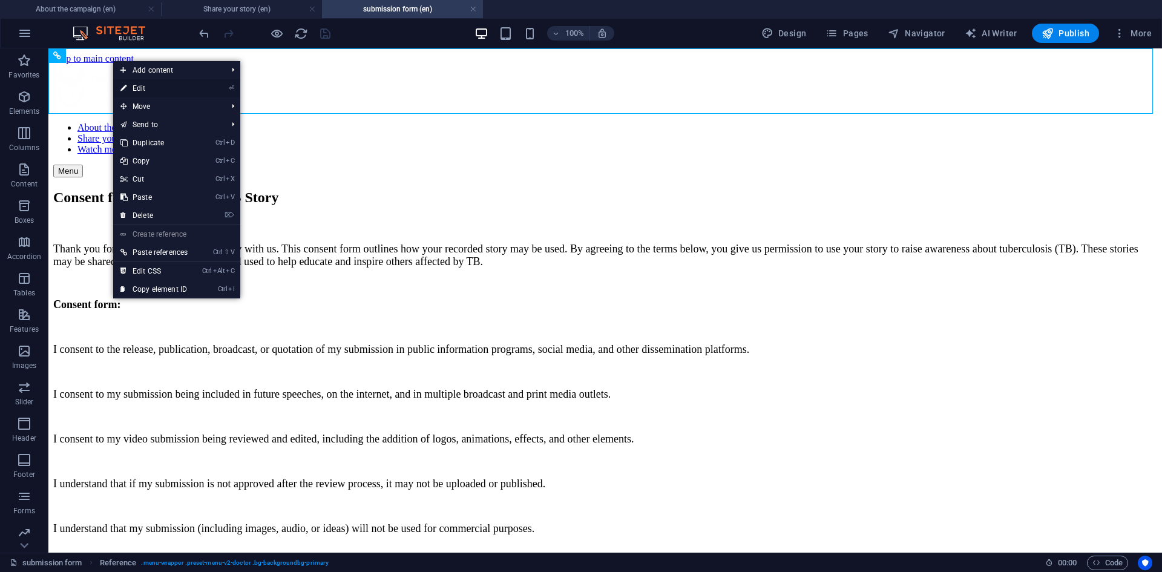
click at [140, 88] on link "⏎ Edit" at bounding box center [154, 88] width 82 height 18
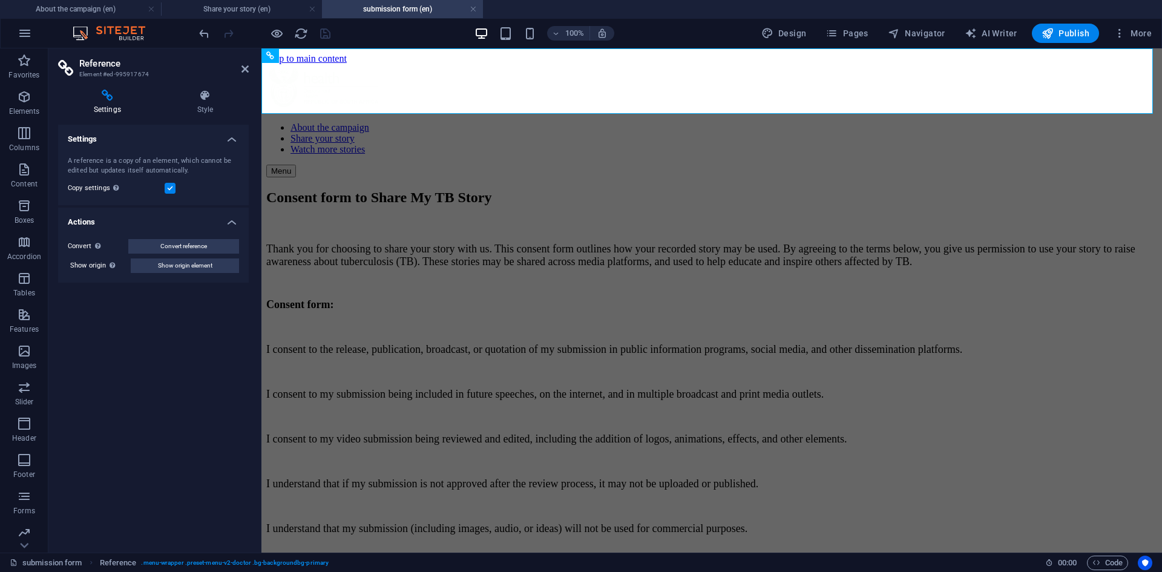
click at [168, 186] on label at bounding box center [170, 188] width 11 height 11
click at [0, 0] on input "Copy settings Use the same settings (flex, animation, position, style) as for t…" at bounding box center [0, 0] width 0 height 0
click at [168, 186] on label at bounding box center [170, 188] width 11 height 11
click at [0, 0] on input "Copy settings Use the same settings (flex, animation, position, style) as for t…" at bounding box center [0, 0] width 0 height 0
click at [326, 35] on icon "save" at bounding box center [325, 34] width 14 height 14
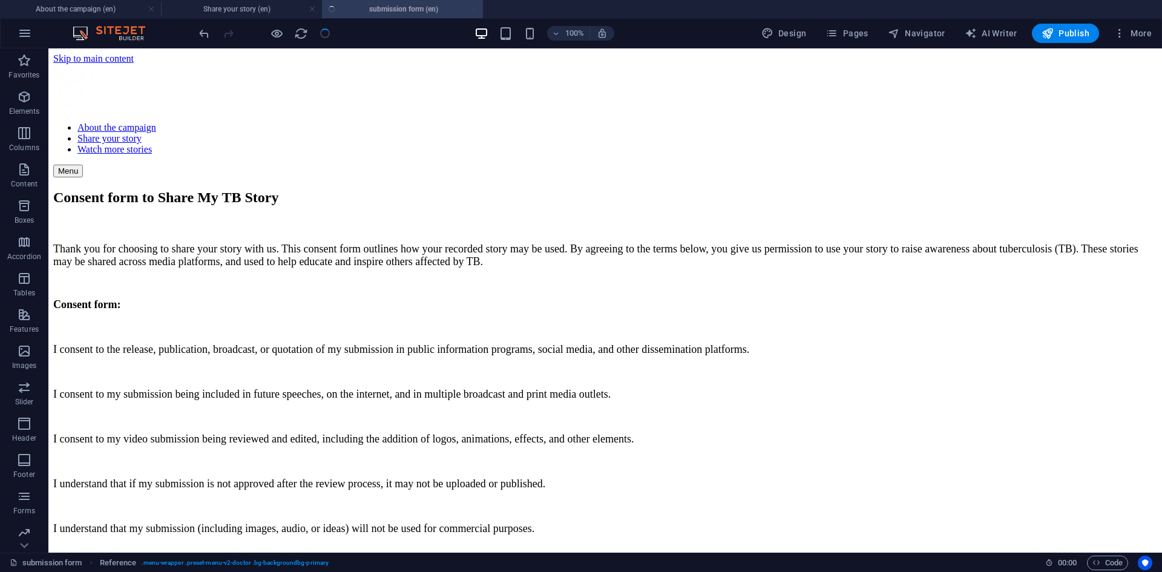
checkbox input "false"
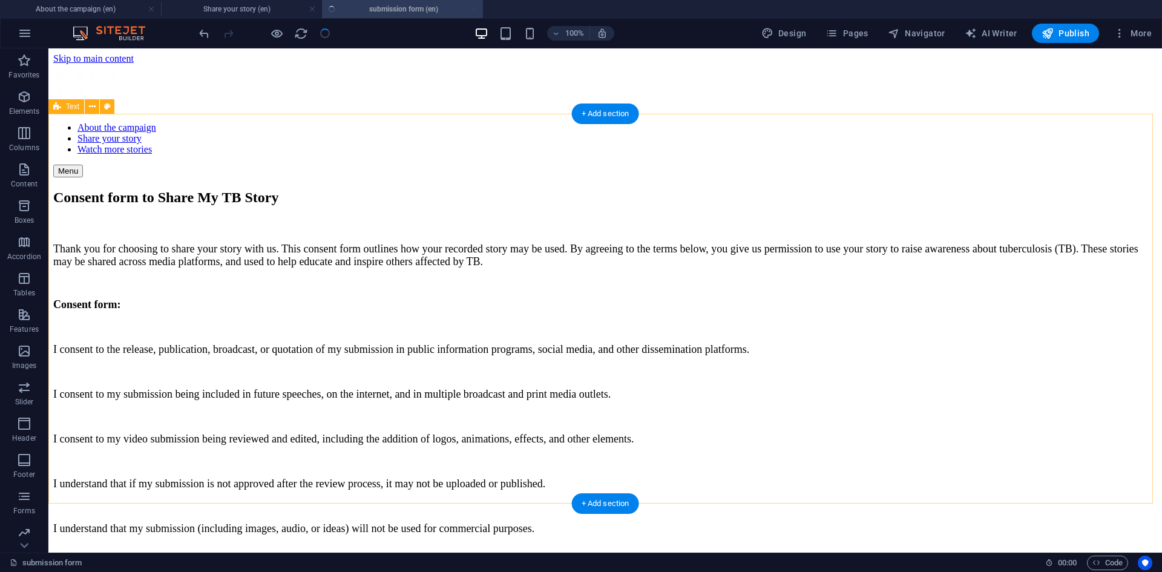
click at [287, 189] on div "Consent form to Share My TB Story Thank you for choosing to share your story wi…" at bounding box center [605, 371] width 1104 height 365
click at [106, 104] on icon at bounding box center [107, 106] width 7 height 13
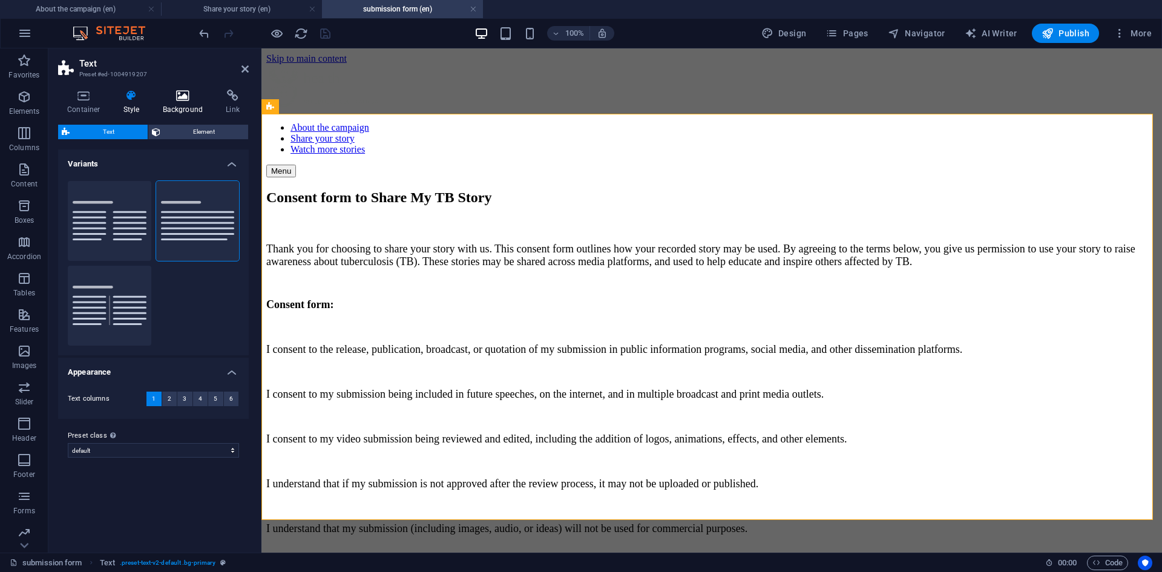
click at [192, 94] on icon at bounding box center [183, 96] width 59 height 12
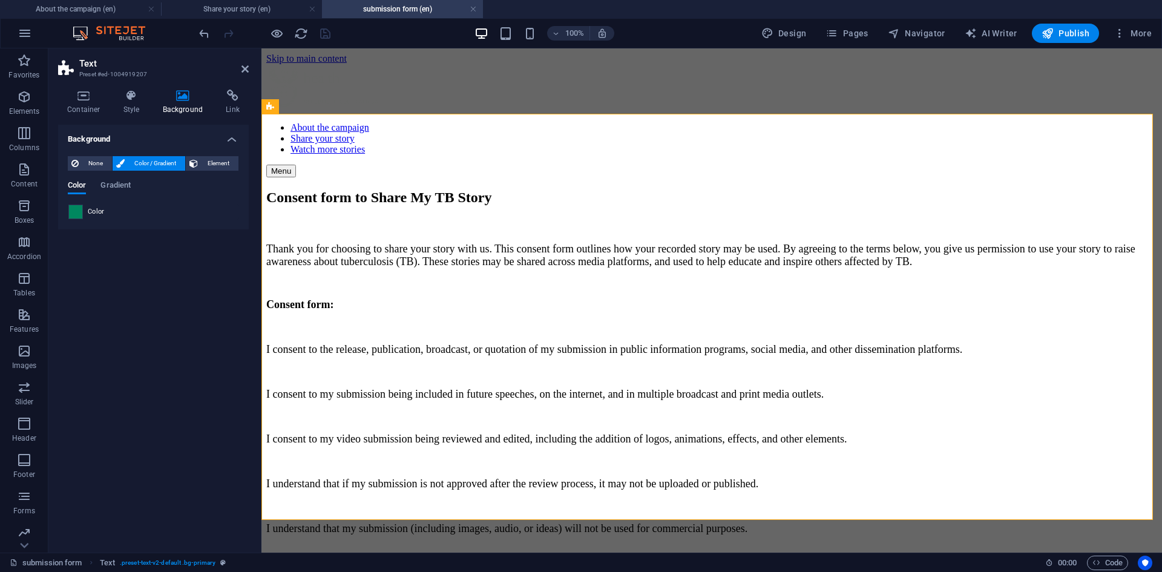
click at [80, 215] on span at bounding box center [75, 211] width 13 height 13
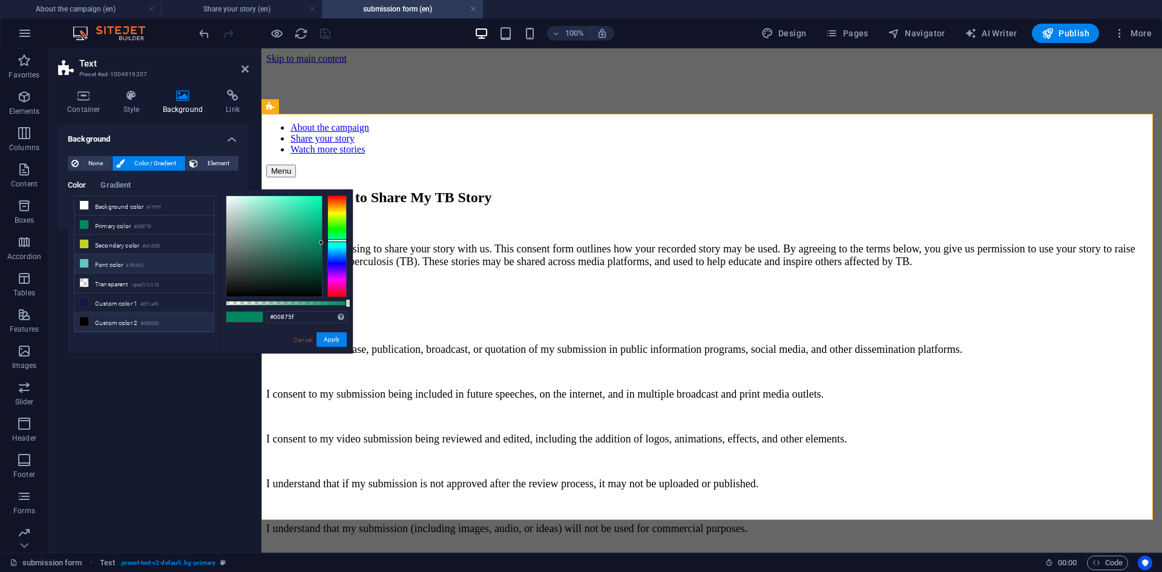
click at [84, 260] on icon at bounding box center [84, 263] width 8 height 8
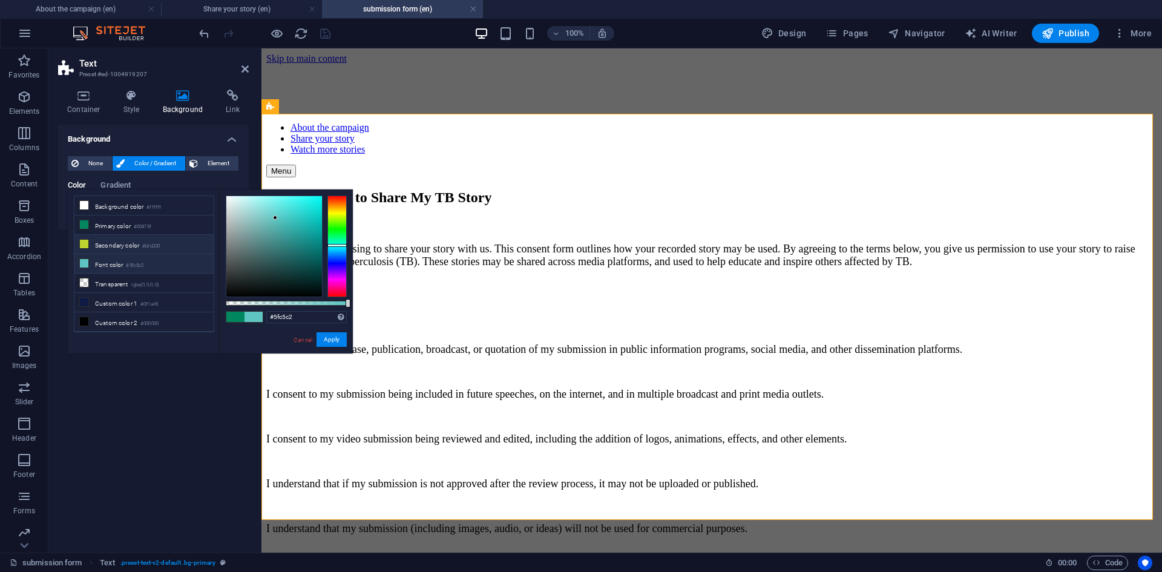
click at [141, 245] on li "Secondary color #bfd330" at bounding box center [143, 244] width 139 height 19
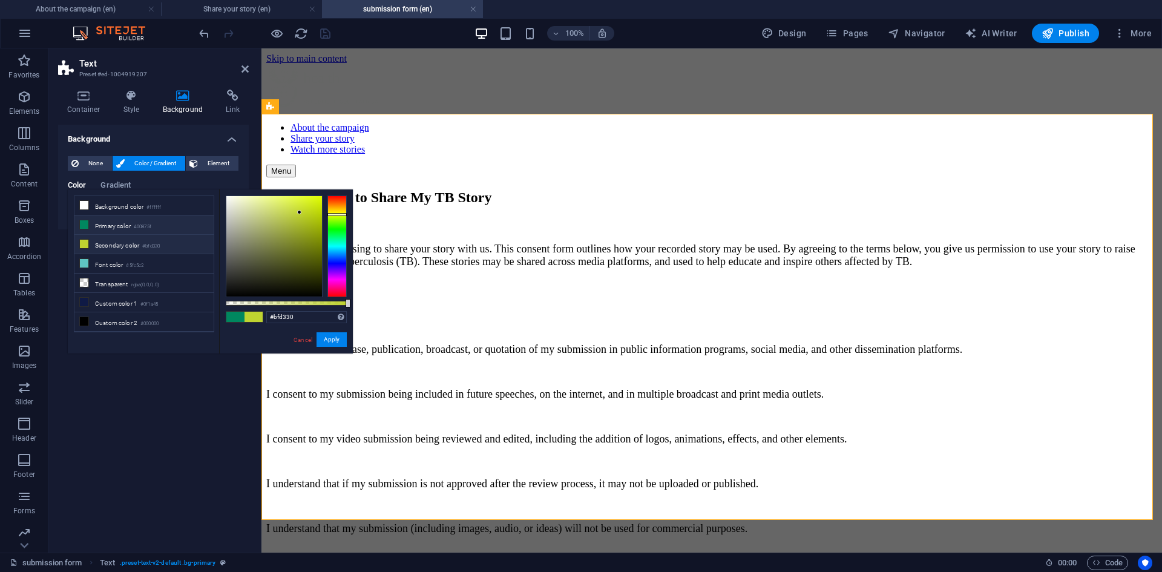
click at [120, 226] on li "Primary color #00875f" at bounding box center [143, 225] width 139 height 19
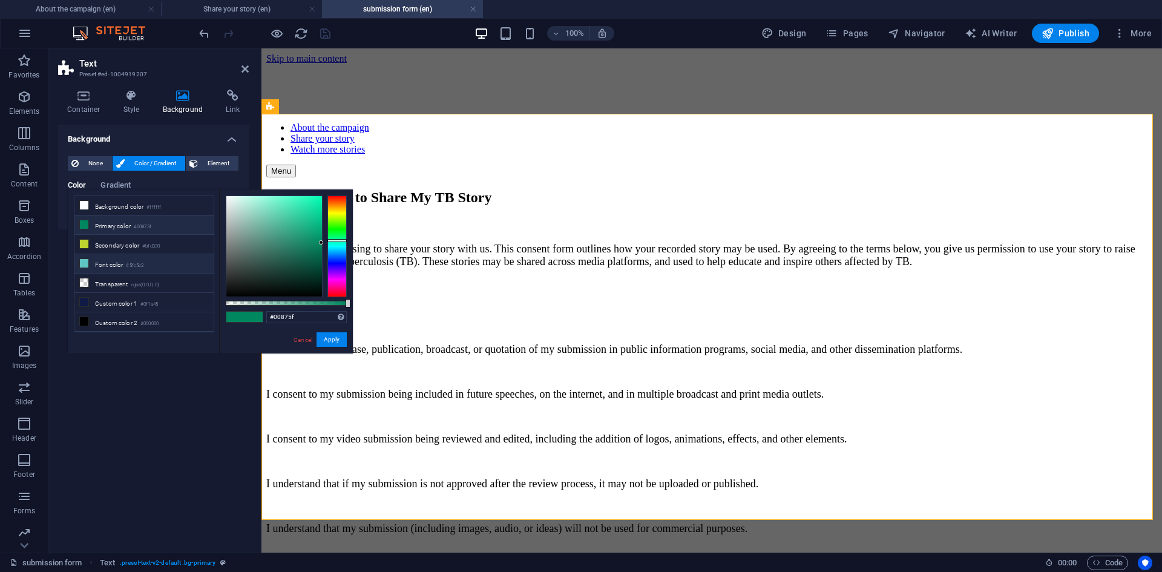
click at [112, 259] on li "Font color #5fc5c2" at bounding box center [143, 263] width 139 height 19
type input "#5fc5c2"
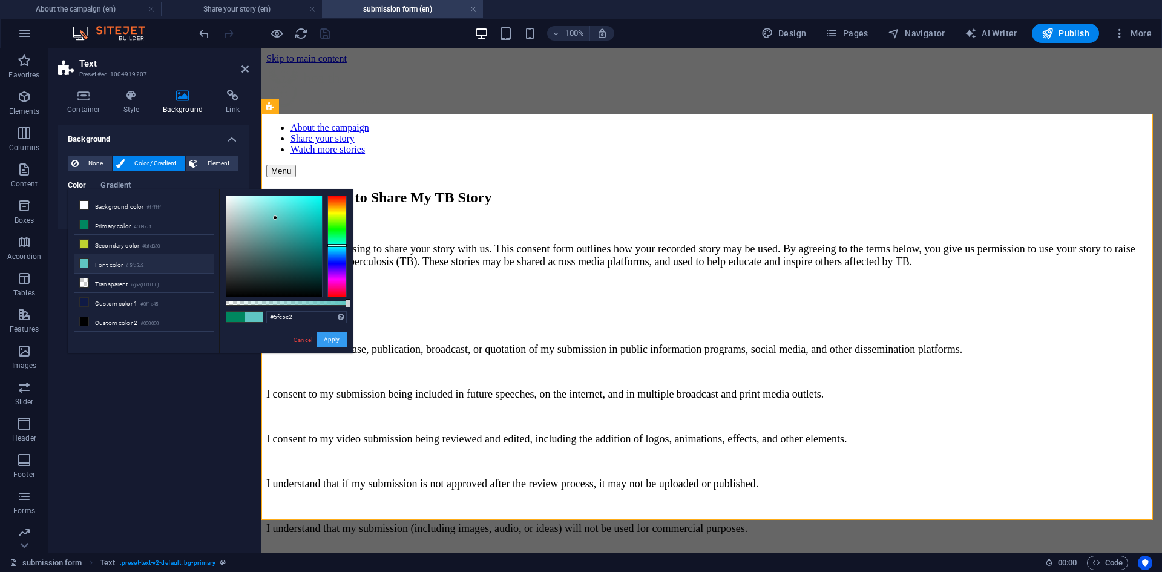
click at [337, 337] on button "Apply" at bounding box center [332, 339] width 30 height 15
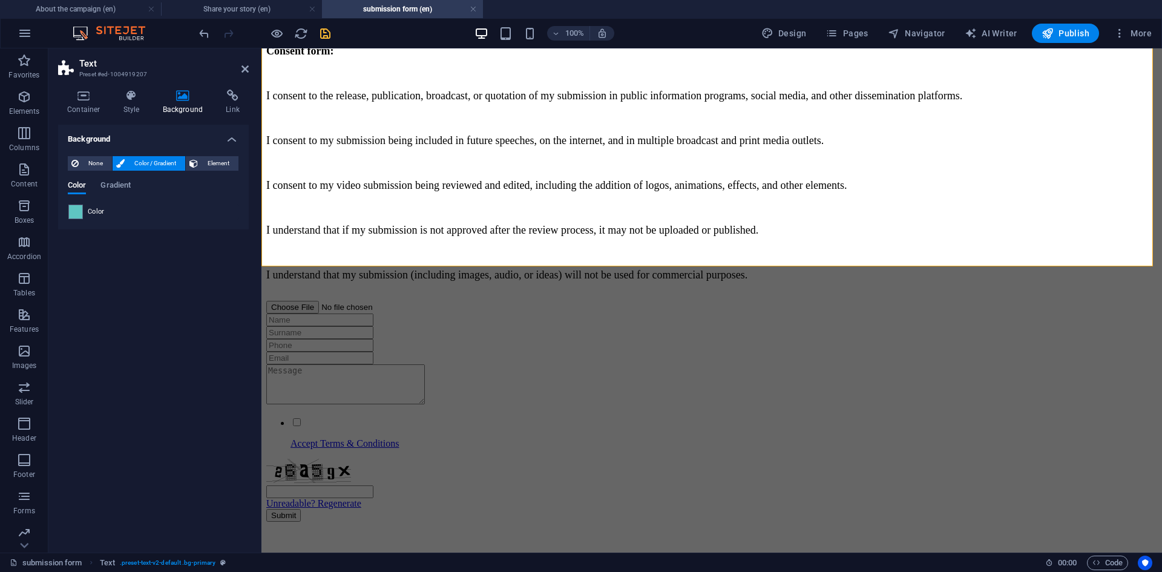
scroll to position [244, 0]
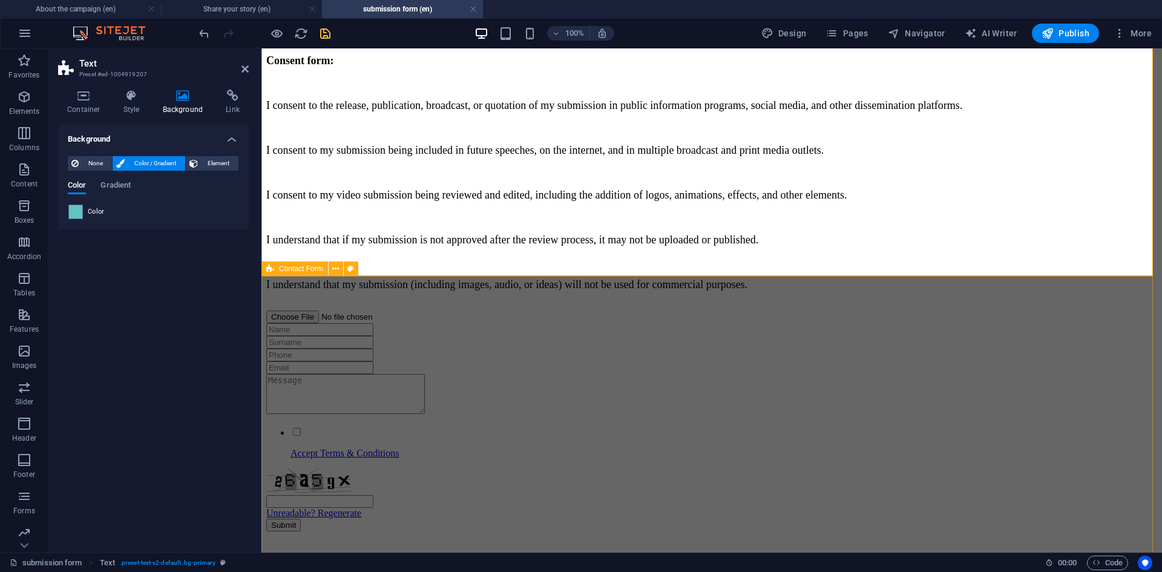
click at [1032, 311] on div "Accept Terms & Conditions Unreadable? Regenerate Submit" at bounding box center [711, 421] width 891 height 221
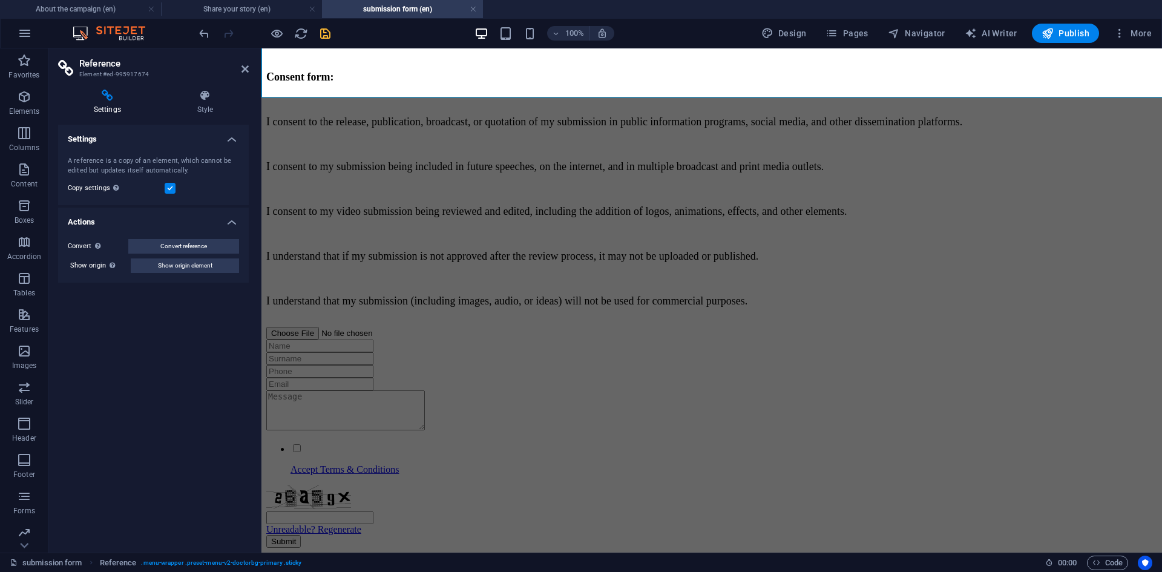
scroll to position [244, 0]
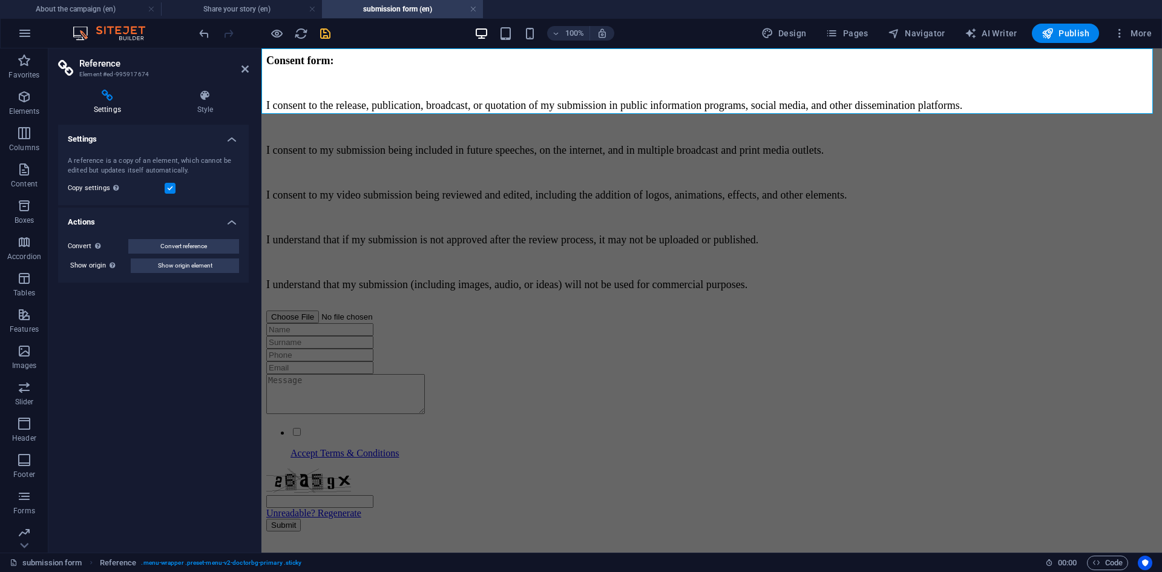
click at [170, 186] on label at bounding box center [170, 188] width 11 height 11
click at [0, 0] on input "Copy settings Use the same settings (flex, animation, position, style) as for t…" at bounding box center [0, 0] width 0 height 0
click at [170, 186] on label at bounding box center [170, 188] width 11 height 11
click at [0, 0] on input "Copy settings Use the same settings (flex, animation, position, style) as for t…" at bounding box center [0, 0] width 0 height 0
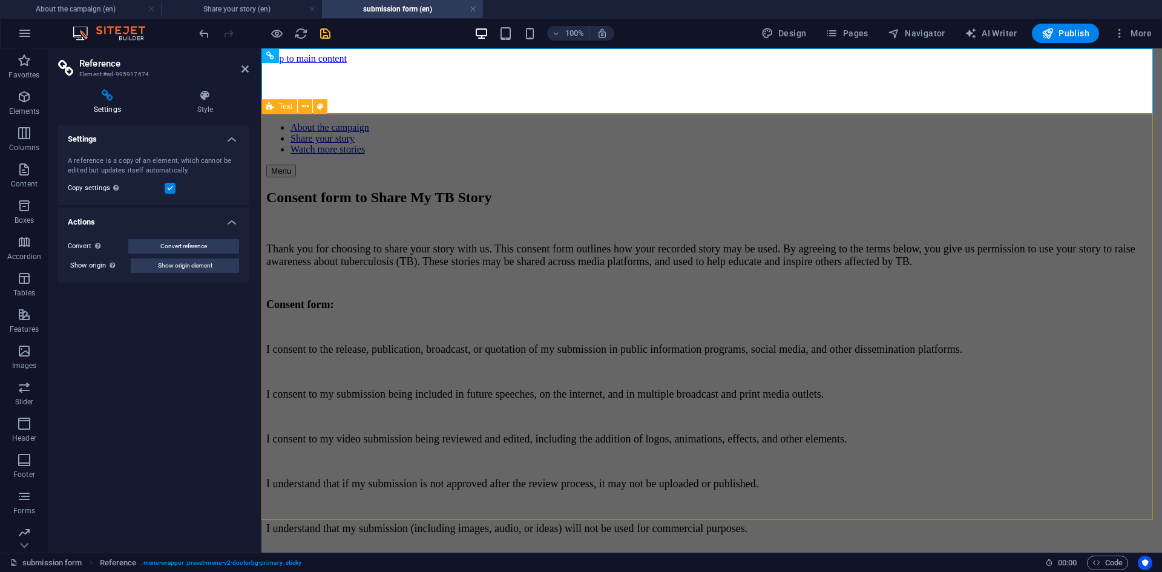
click at [345, 189] on div "Consent form to Share My TB Story Thank you for choosing to share your story wi…" at bounding box center [711, 371] width 891 height 365
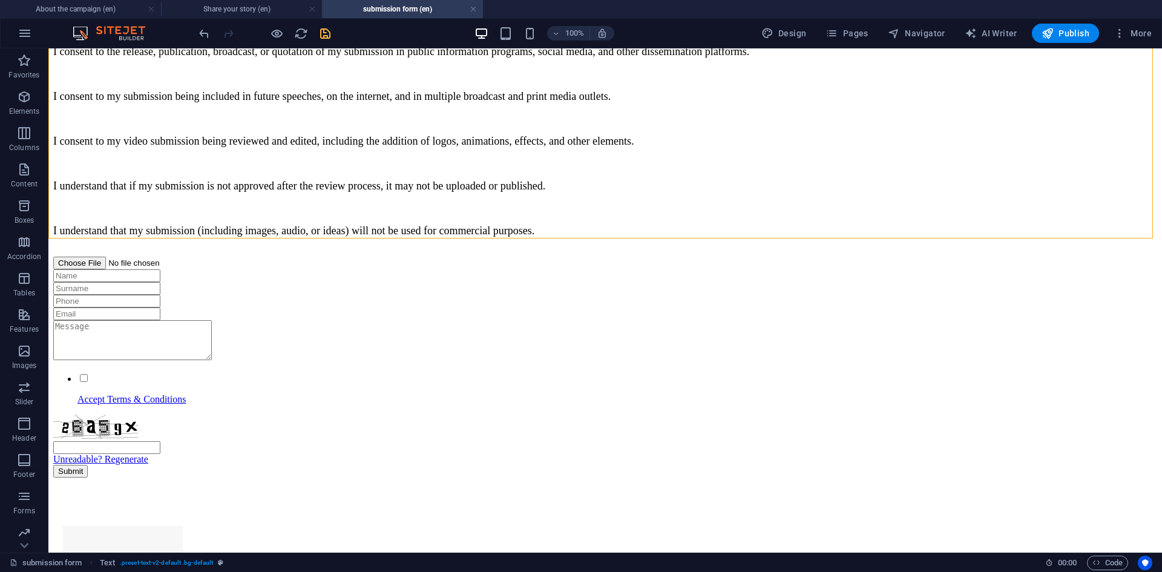
scroll to position [293, 0]
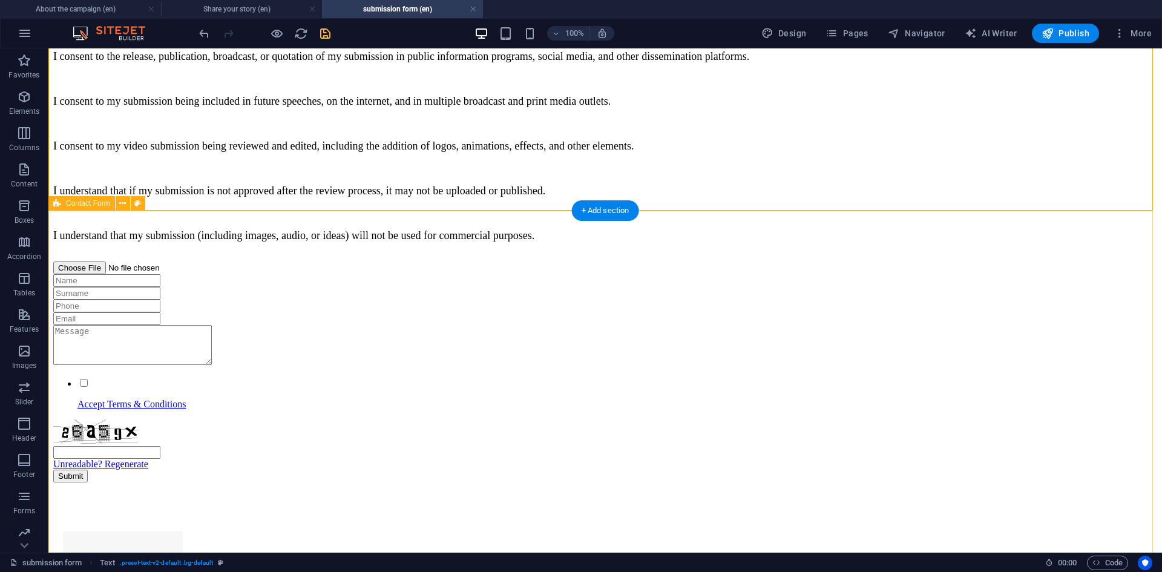
click at [887, 262] on div "Accept Terms & Conditions Unreadable? Regenerate Submit" at bounding box center [605, 372] width 1104 height 221
click at [137, 206] on icon at bounding box center [137, 203] width 7 height 13
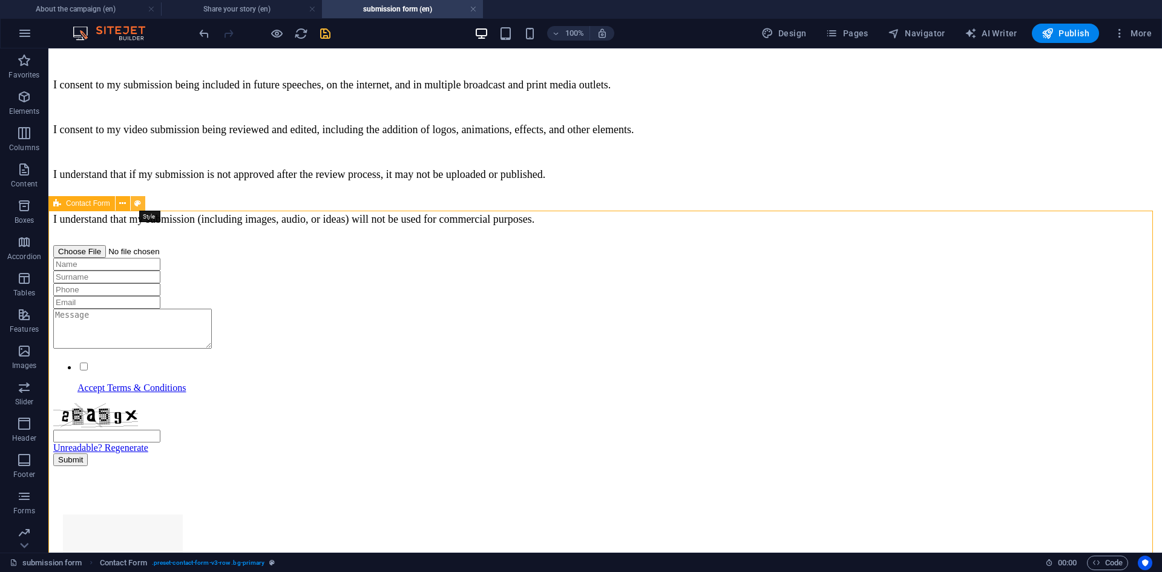
select select "rem"
select select "preset-contact-form-v3-row"
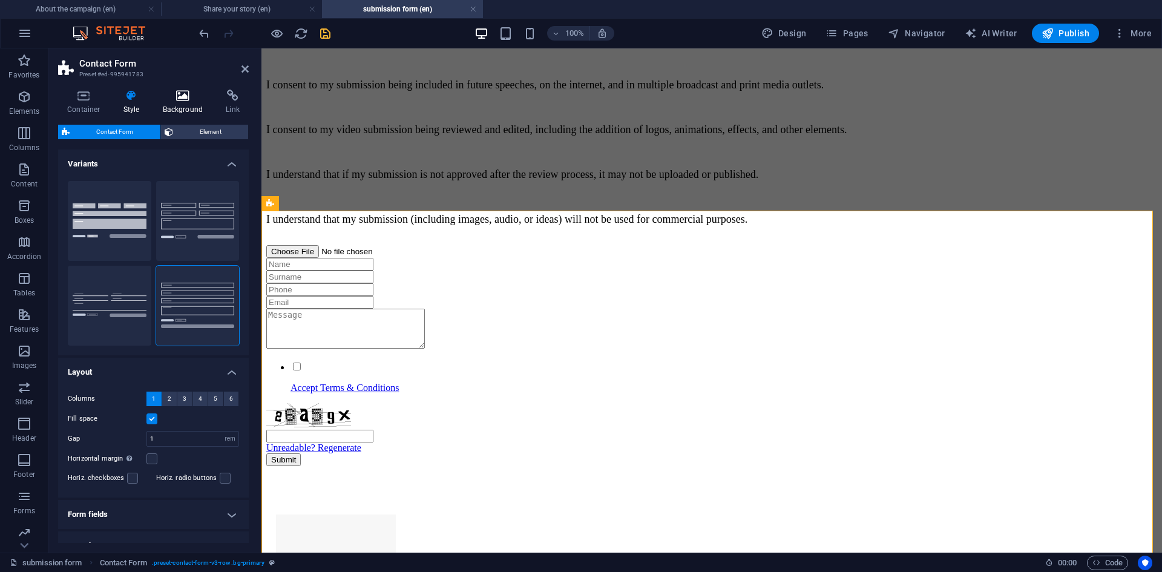
click at [178, 102] on h4 "Background" at bounding box center [186, 102] width 64 height 25
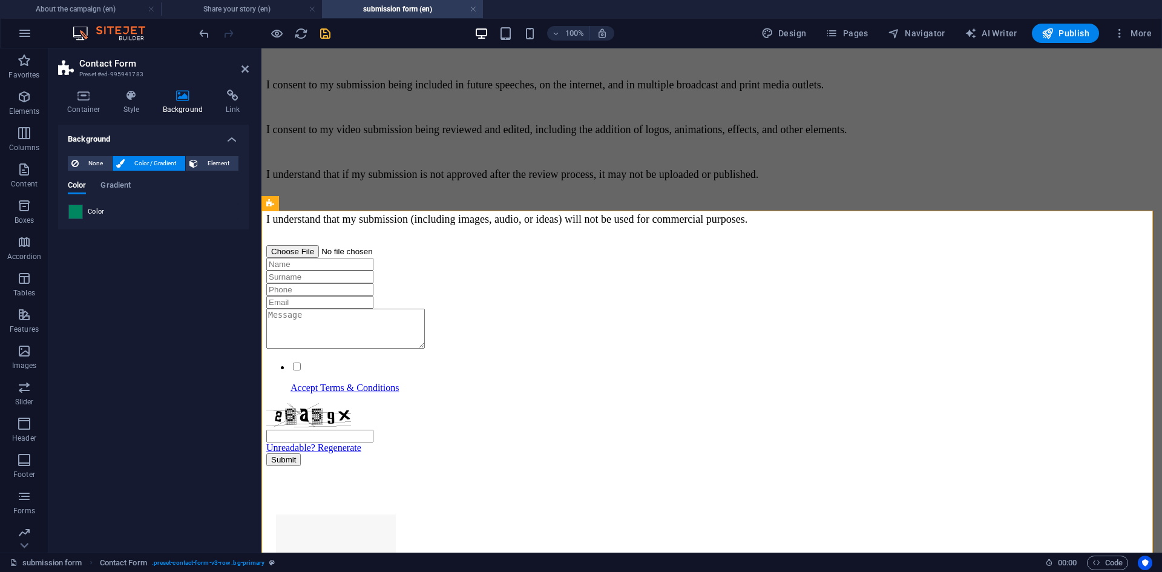
click at [76, 211] on span at bounding box center [75, 211] width 13 height 13
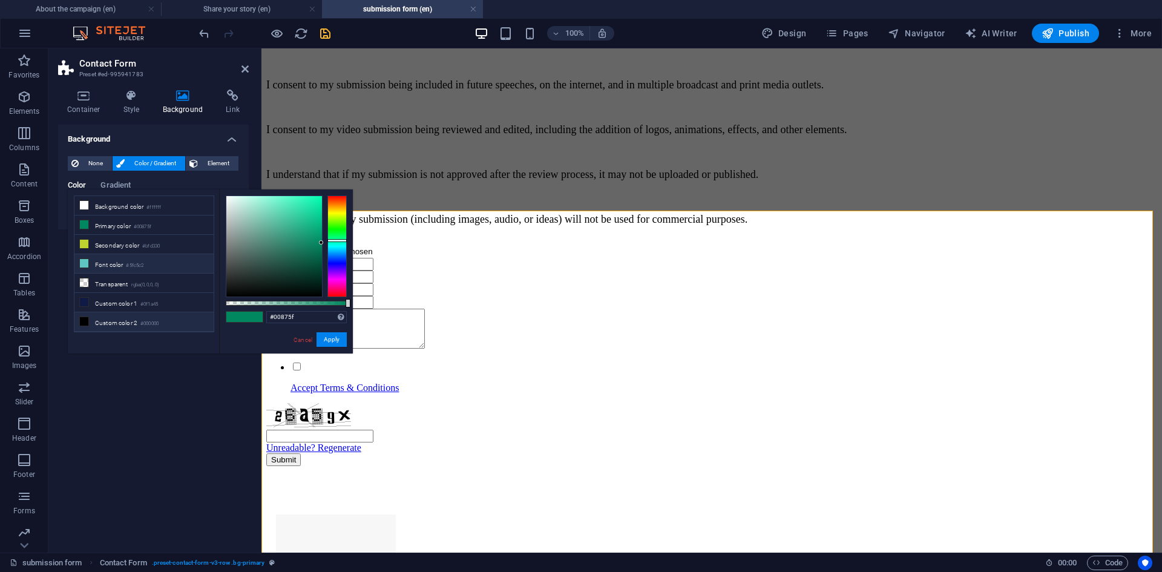
click at [90, 259] on li "Font color #5fc5c2" at bounding box center [143, 263] width 139 height 19
type input "#5fc5c2"
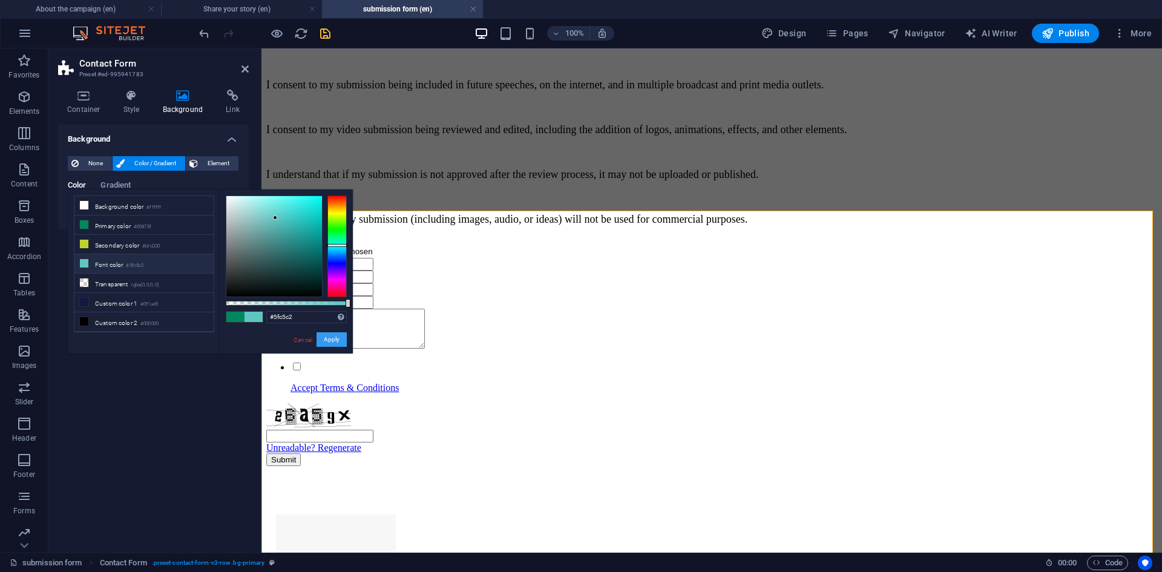
click at [335, 337] on button "Apply" at bounding box center [332, 339] width 30 height 15
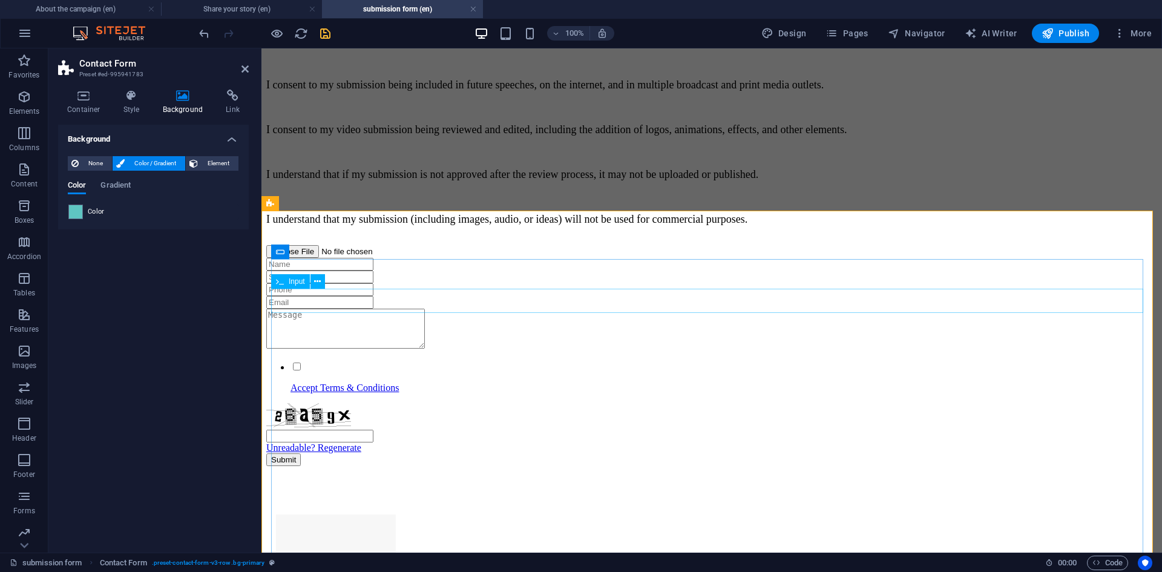
click at [331, 271] on input "text" at bounding box center [319, 264] width 107 height 13
click at [123, 104] on h4 "Style" at bounding box center [133, 102] width 39 height 25
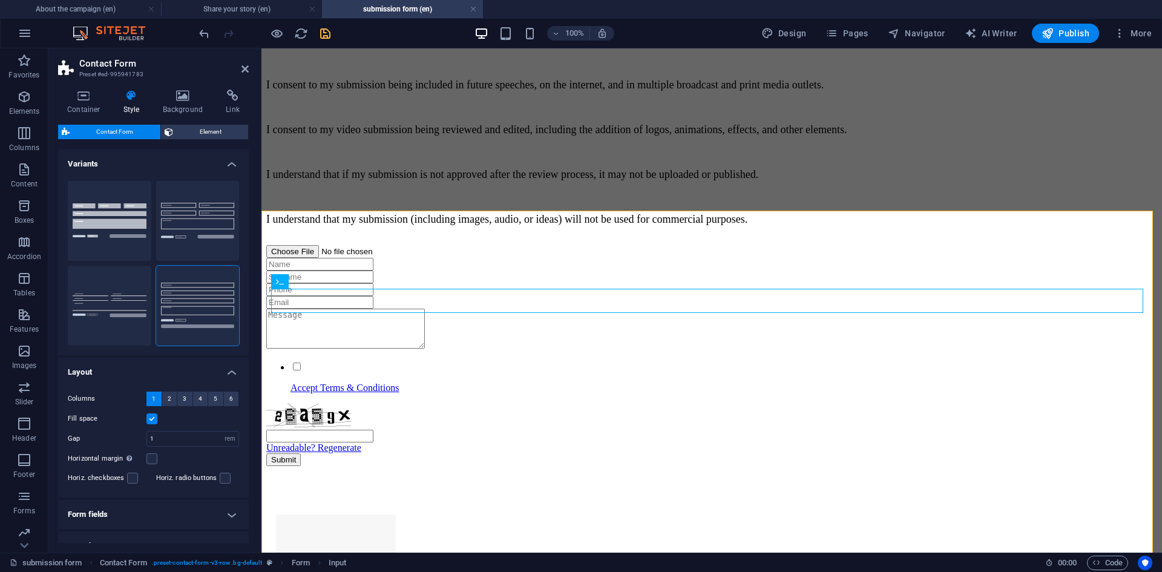
drag, startPoint x: 249, startPoint y: 293, endPoint x: 250, endPoint y: 444, distance: 150.7
click at [250, 444] on div "Container Style Background Link Size Height Default px rem % vh vw Min. height …" at bounding box center [153, 316] width 210 height 473
click at [228, 510] on h4 "Form fields" at bounding box center [153, 514] width 191 height 29
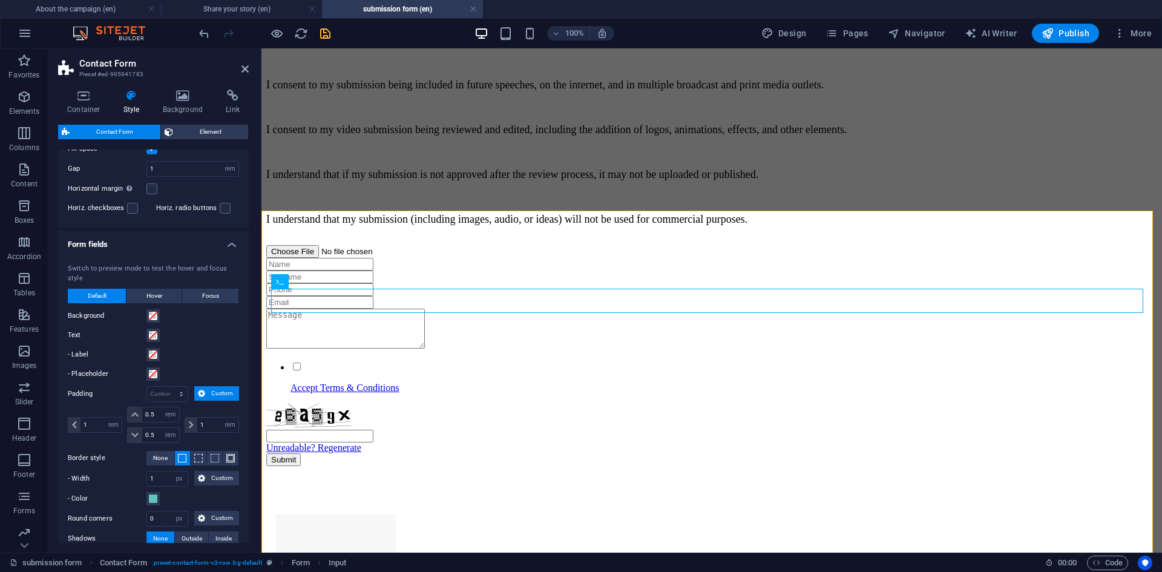
scroll to position [366, 0]
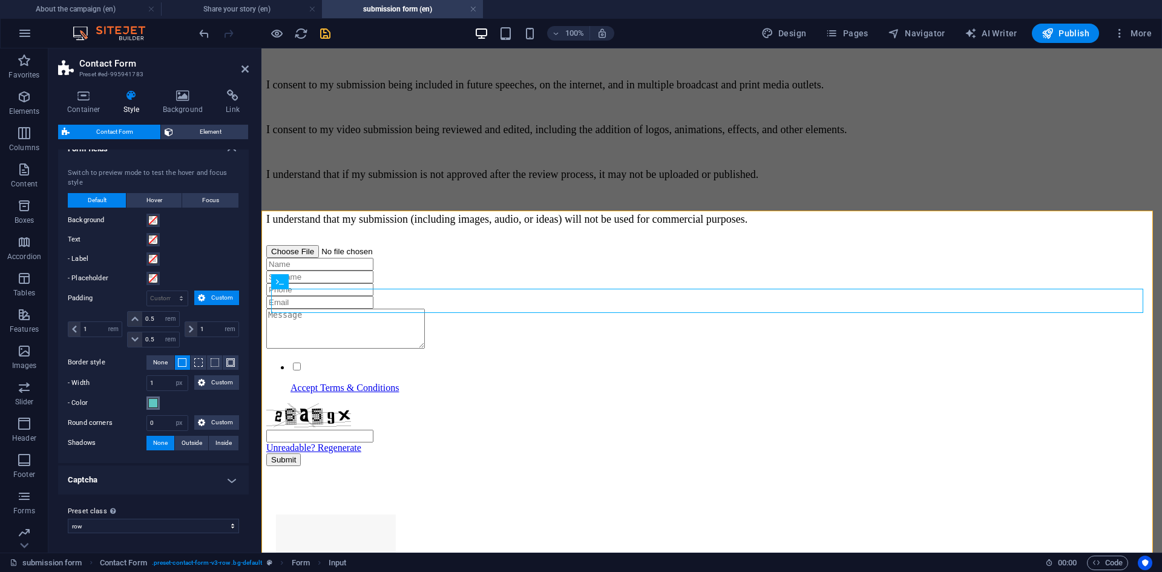
click at [157, 405] on span at bounding box center [153, 403] width 10 height 10
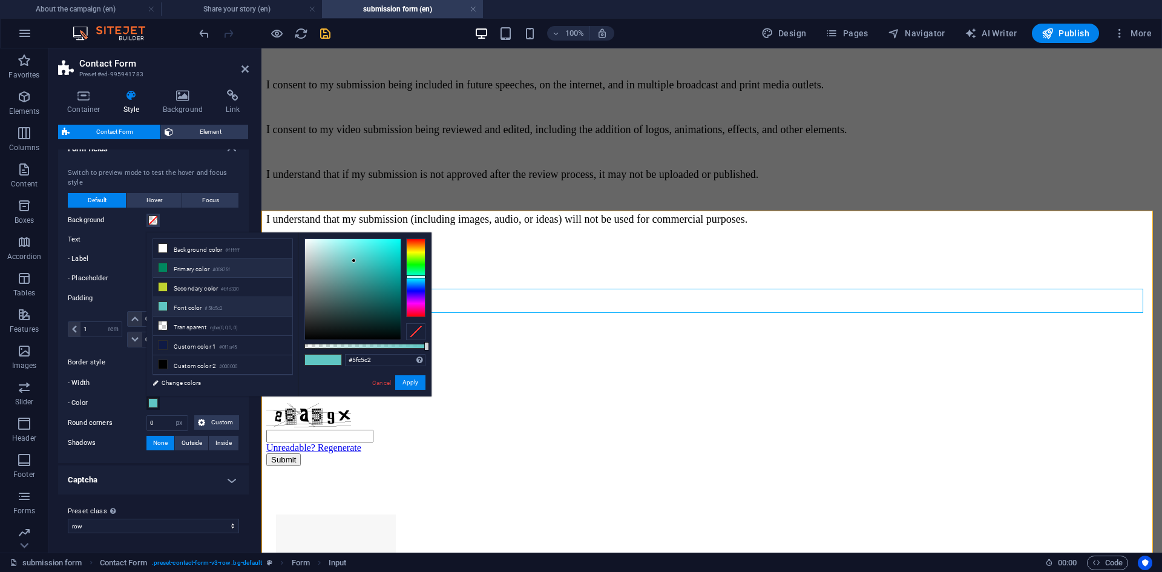
click at [162, 267] on icon at bounding box center [163, 267] width 8 height 8
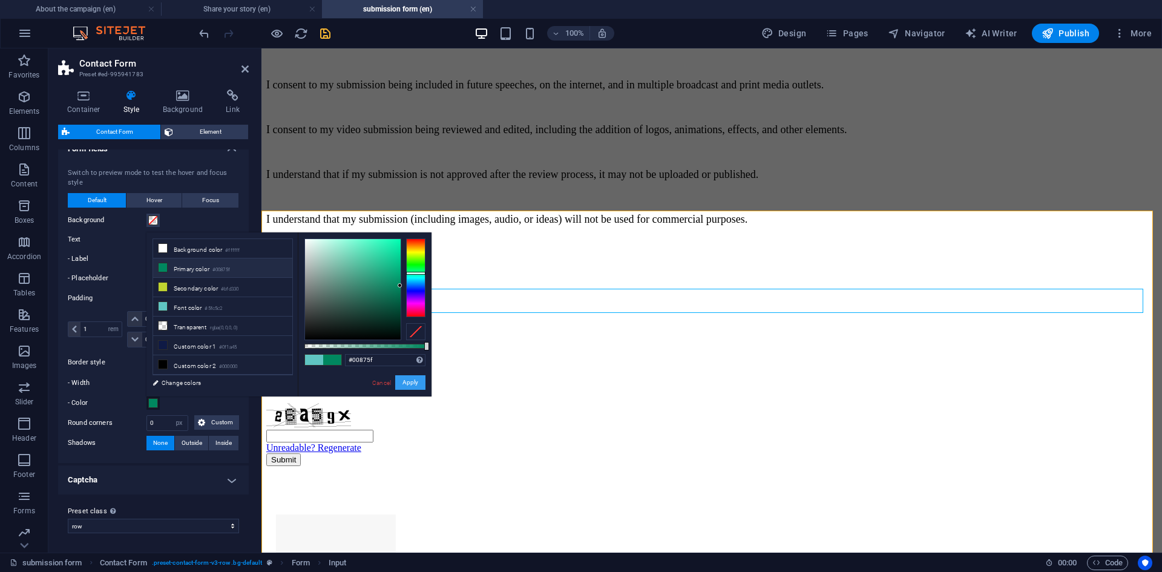
click at [412, 389] on button "Apply" at bounding box center [410, 382] width 30 height 15
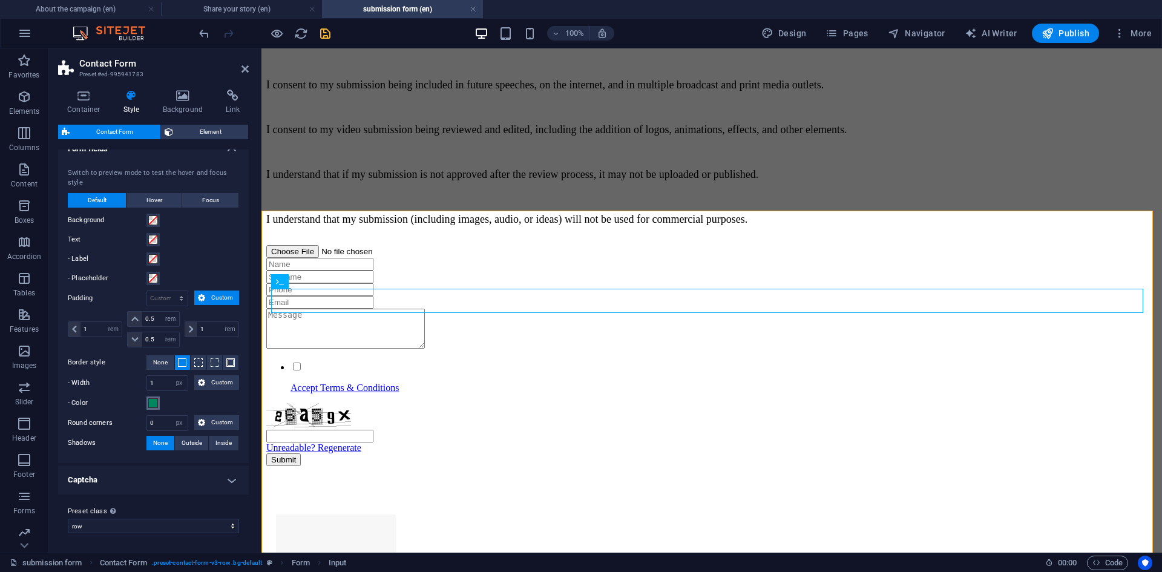
click at [153, 401] on span at bounding box center [153, 403] width 10 height 10
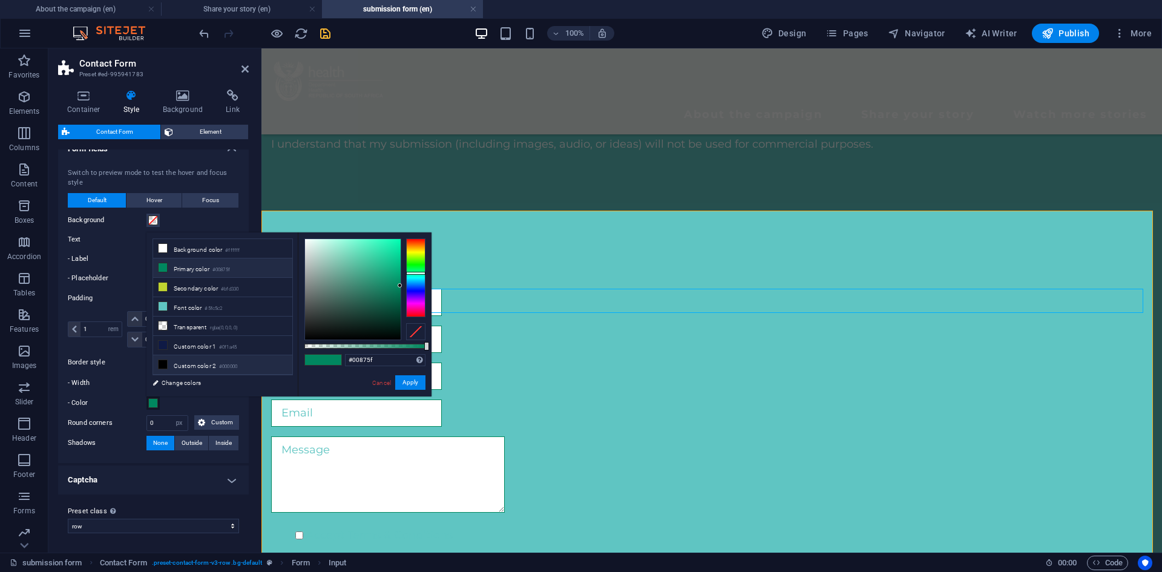
click at [179, 360] on li "Custom color 2 #000000" at bounding box center [222, 364] width 139 height 19
type input "#000000"
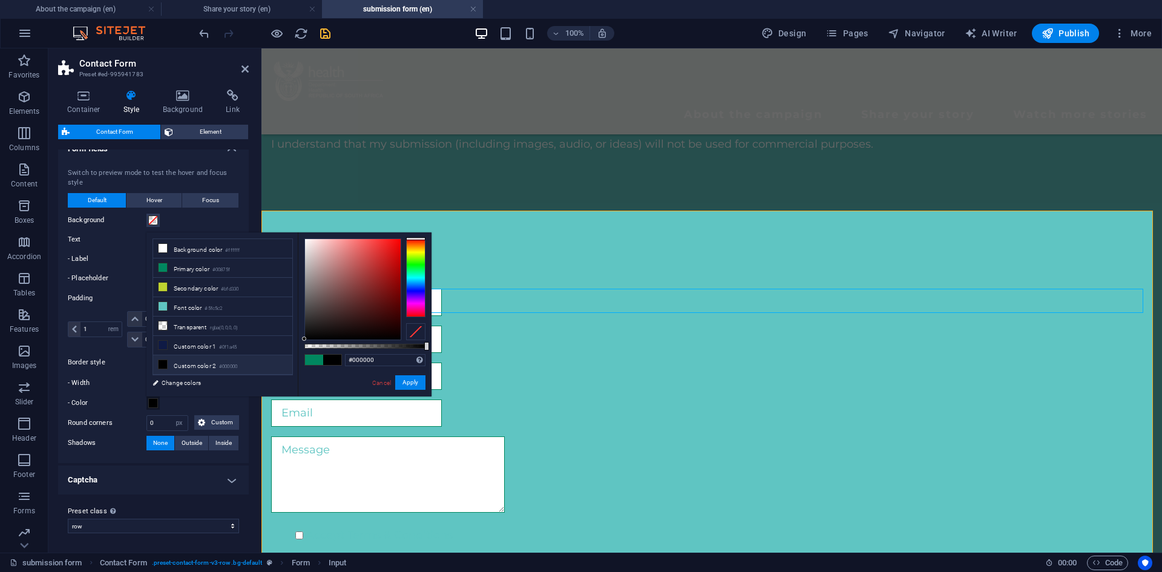
click at [332, 359] on span at bounding box center [332, 360] width 18 height 10
click at [406, 382] on button "Apply" at bounding box center [410, 382] width 30 height 15
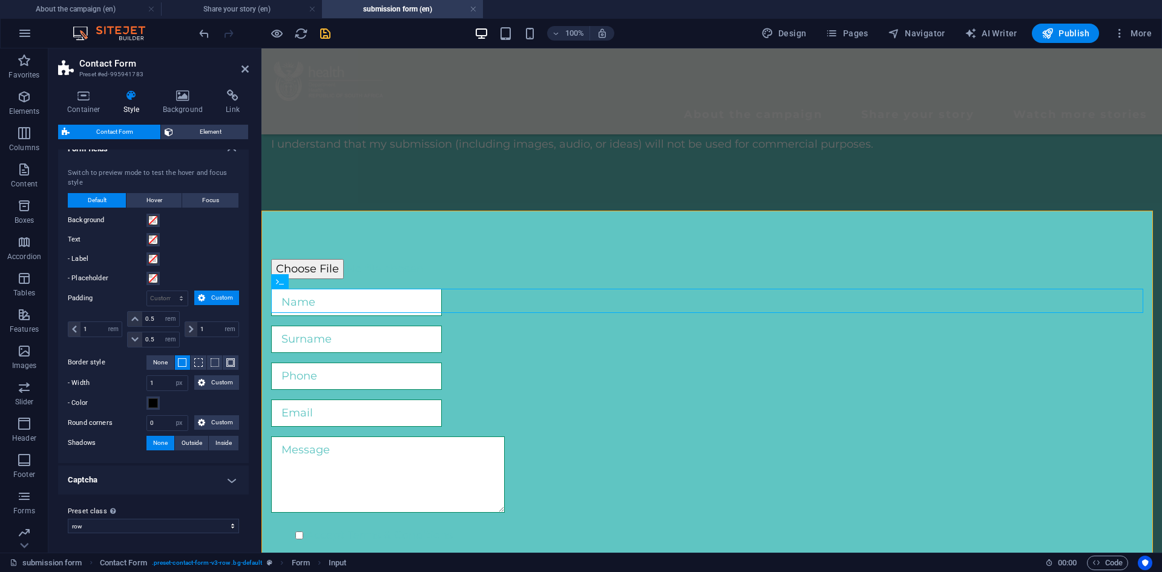
drag, startPoint x: 245, startPoint y: 368, endPoint x: 245, endPoint y: 406, distance: 37.5
click at [245, 406] on div "Switch to preview mode to test the hover and focus style Default Hover Focus Ba…" at bounding box center [154, 309] width 196 height 307
click at [387, 270] on input "file" at bounding box center [711, 269] width 881 height 20
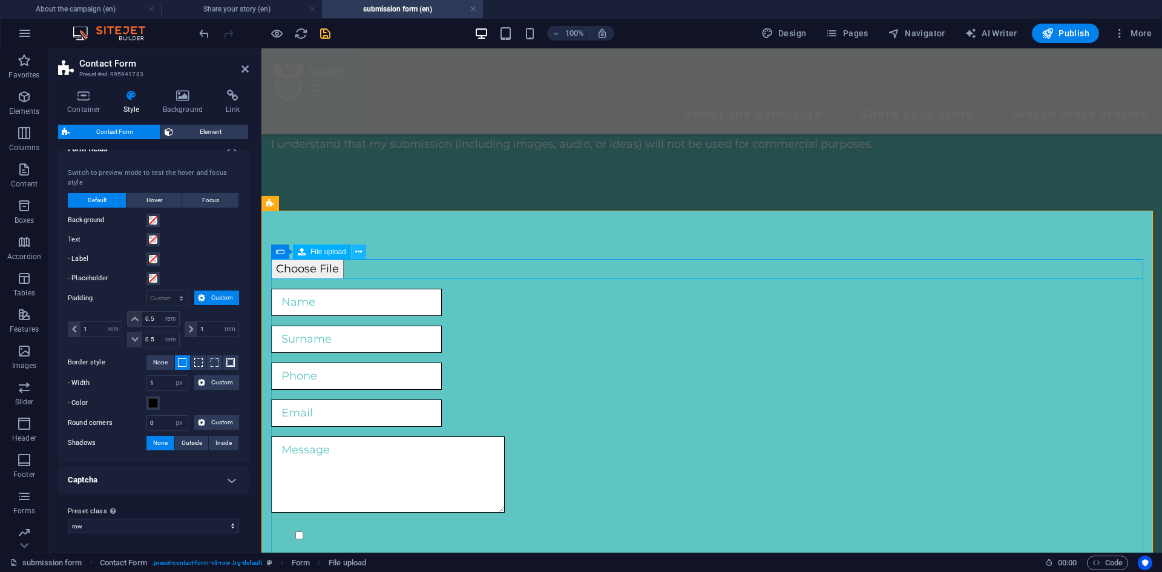
click at [358, 252] on icon at bounding box center [358, 252] width 7 height 13
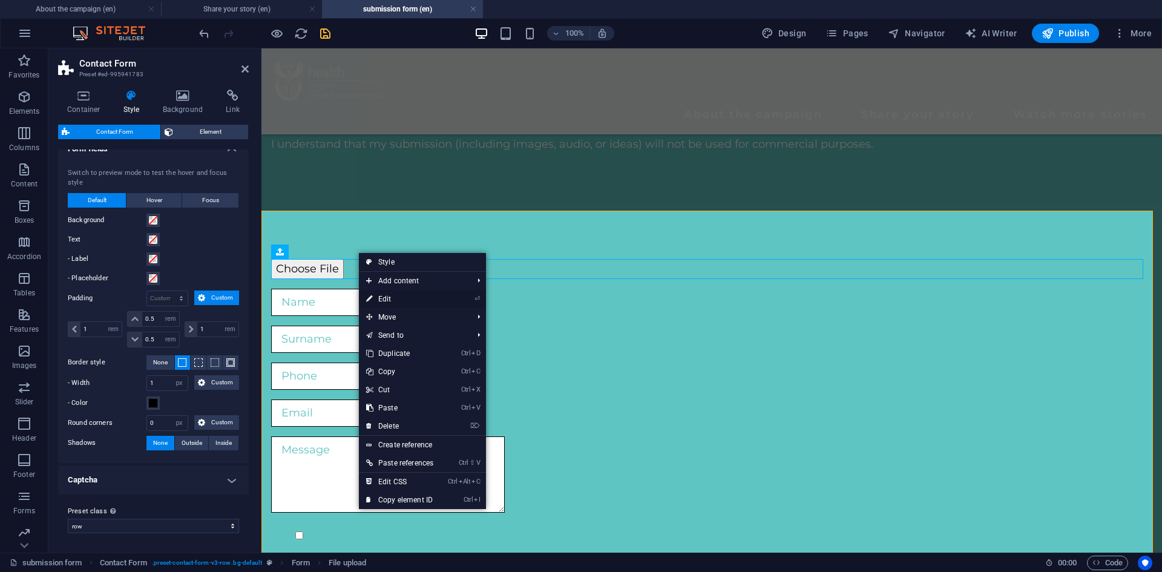
click at [377, 295] on link "⏎ Edit" at bounding box center [400, 299] width 82 height 18
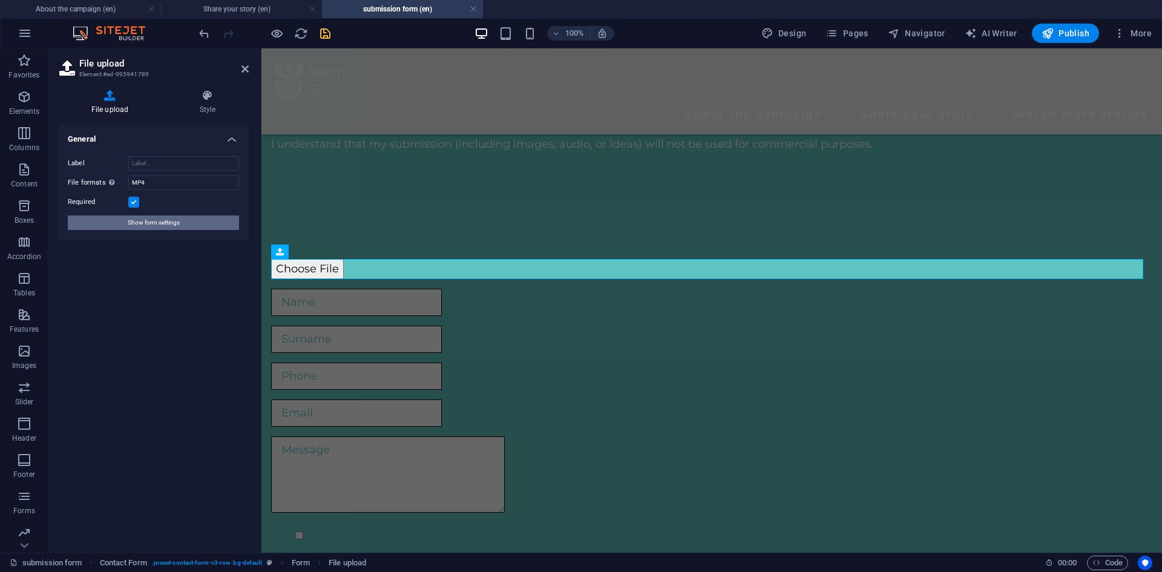
click at [180, 217] on button "Show form settings" at bounding box center [153, 223] width 171 height 15
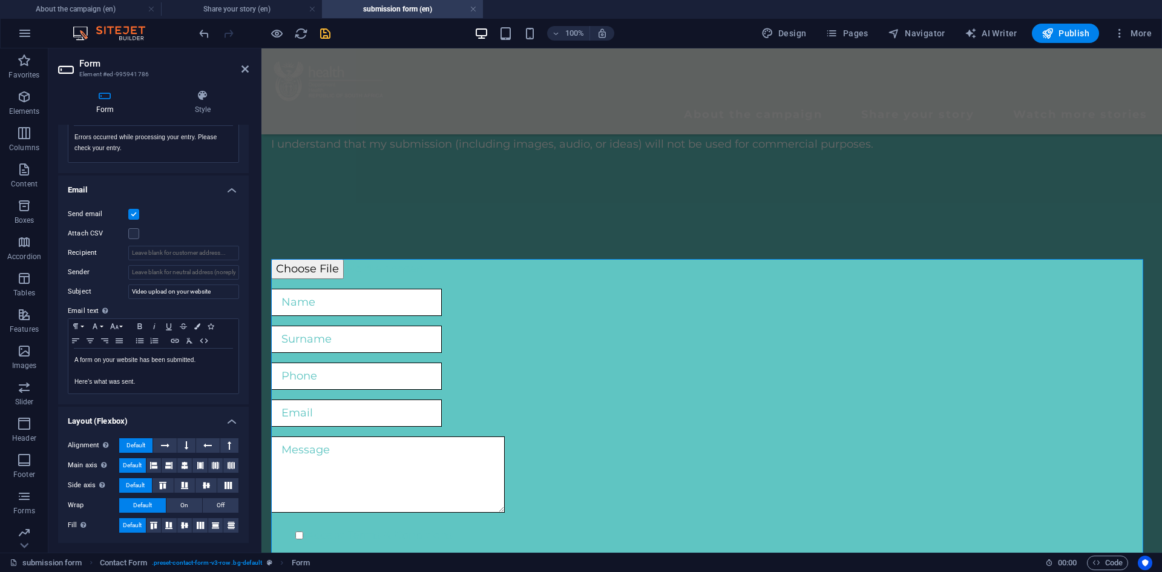
scroll to position [0, 0]
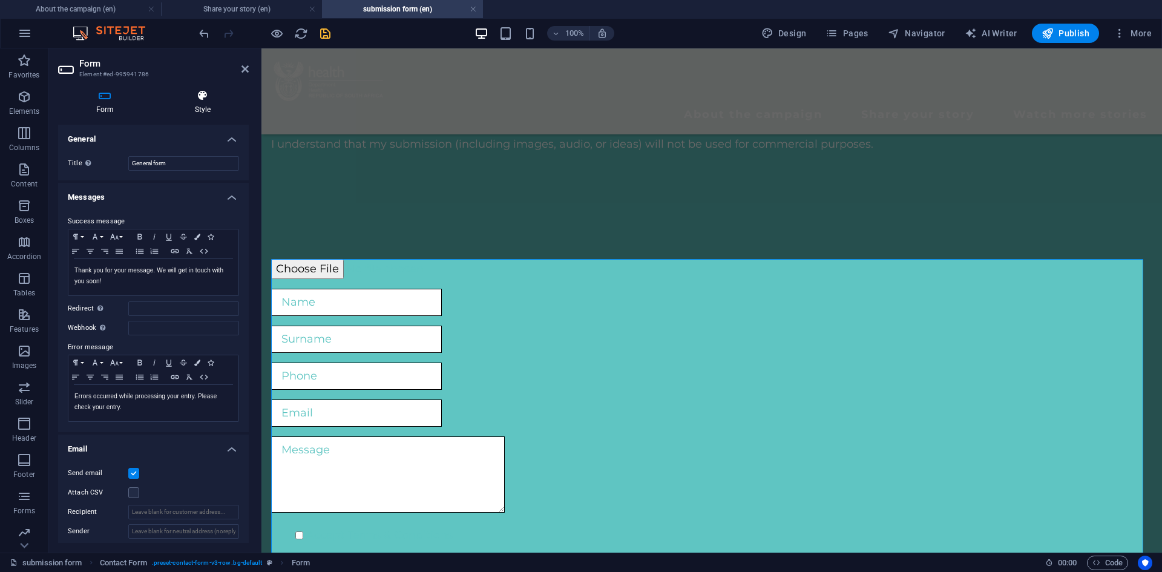
click at [208, 91] on icon at bounding box center [203, 96] width 92 height 12
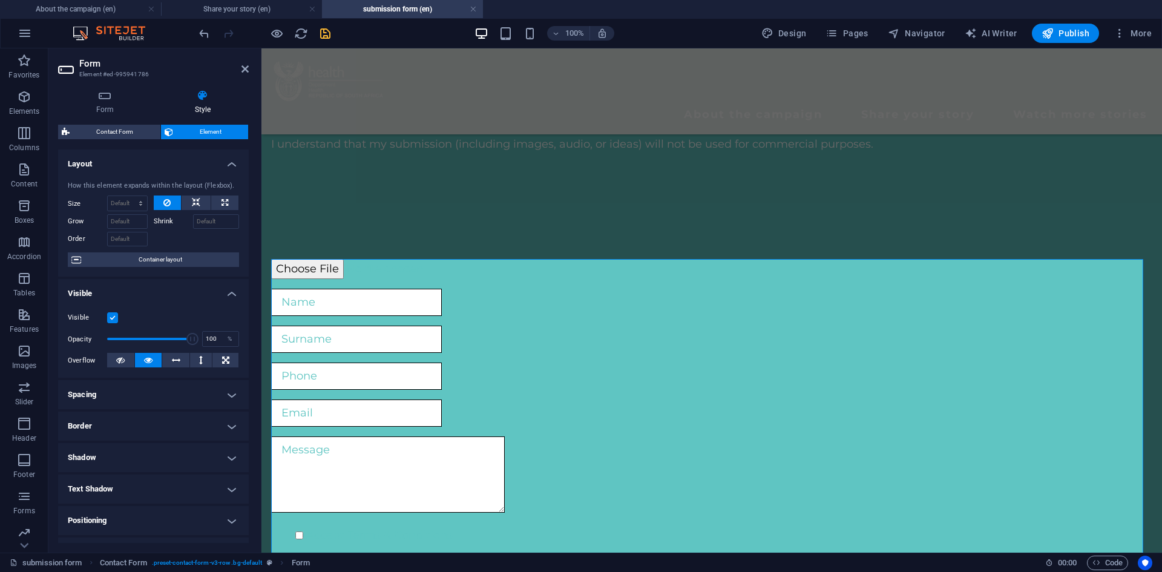
click at [192, 422] on h4 "Border" at bounding box center [153, 426] width 191 height 29
click at [192, 422] on h4 "Border" at bounding box center [153, 423] width 191 height 22
click at [201, 406] on h4 "Spacing" at bounding box center [153, 394] width 191 height 29
click at [201, 406] on div "Margin Default auto px % rem vw vh Custom Custom auto px % rem vw vh auto px % …" at bounding box center [153, 430] width 191 height 56
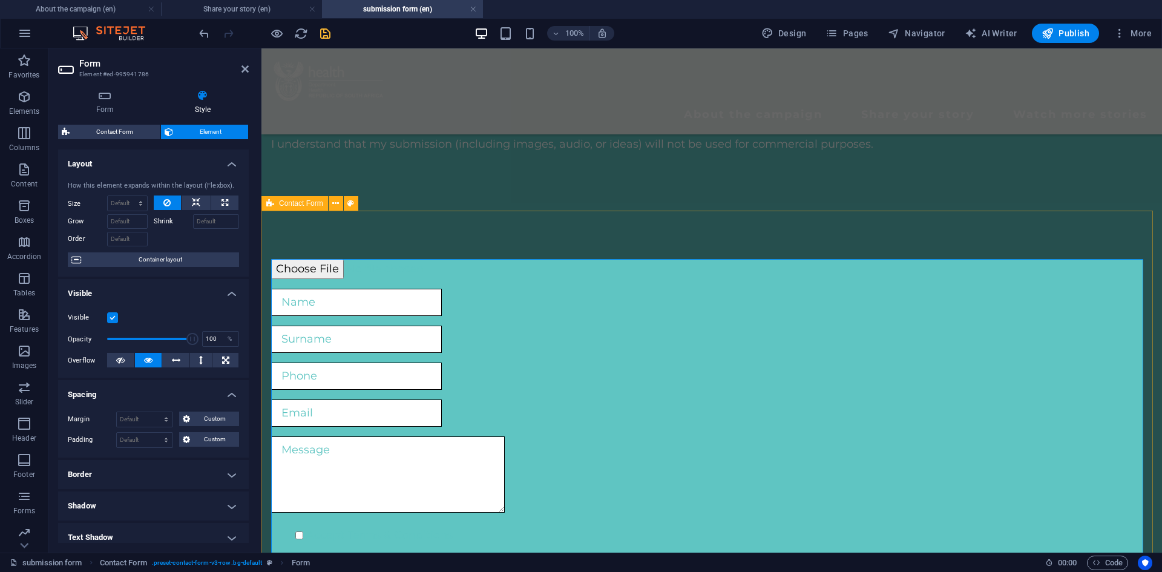
click at [336, 243] on div "Accept Terms & Conditions Unreadable? Regenerate Submit" at bounding box center [712, 437] width 901 height 453
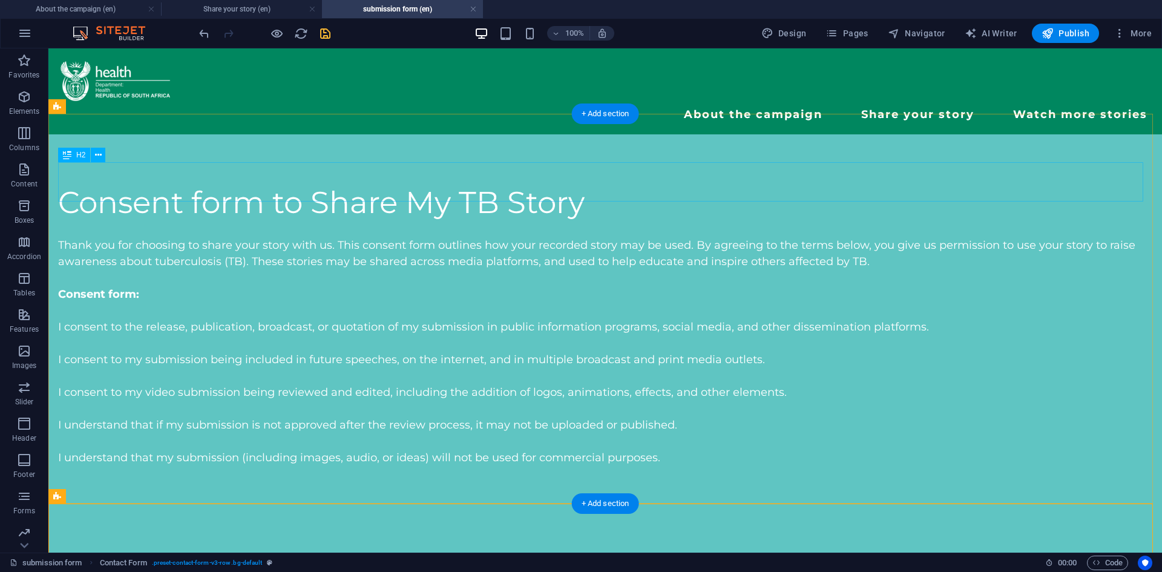
click at [748, 183] on div "Consent form to Share My TB Story" at bounding box center [605, 202] width 1095 height 39
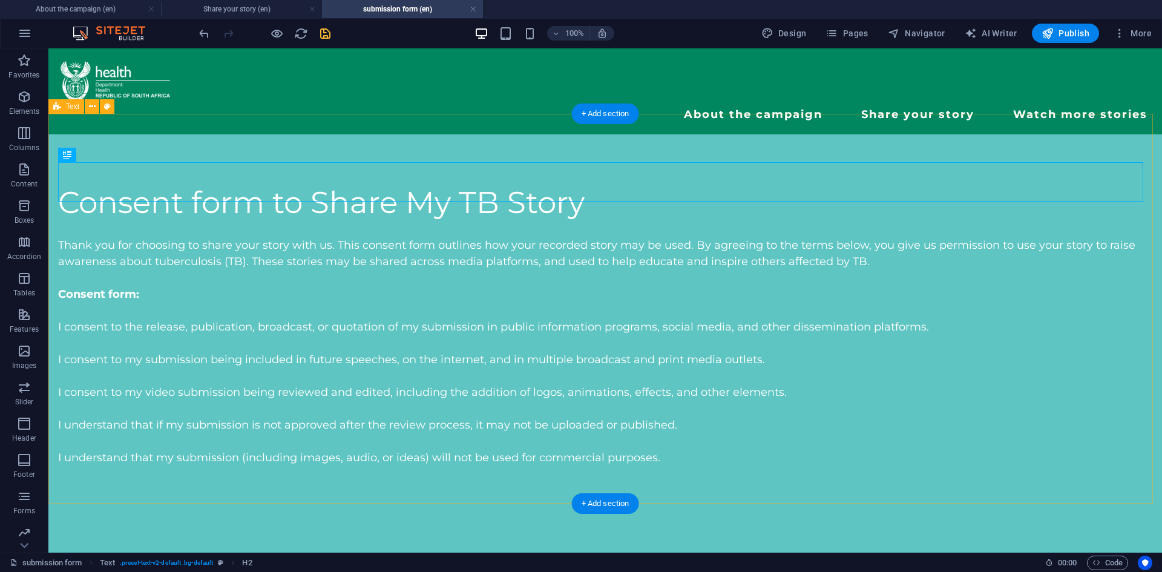
click at [378, 145] on div "Consent form to Share My TB Story Thank you for choosing to share your story wi…" at bounding box center [605, 329] width 1114 height 390
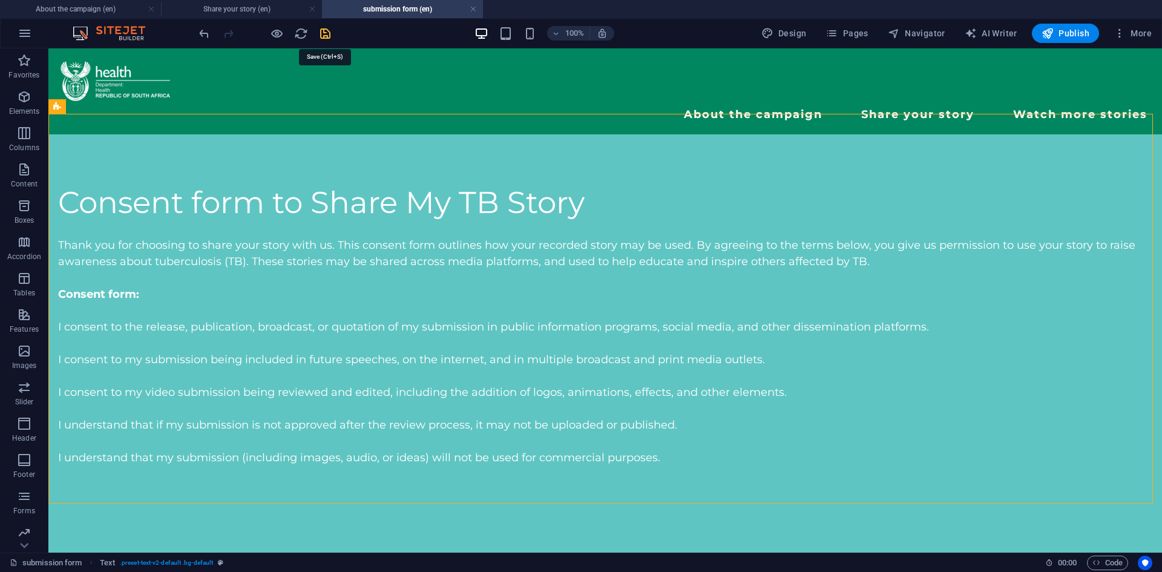
click at [324, 28] on icon "save" at bounding box center [325, 34] width 14 height 14
checkbox input "false"
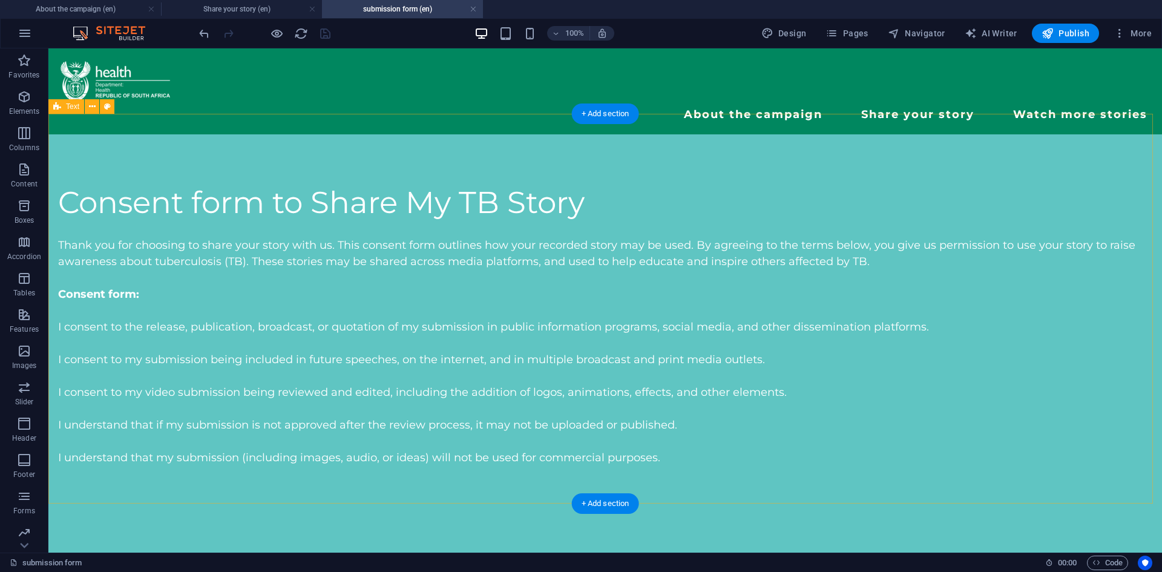
click at [418, 142] on div "Consent form to Share My TB Story Thank you for choosing to share your story wi…" at bounding box center [605, 329] width 1114 height 390
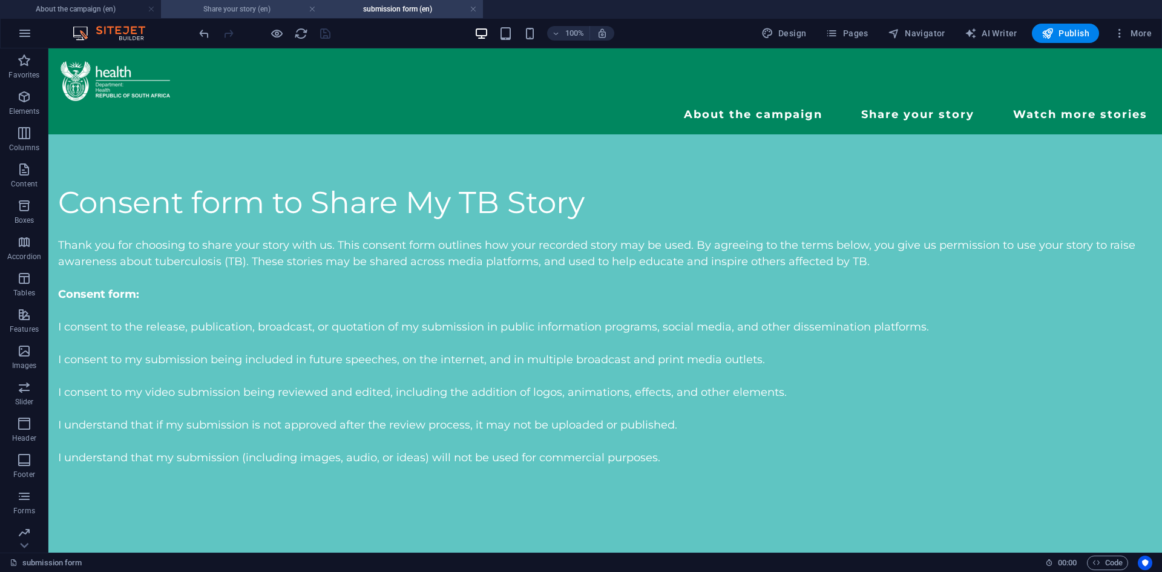
click at [219, 2] on h4 "Share your story (en)" at bounding box center [241, 8] width 161 height 13
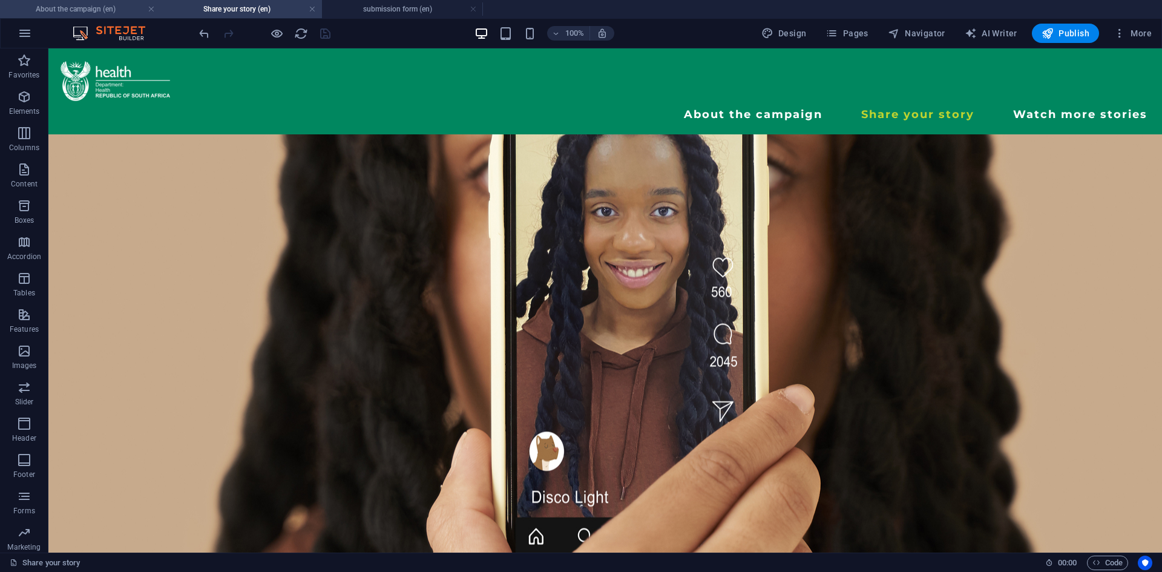
click at [120, 15] on h4 "About the campaign (en)" at bounding box center [80, 8] width 161 height 13
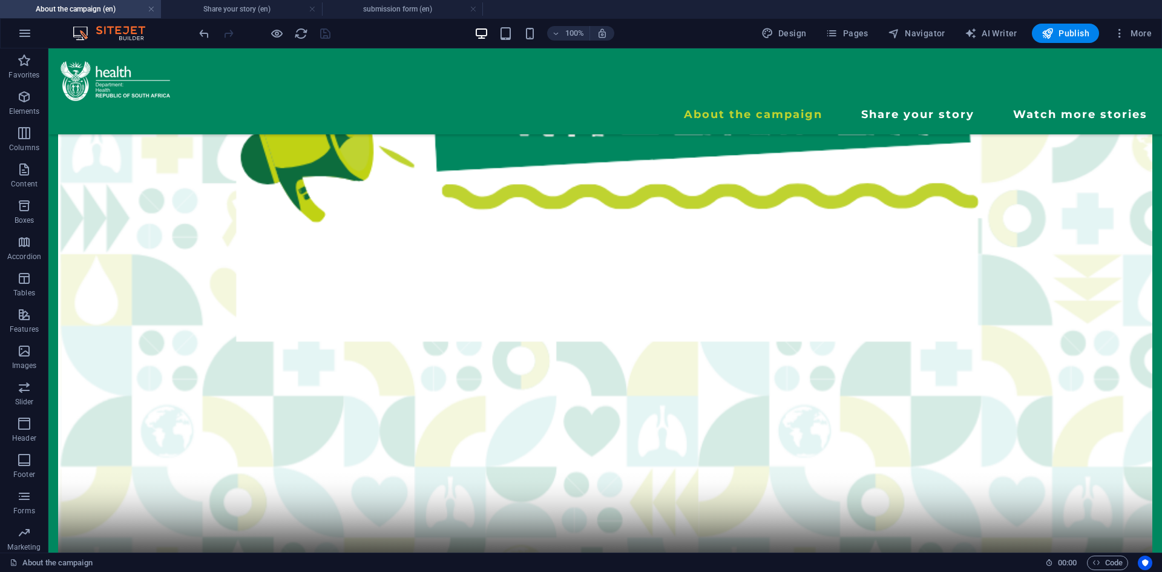
scroll to position [897, 0]
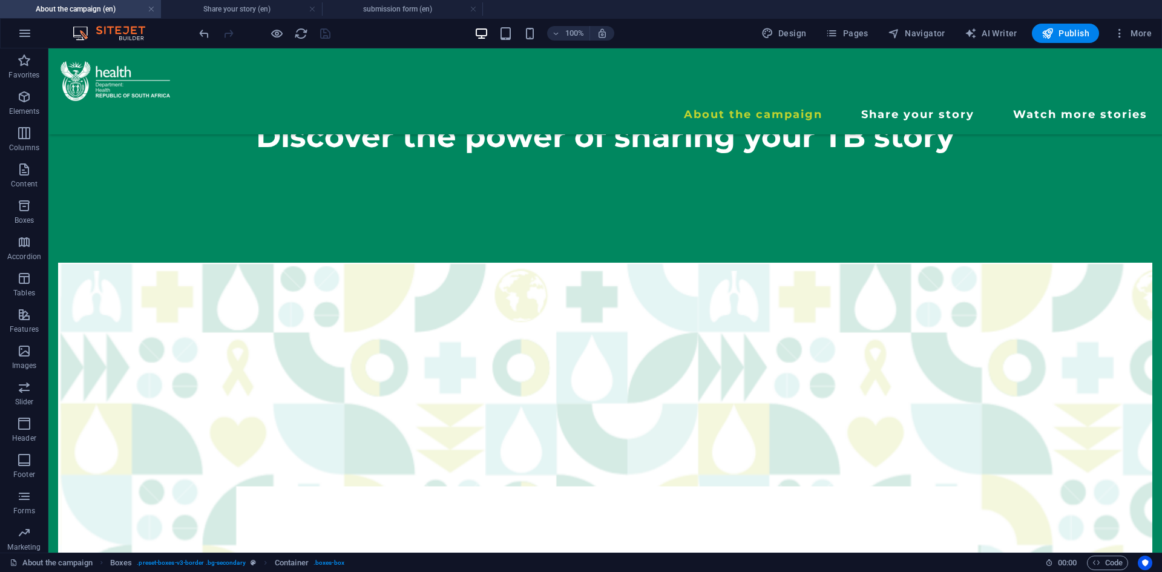
scroll to position [328, 0]
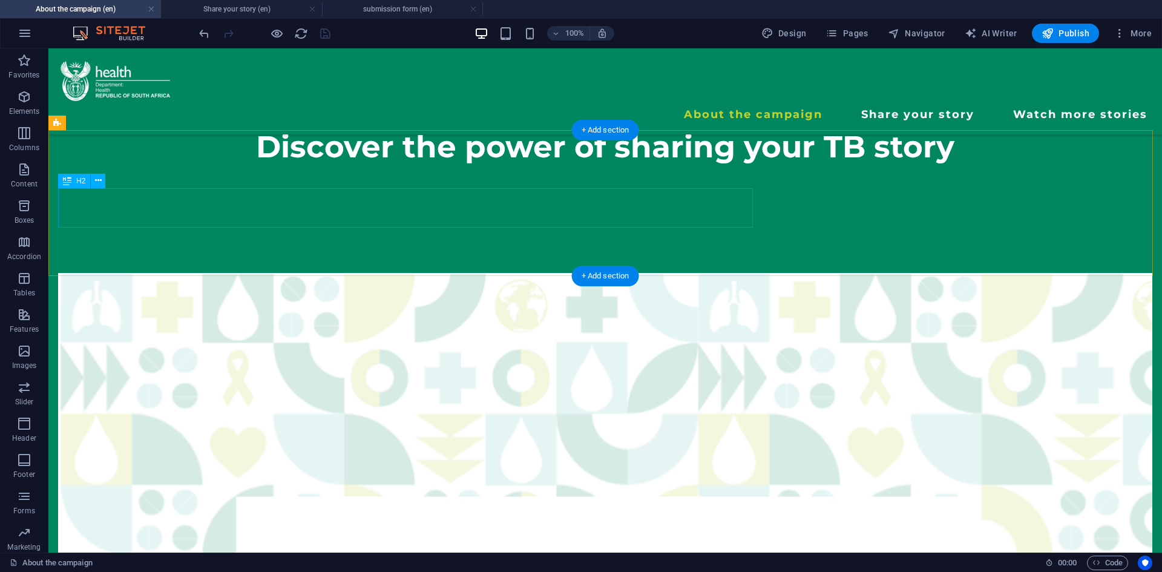
click at [717, 166] on div "Discover the power of sharing your TB story" at bounding box center [605, 146] width 1095 height 39
drag, startPoint x: 717, startPoint y: 193, endPoint x: 785, endPoint y: 183, distance: 69.1
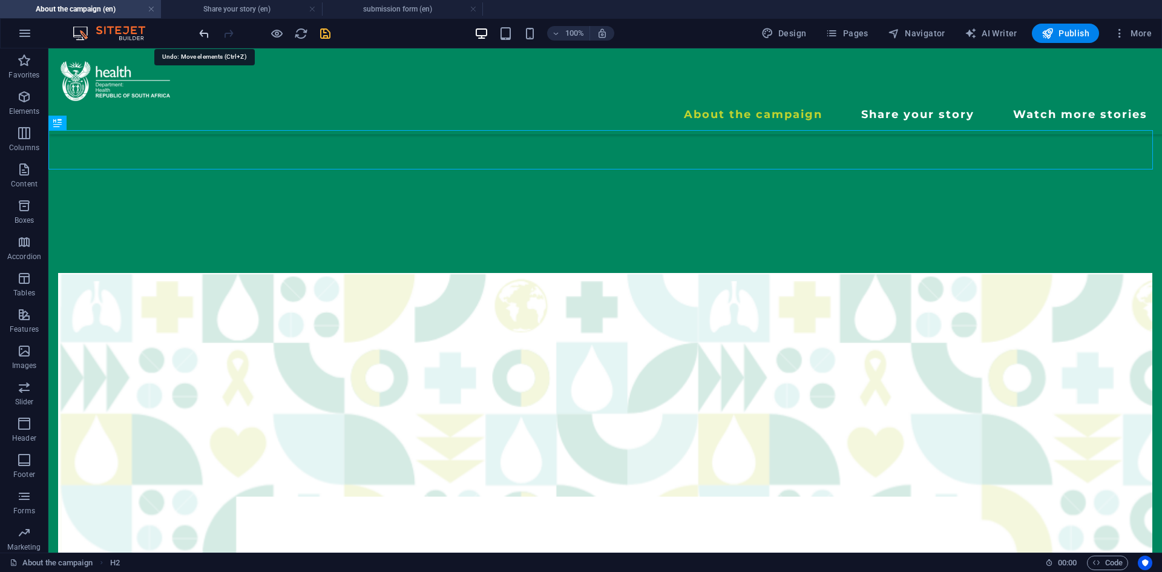
click at [203, 30] on icon "undo" at bounding box center [204, 34] width 14 height 14
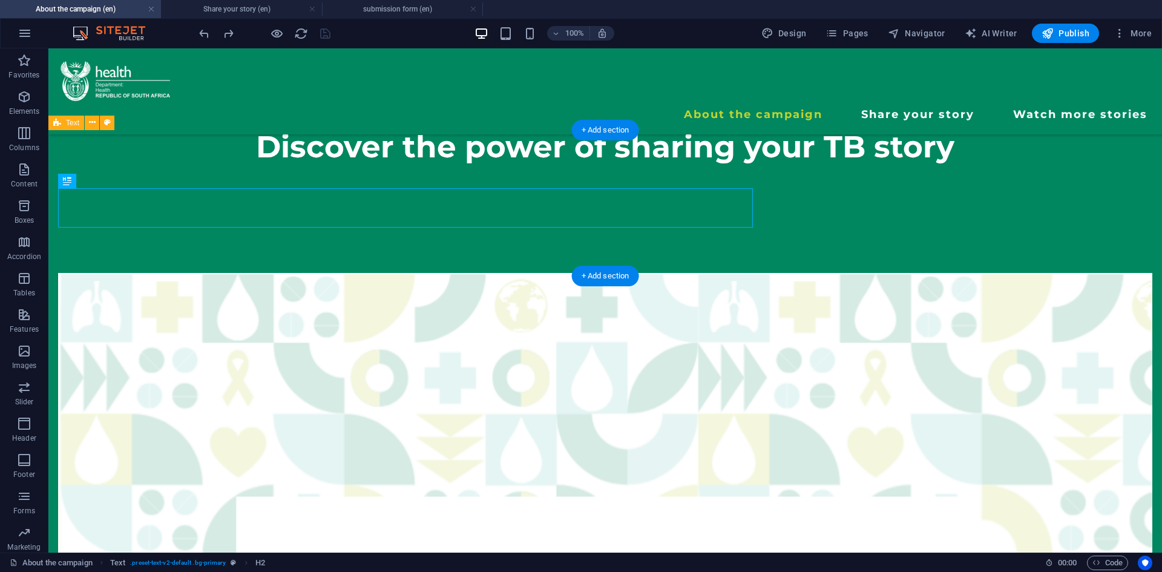
click at [552, 179] on div "Discover the power of sharing your TB story" at bounding box center [605, 152] width 1114 height 146
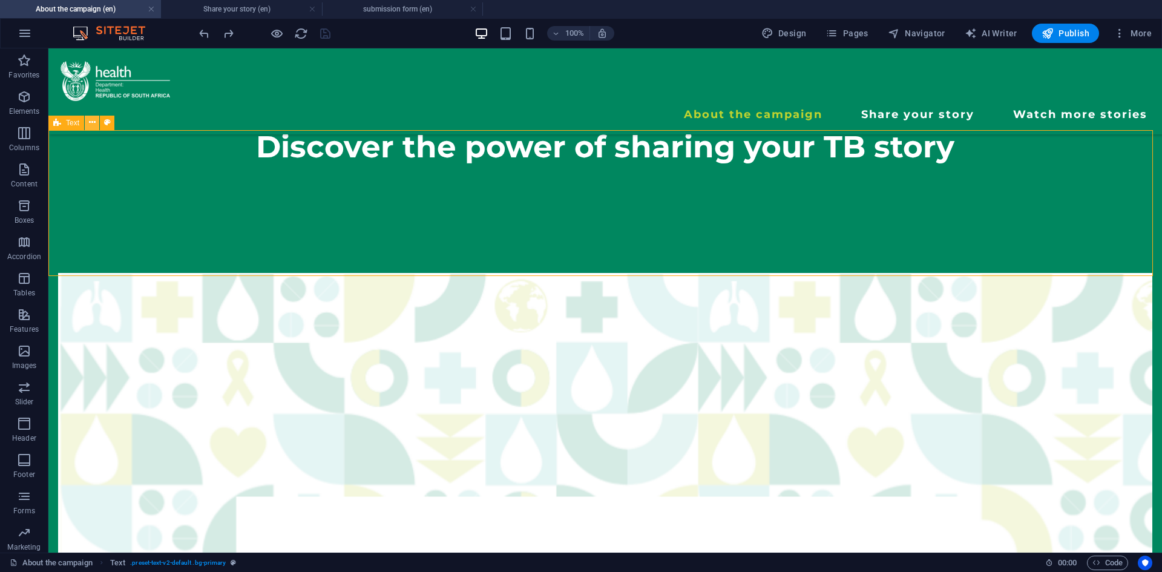
click at [94, 126] on icon at bounding box center [92, 122] width 7 height 13
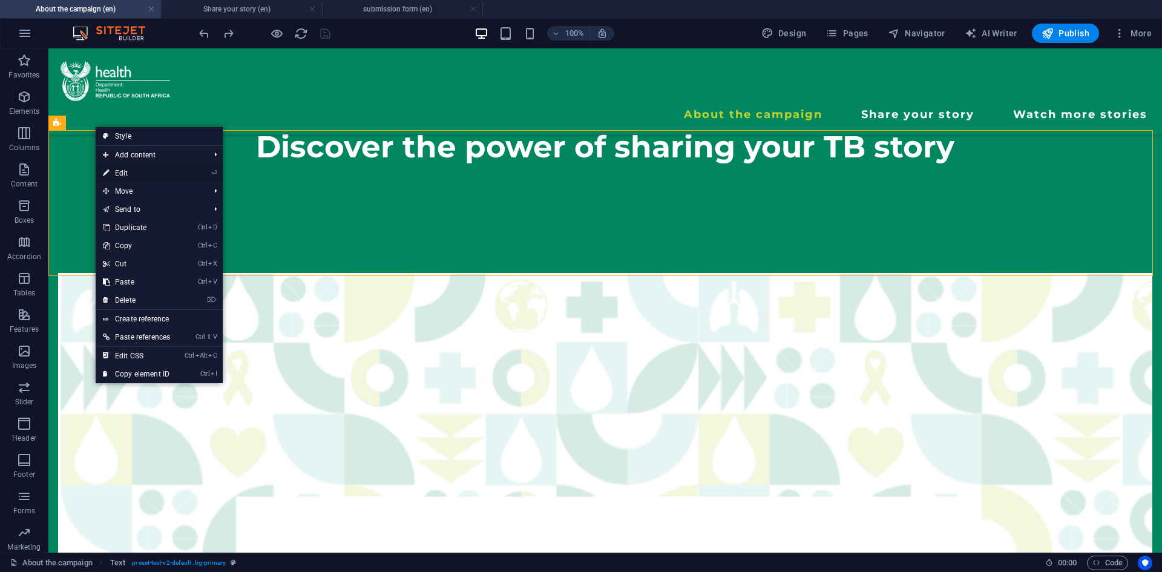
click at [115, 176] on link "⏎ Edit" at bounding box center [137, 173] width 82 height 18
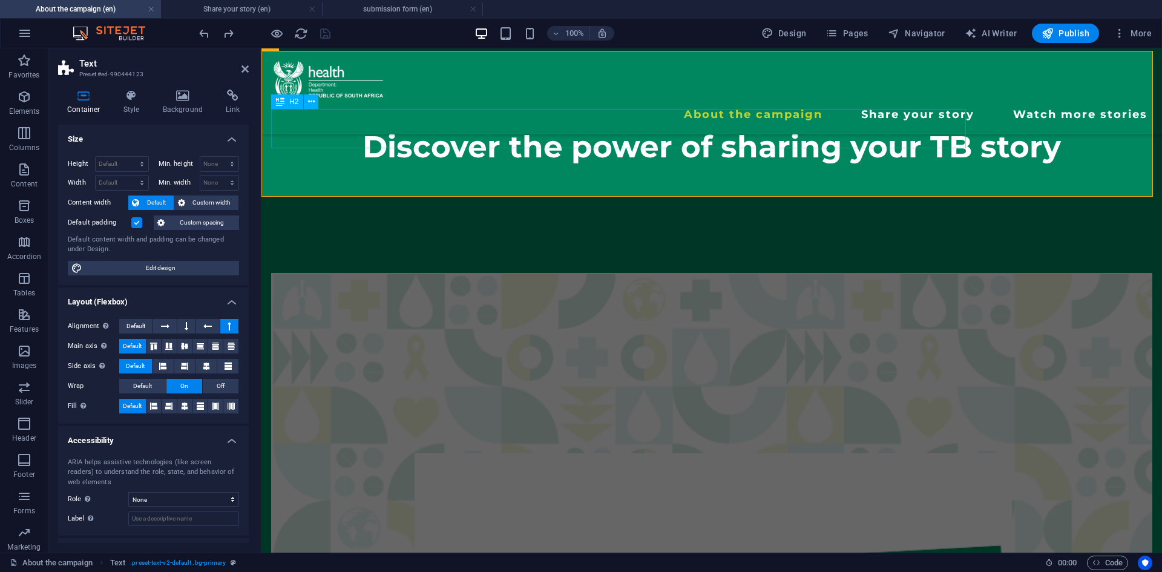
click at [298, 133] on div "Discover the power of sharing your TB story" at bounding box center [711, 146] width 881 height 39
click at [148, 104] on h4 "Style" at bounding box center [133, 102] width 39 height 25
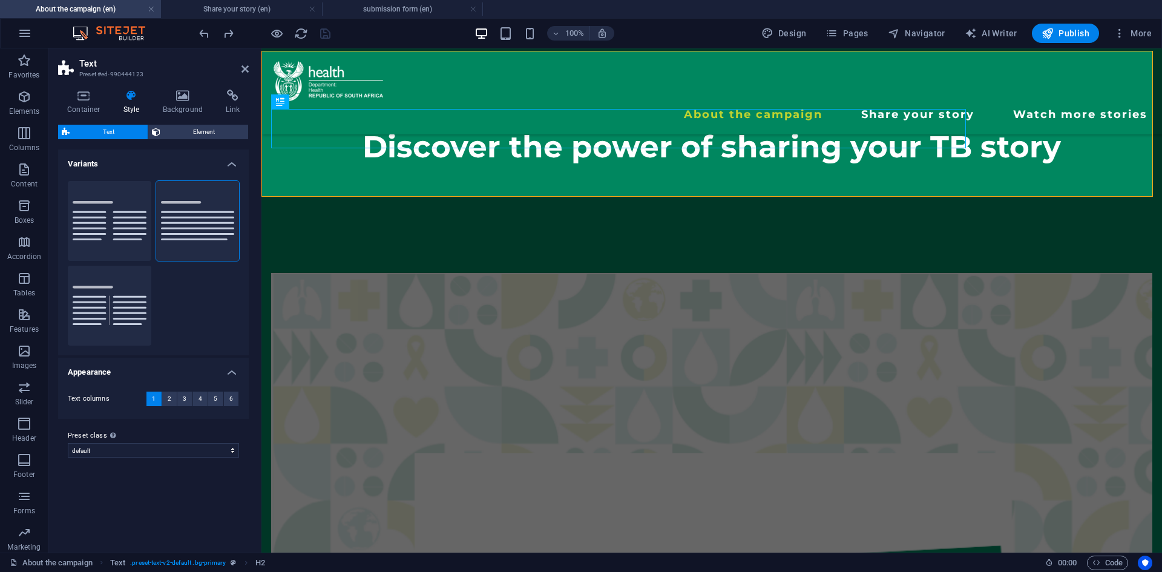
click at [197, 140] on div "Text Element Layout How this element expands within the layout (Flexbox). Size …" at bounding box center [153, 334] width 191 height 418
click at [193, 130] on span "Element" at bounding box center [204, 132] width 81 height 15
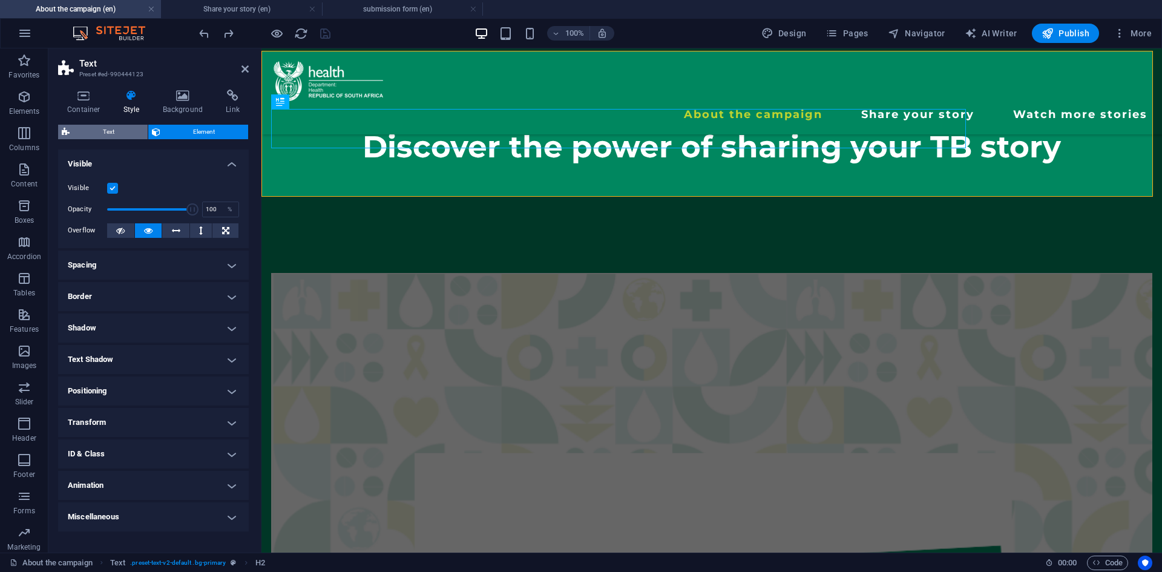
click at [124, 125] on span "Text" at bounding box center [108, 132] width 71 height 15
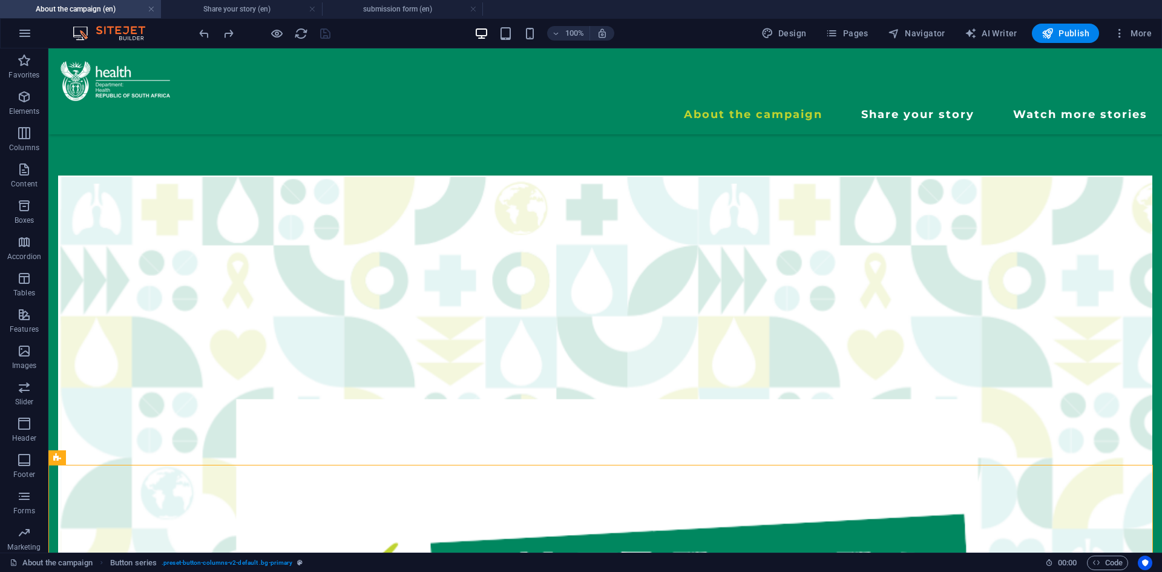
scroll to position [420, 0]
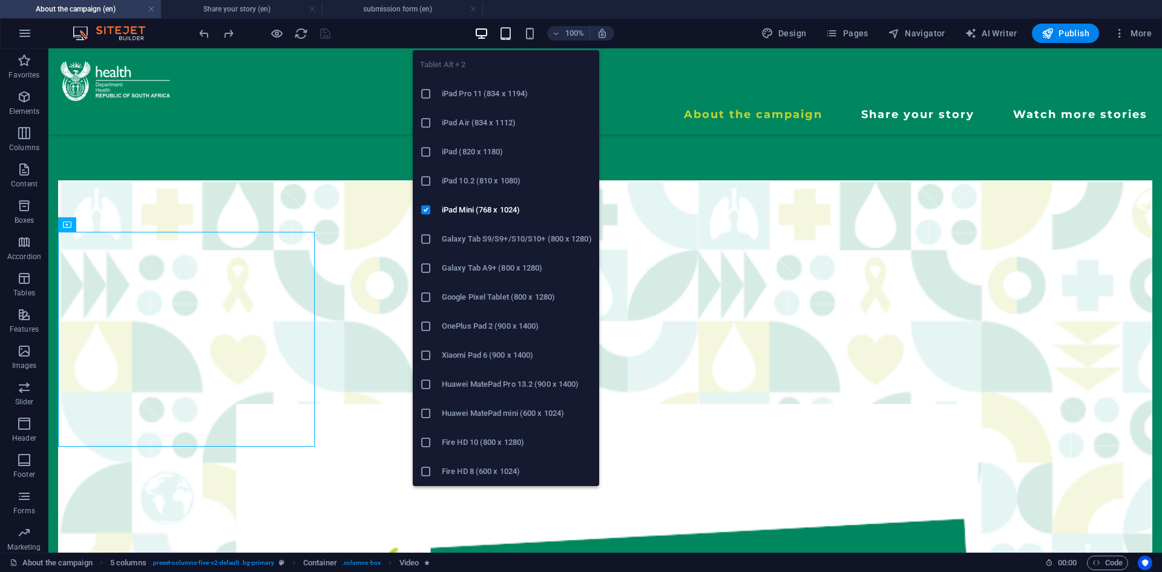
click at [513, 34] on icon "button" at bounding box center [506, 34] width 14 height 14
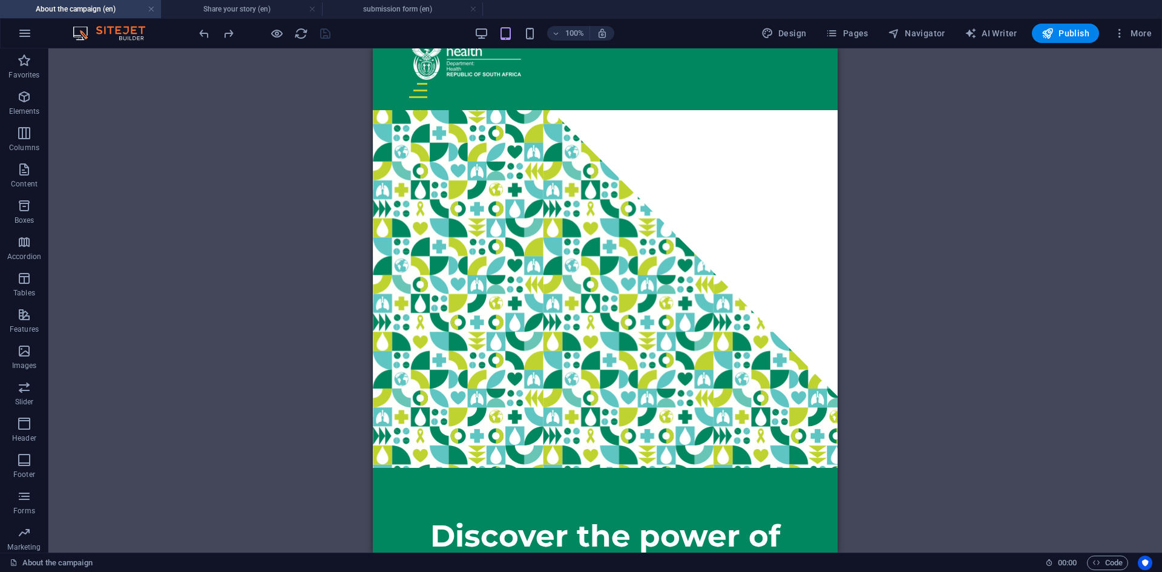
scroll to position [0, 0]
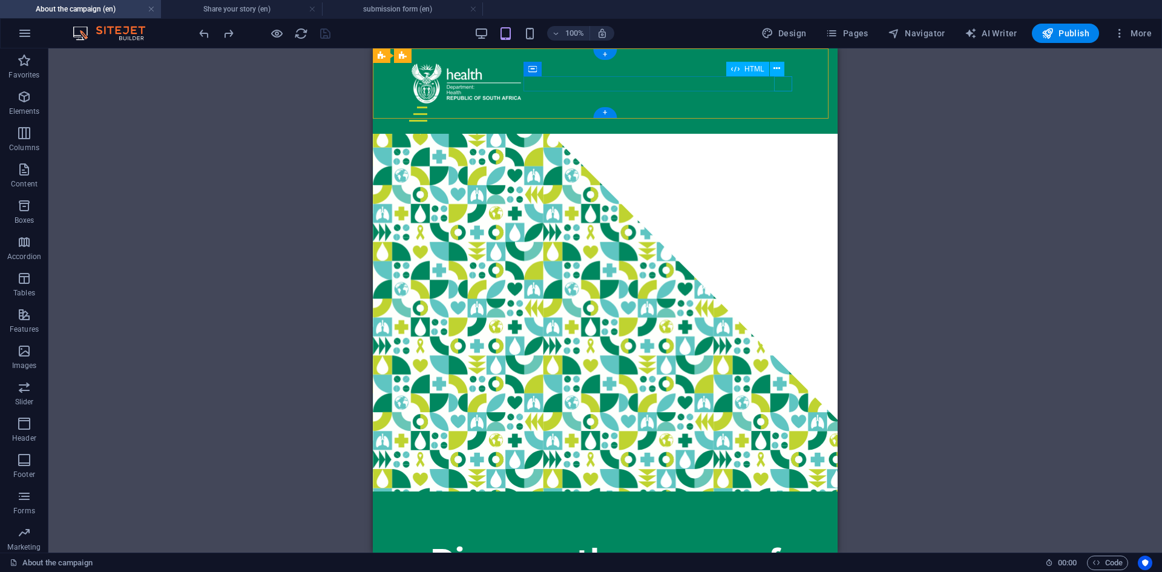
click at [783, 107] on div "Menu" at bounding box center [605, 114] width 392 height 15
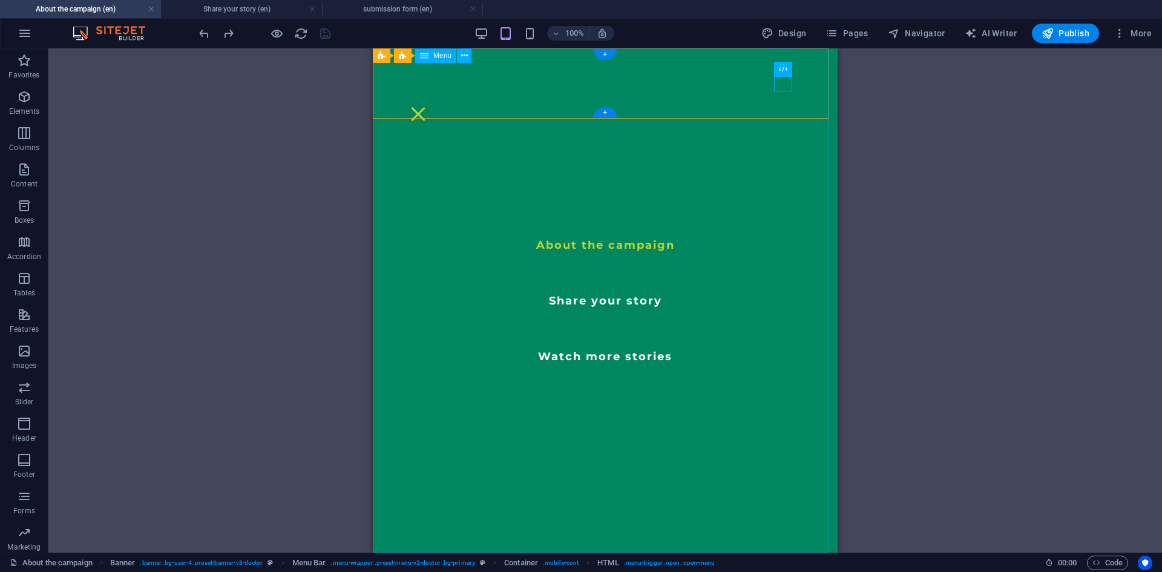
click at [602, 300] on nav "About the campaign Share your story Watch more stories" at bounding box center [605, 300] width 465 height 504
click at [602, 304] on nav "About the campaign Share your story Watch more stories" at bounding box center [605, 300] width 465 height 504
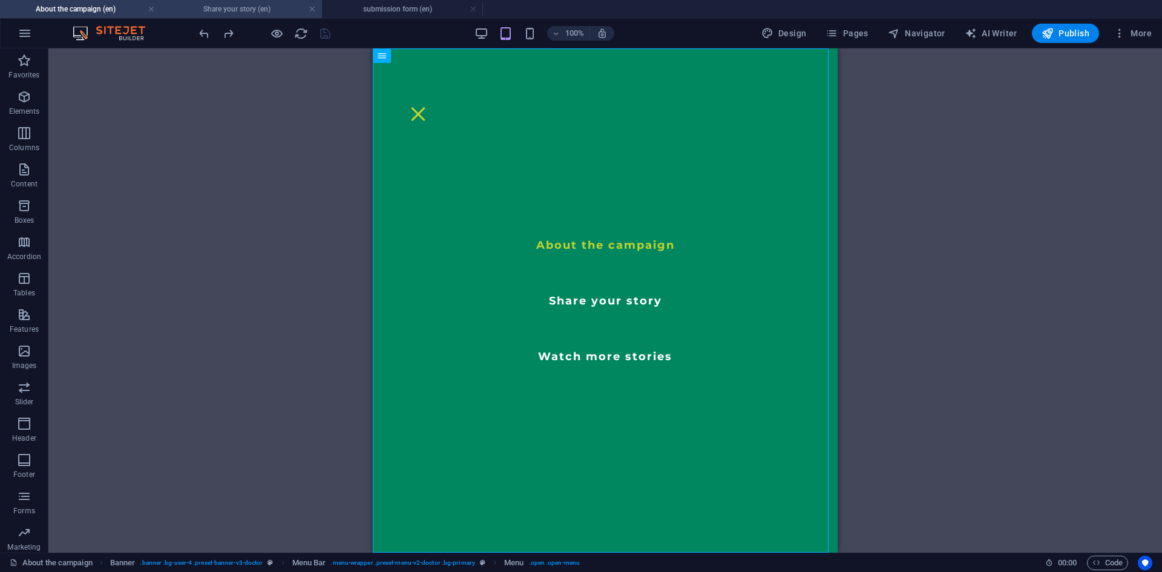
click at [255, 10] on h4 "Share your story (en)" at bounding box center [241, 8] width 161 height 13
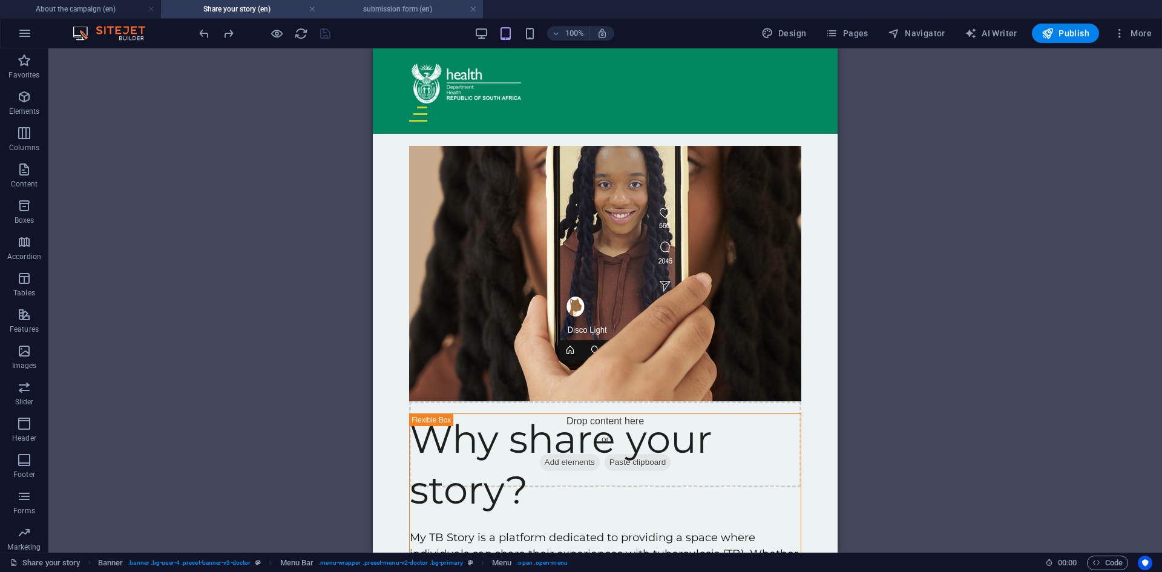
click at [407, 15] on h4 "submission form (en)" at bounding box center [402, 8] width 161 height 13
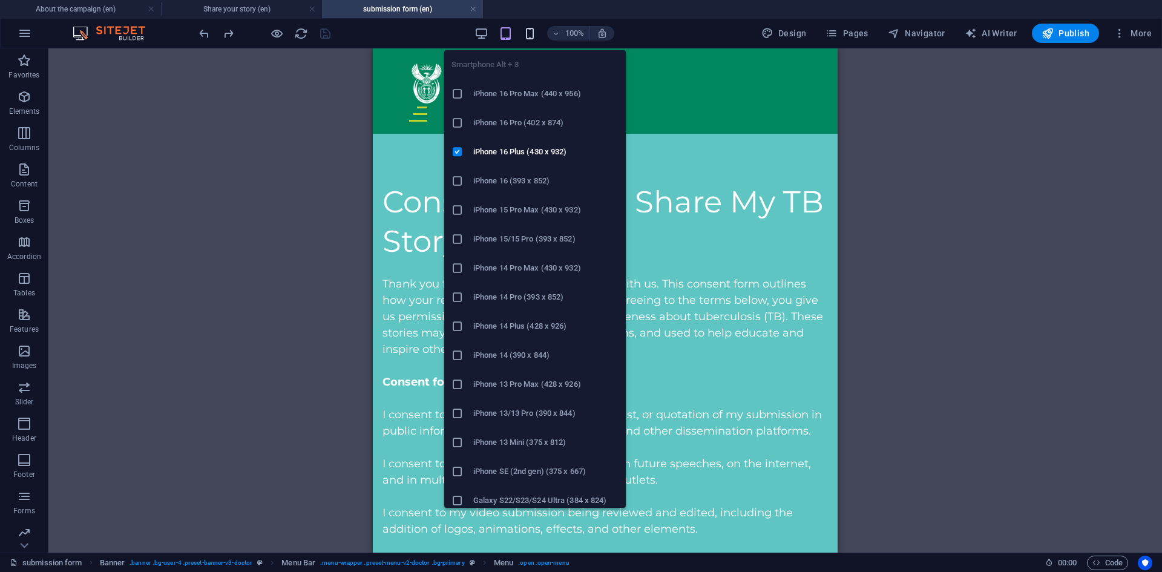
click at [531, 35] on icon "button" at bounding box center [530, 34] width 14 height 14
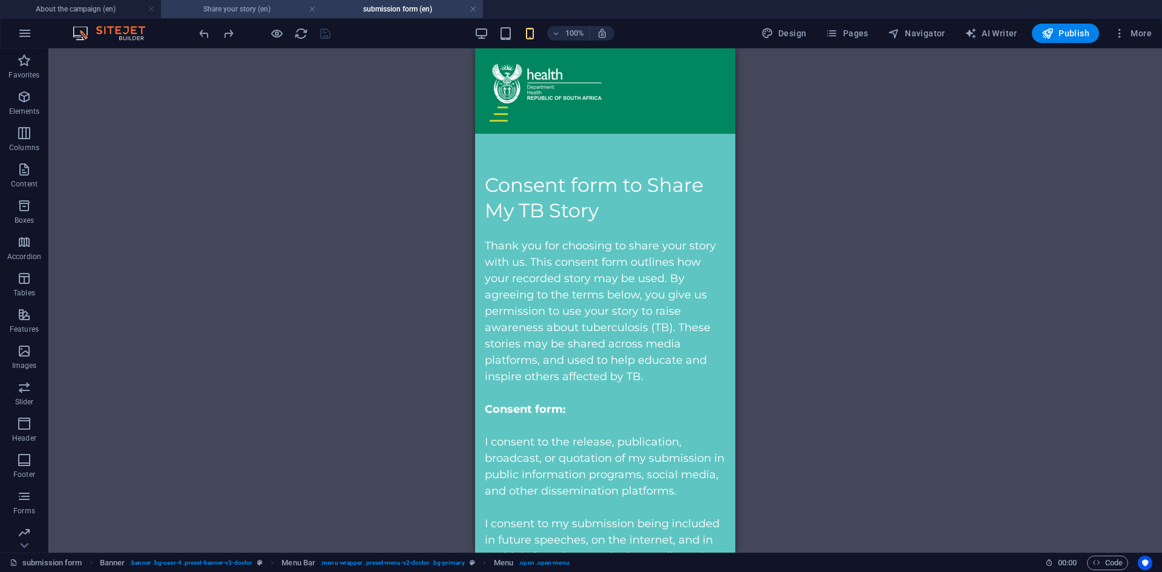
click at [260, 2] on li "Share your story (en)" at bounding box center [241, 9] width 161 height 18
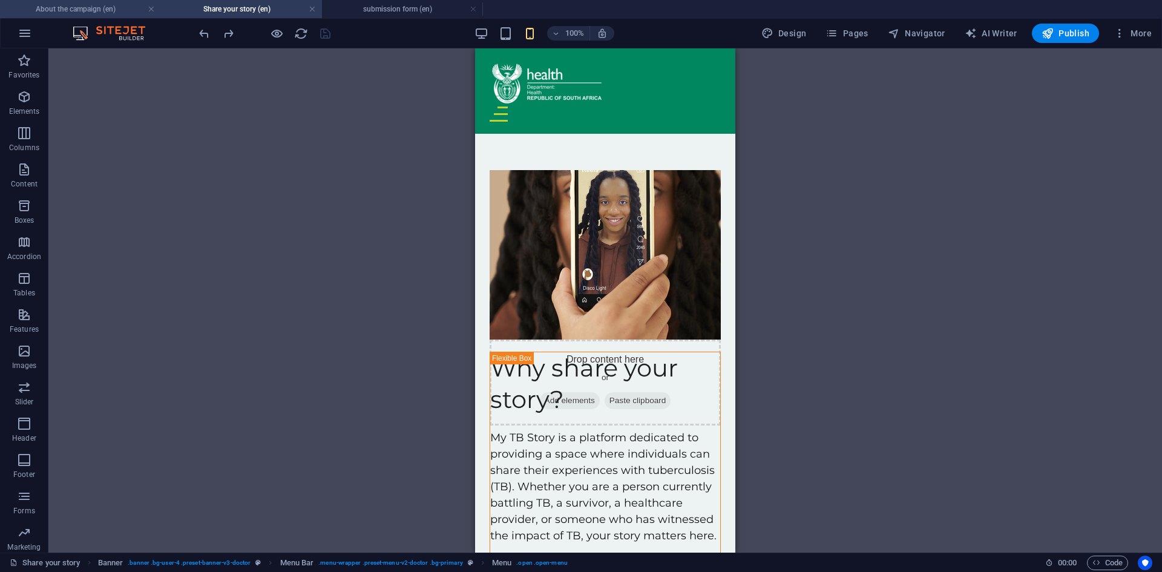
click at [134, 8] on h4 "About the campaign (en)" at bounding box center [80, 8] width 161 height 13
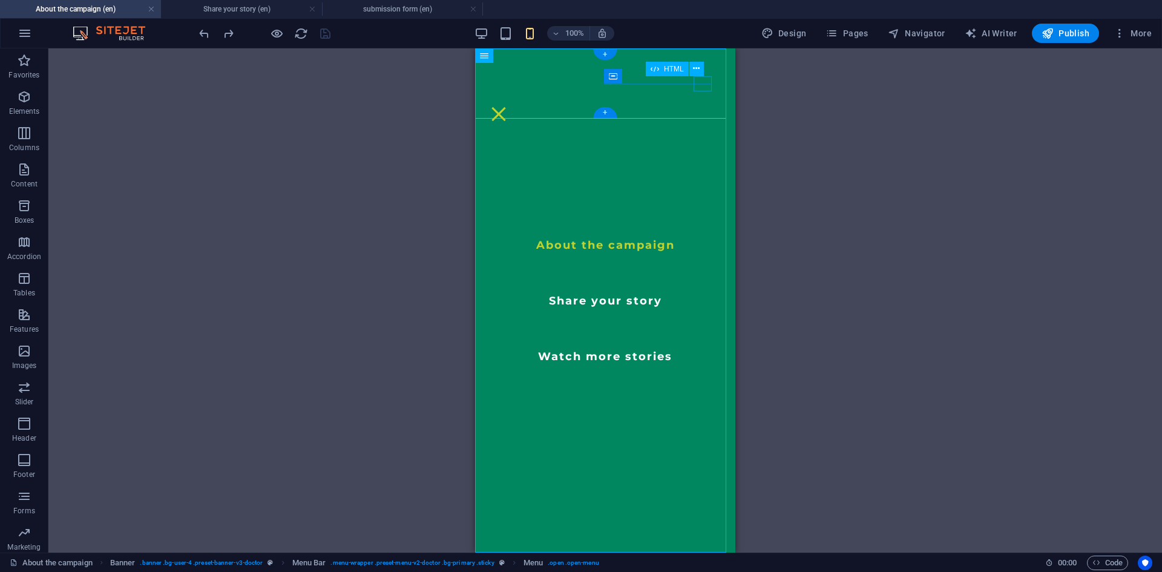
click at [508, 107] on div "Menu" at bounding box center [499, 114] width 18 height 15
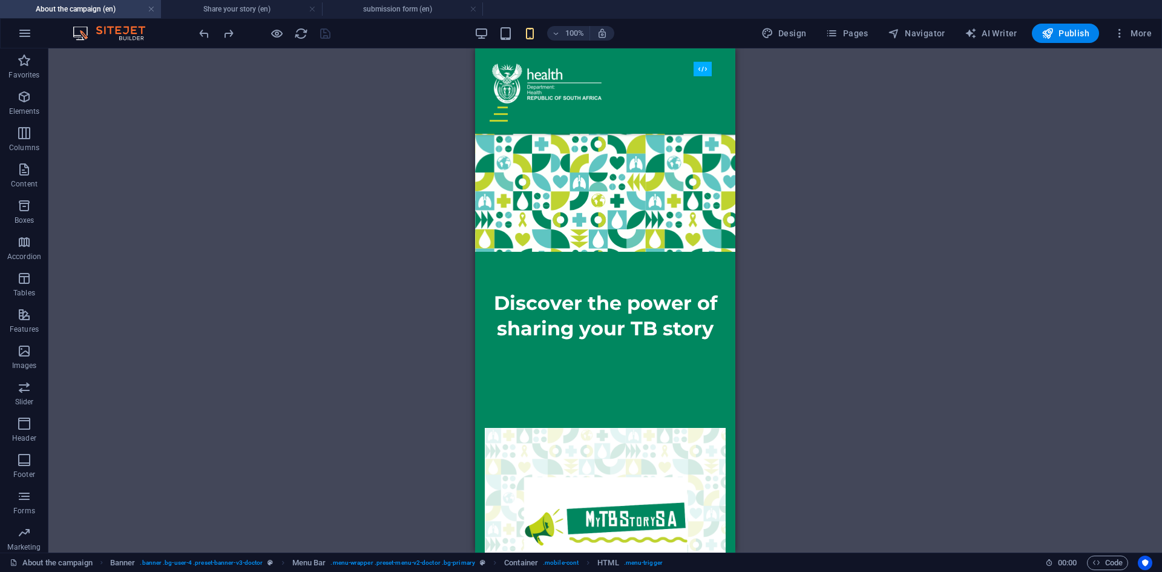
scroll to position [147, 0]
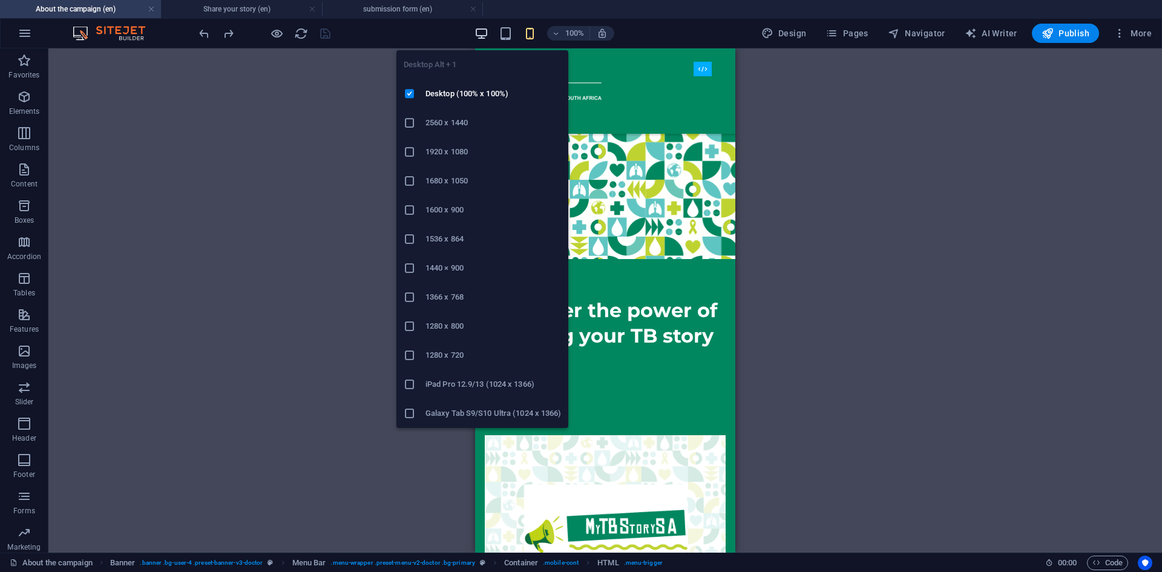
click at [486, 28] on icon "button" at bounding box center [482, 34] width 14 height 14
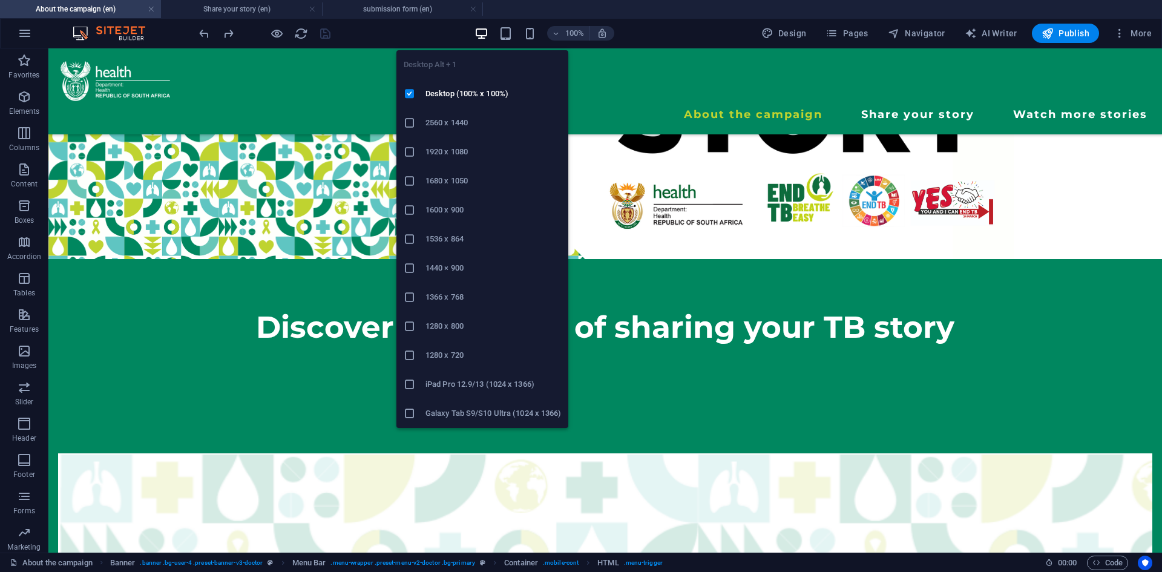
scroll to position [463, 0]
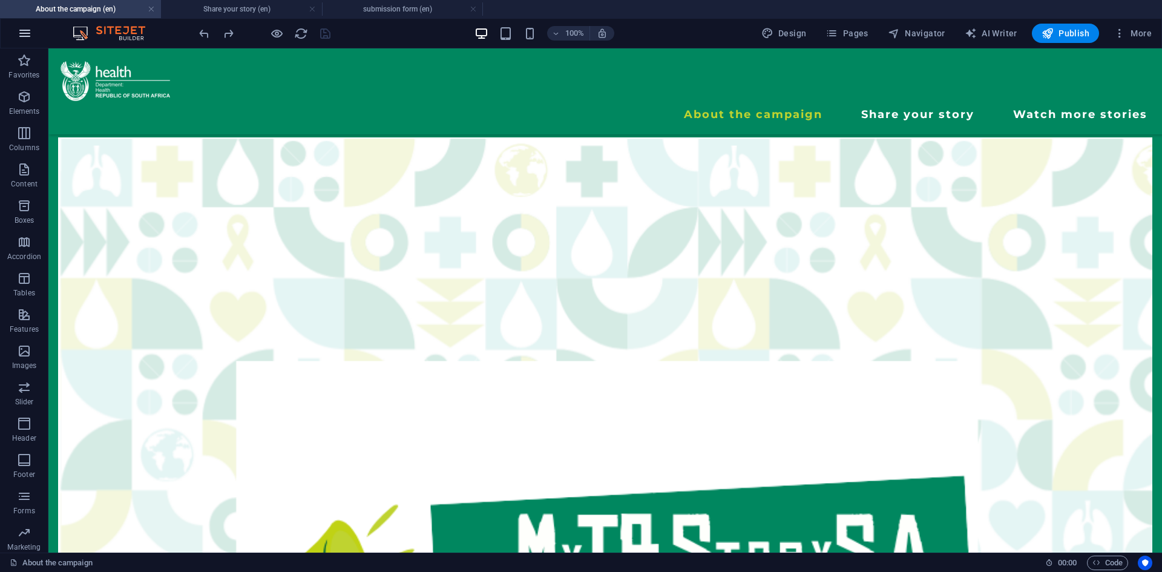
click at [28, 41] on button "button" at bounding box center [24, 33] width 29 height 29
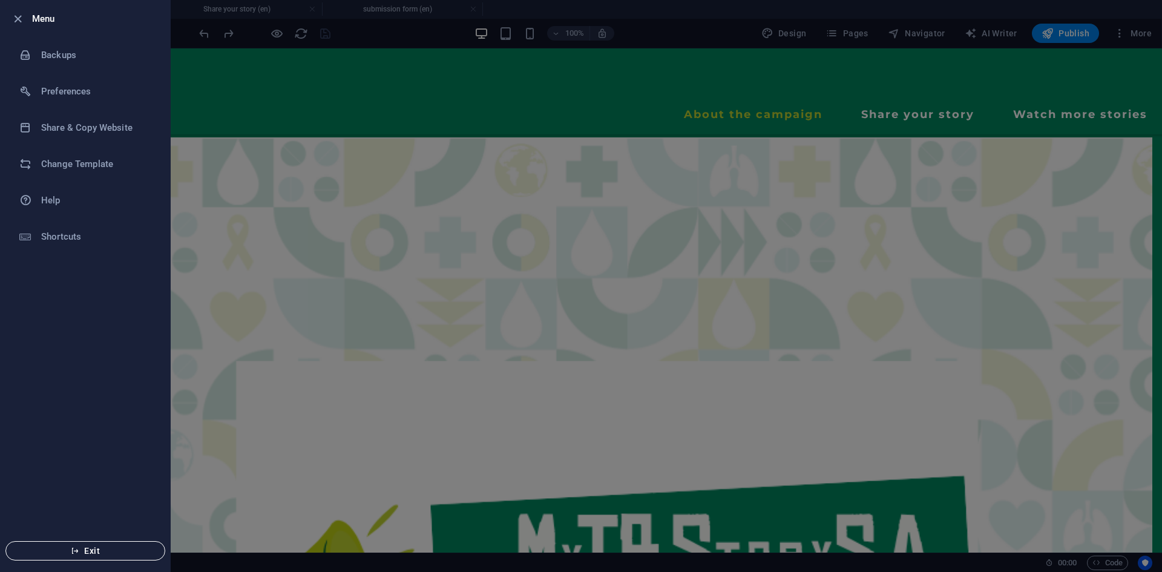
click at [130, 545] on button "Exit" at bounding box center [85, 550] width 160 height 19
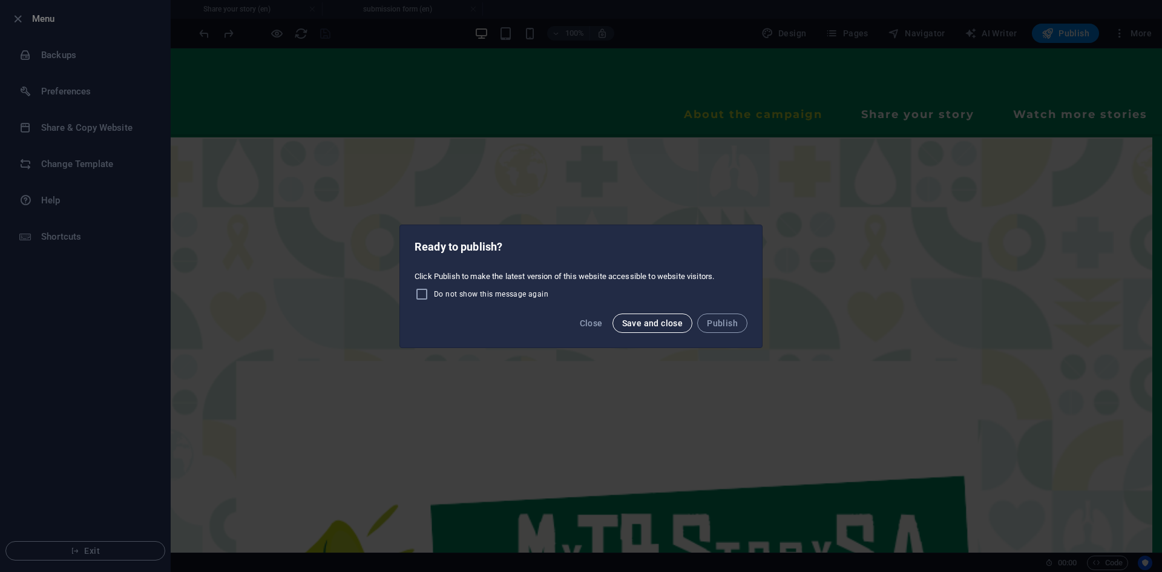
click at [621, 328] on button "Save and close" at bounding box center [653, 323] width 81 height 19
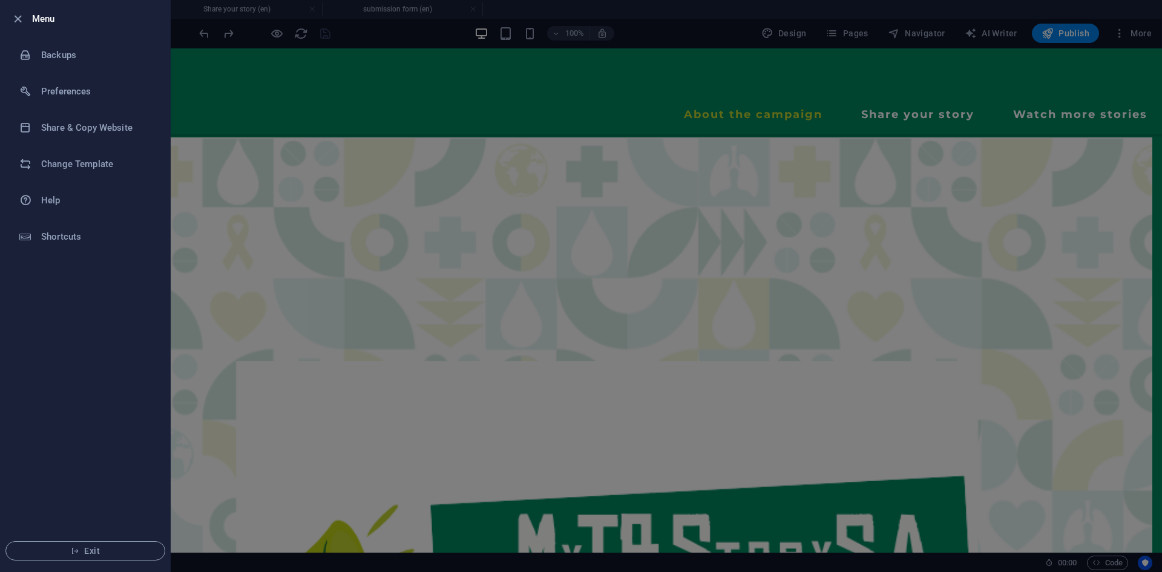
click at [420, 117] on div at bounding box center [581, 286] width 1162 height 572
